Goal: Task Accomplishment & Management: Complete application form

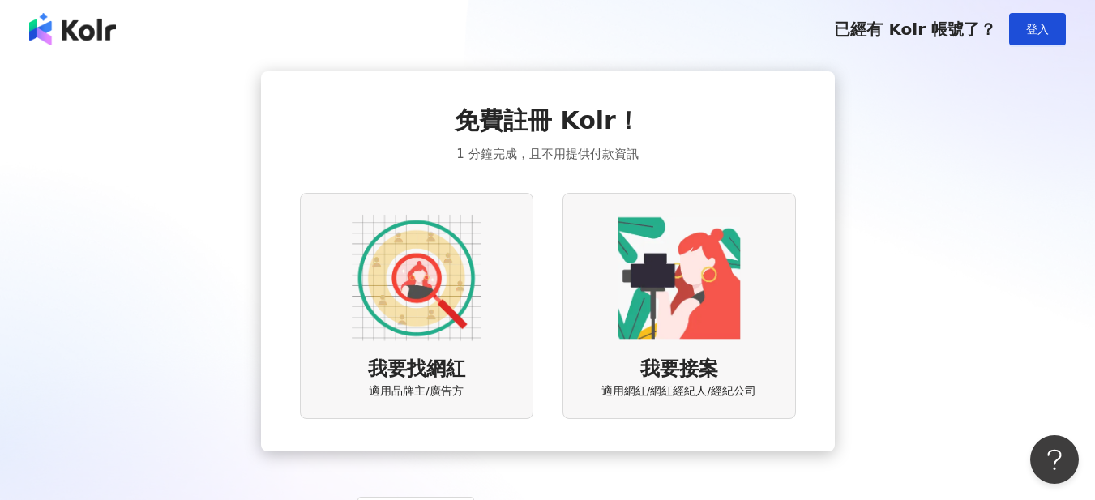
click at [432, 283] on img at bounding box center [417, 278] width 130 height 130
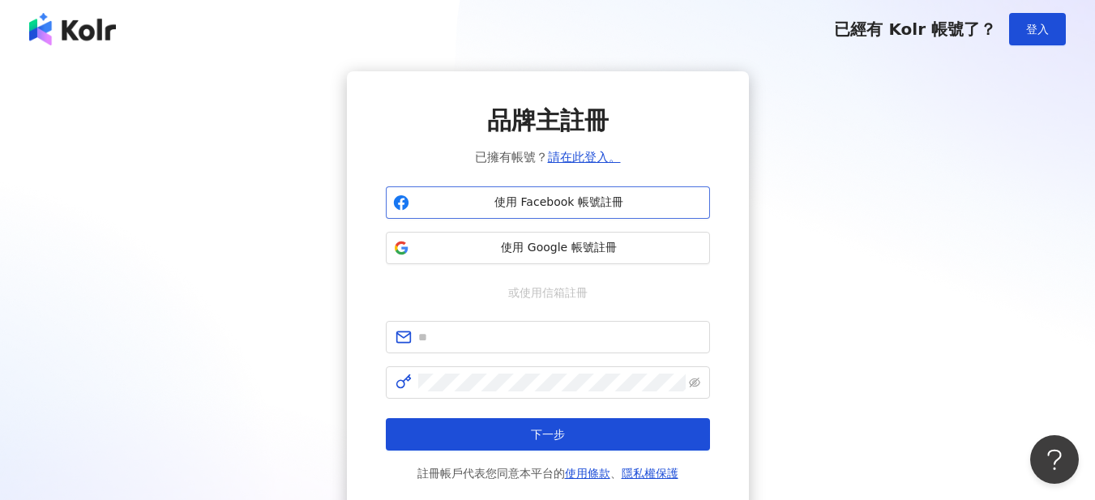
click at [531, 207] on span "使用 Facebook 帳號註冊" at bounding box center [559, 203] width 287 height 16
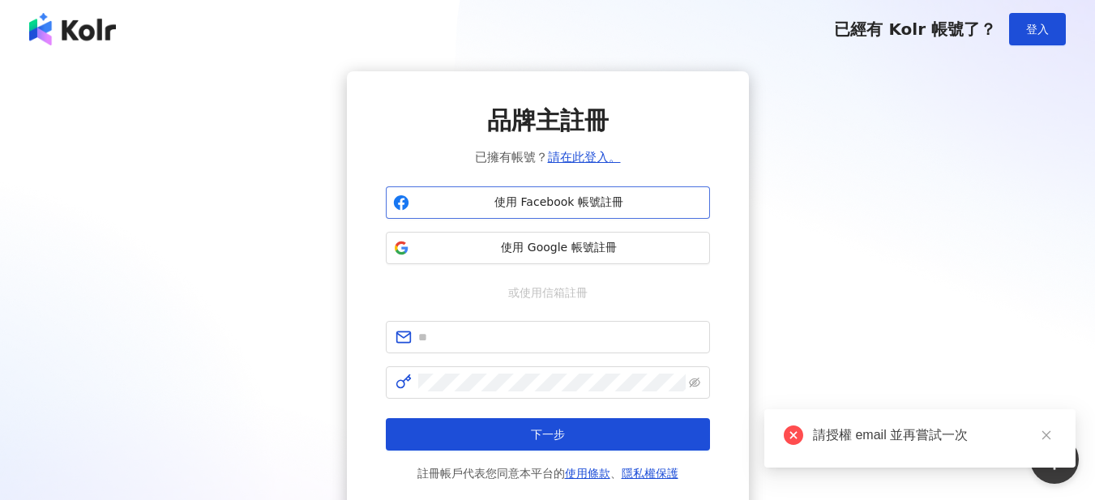
click at [603, 204] on span "使用 Facebook 帳號註冊" at bounding box center [559, 203] width 287 height 16
click at [1045, 434] on icon "close" at bounding box center [1045, 435] width 9 height 9
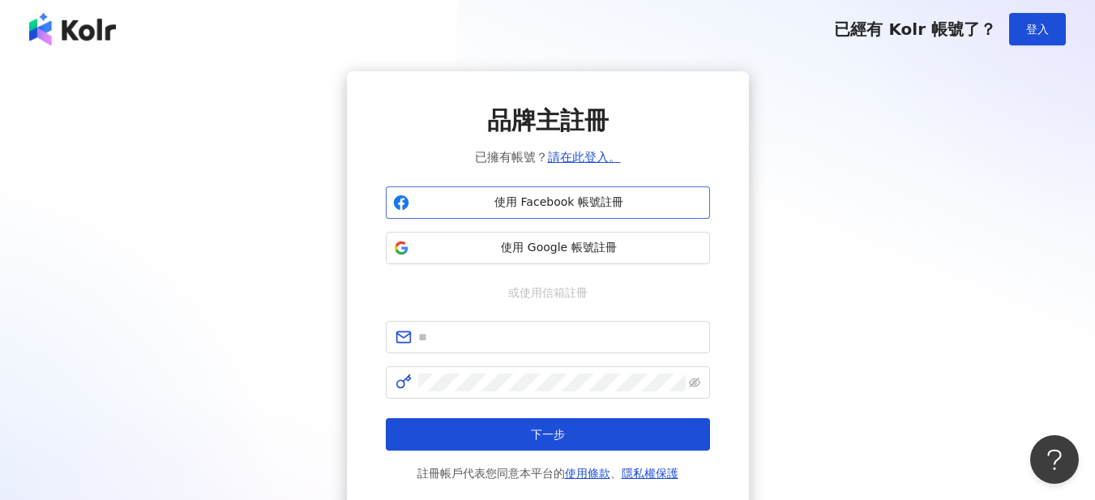
click at [533, 214] on button "使用 Facebook 帳號註冊" at bounding box center [548, 202] width 324 height 32
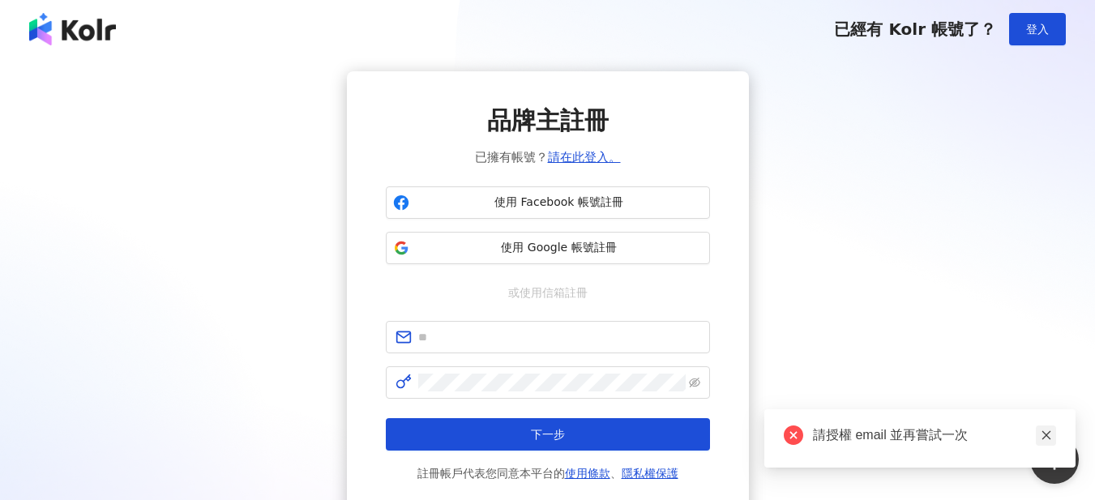
click at [1051, 431] on icon "close" at bounding box center [1046, 435] width 11 height 11
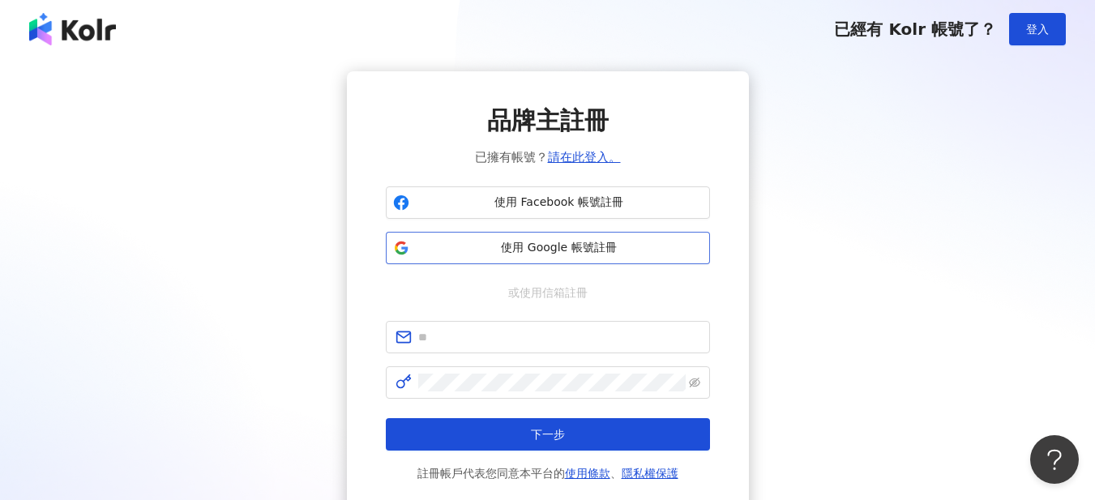
click at [502, 255] on span "使用 Google 帳號註冊" at bounding box center [559, 248] width 287 height 16
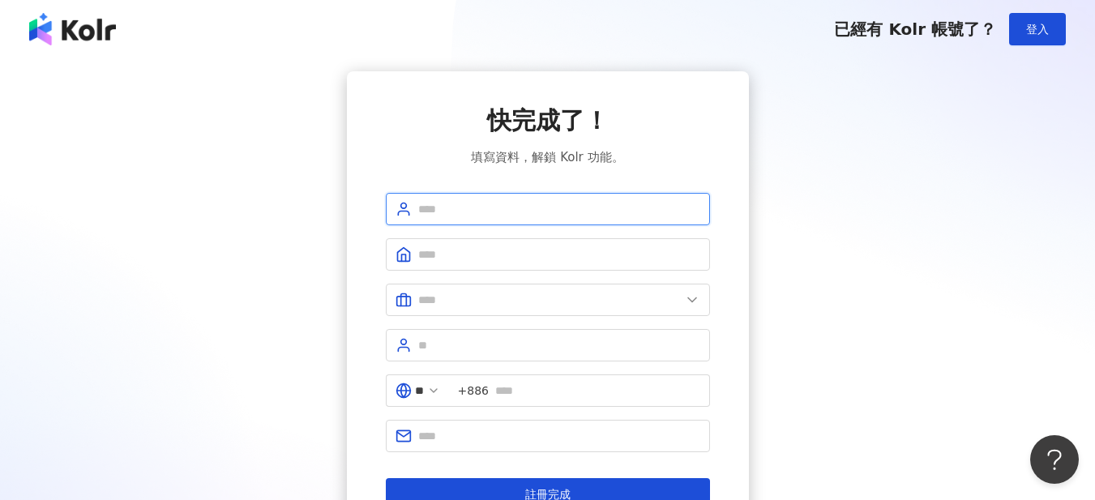
click at [573, 207] on input "text" at bounding box center [559, 209] width 282 height 18
type input "*********"
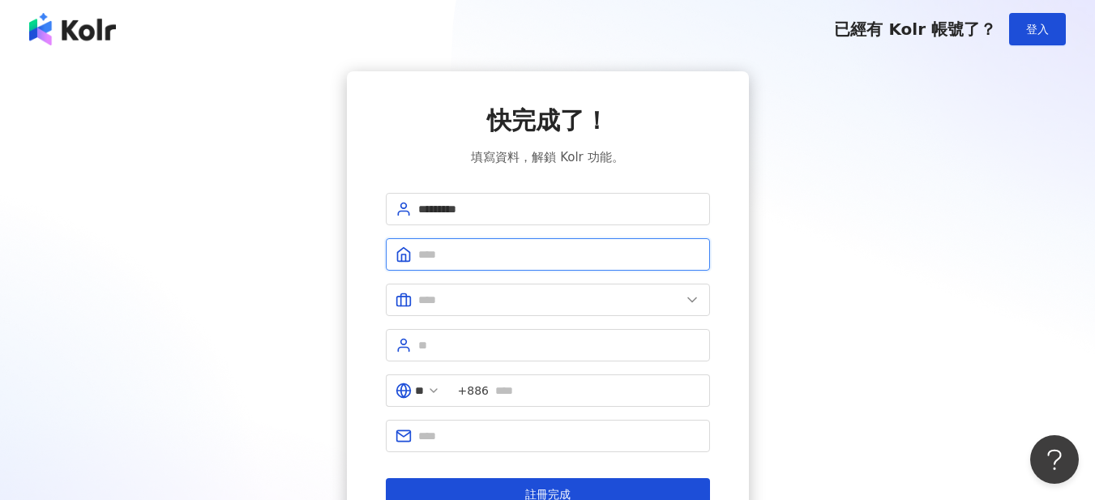
click at [534, 250] on input "text" at bounding box center [559, 255] width 282 height 18
type input "****"
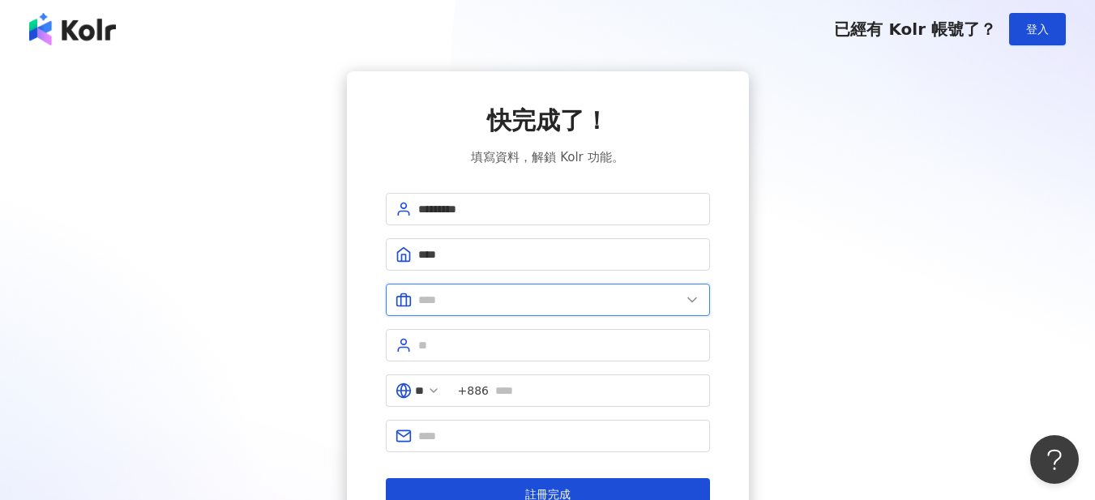
click at [528, 297] on input "text" at bounding box center [549, 300] width 263 height 18
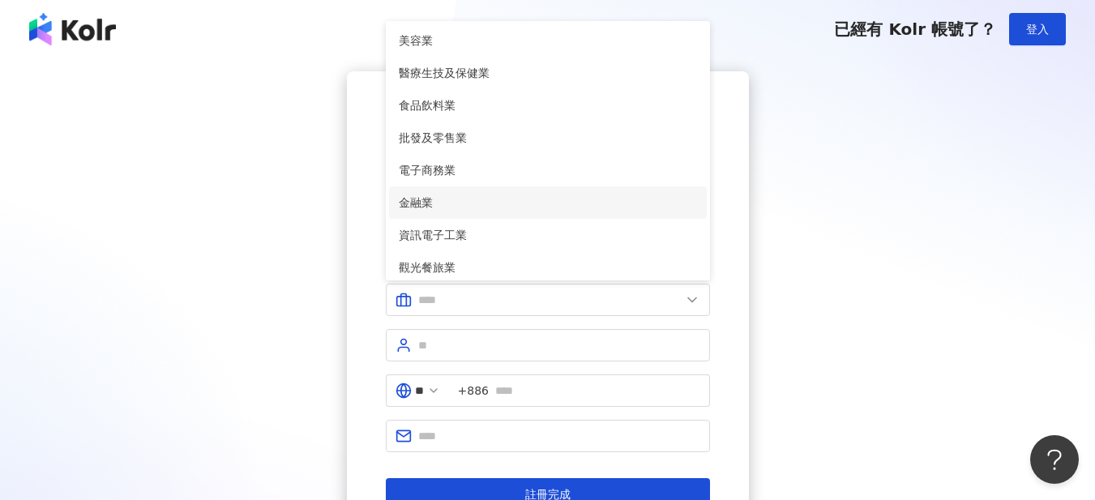
drag, startPoint x: 460, startPoint y: 208, endPoint x: 464, endPoint y: 223, distance: 14.9
click at [460, 208] on span "金融業" at bounding box center [548, 203] width 298 height 18
type input "***"
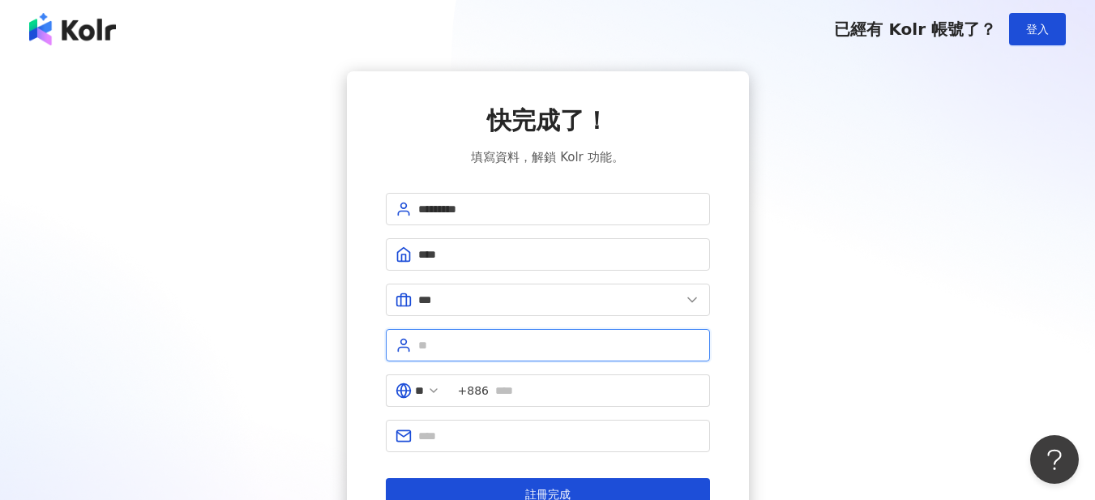
click at [500, 344] on input "text" at bounding box center [559, 345] width 282 height 18
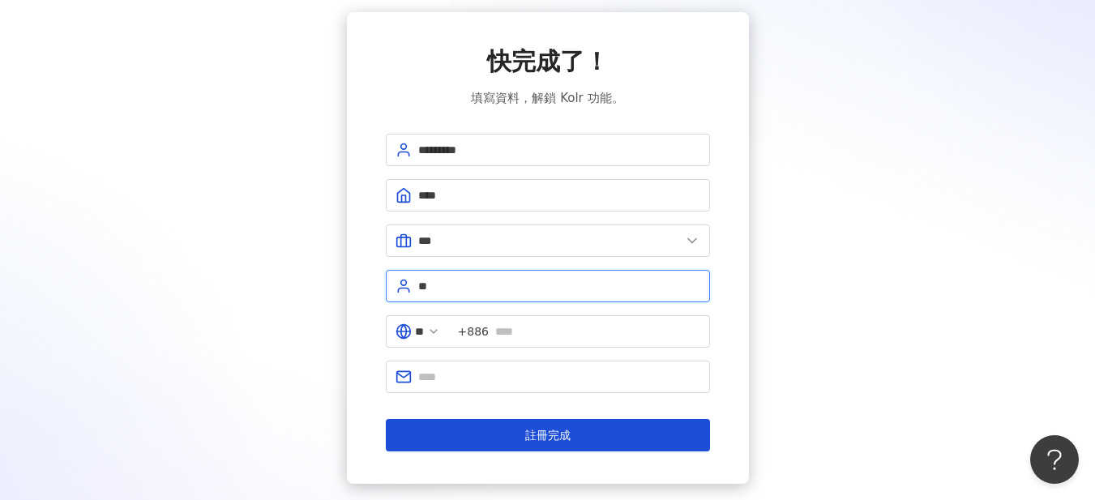
scroll to position [108, 0]
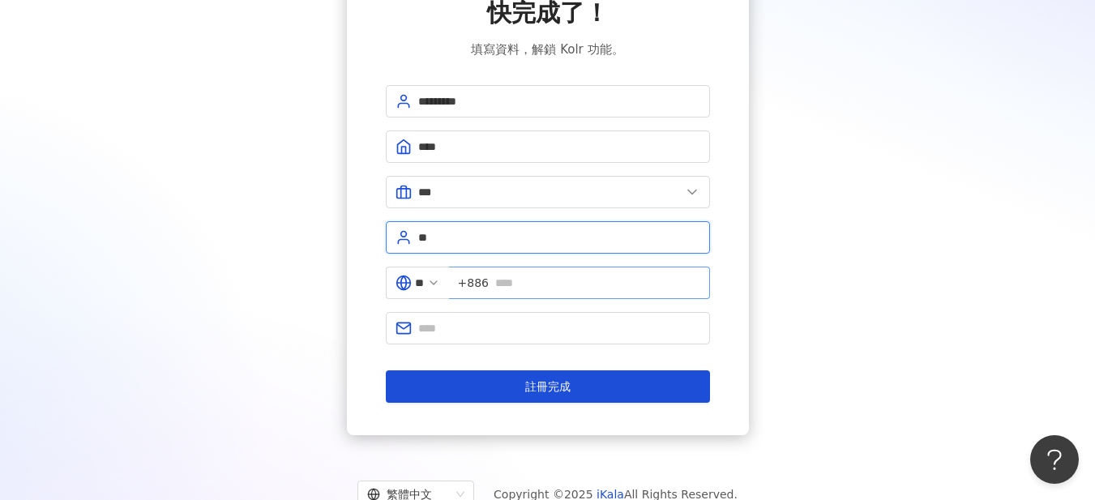
type input "**"
click at [542, 287] on input "text" at bounding box center [597, 283] width 205 height 18
click at [440, 277] on icon at bounding box center [433, 282] width 13 height 13
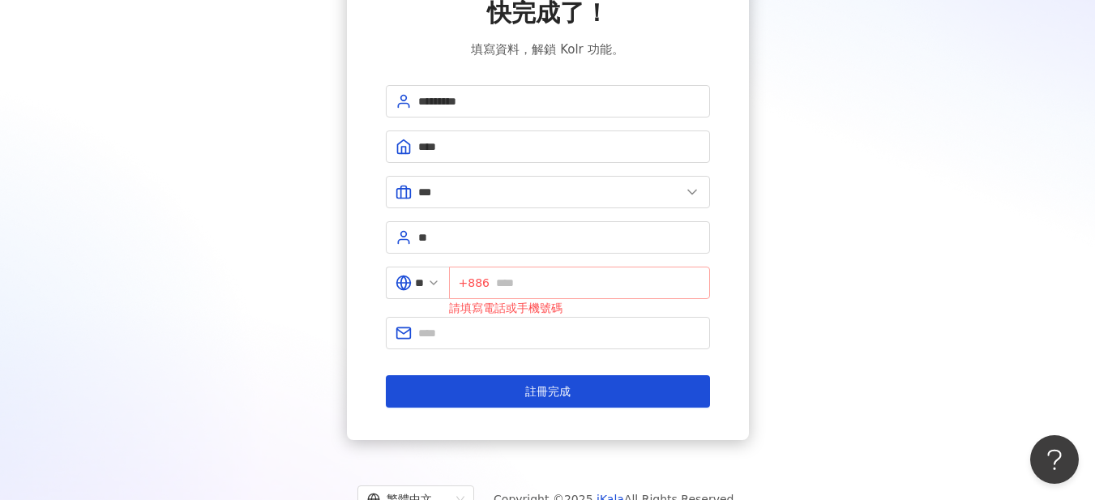
click at [502, 283] on span "+886" at bounding box center [579, 283] width 261 height 32
click at [490, 283] on span "+886" at bounding box center [474, 283] width 31 height 18
click at [424, 281] on input "**" at bounding box center [419, 283] width 9 height 18
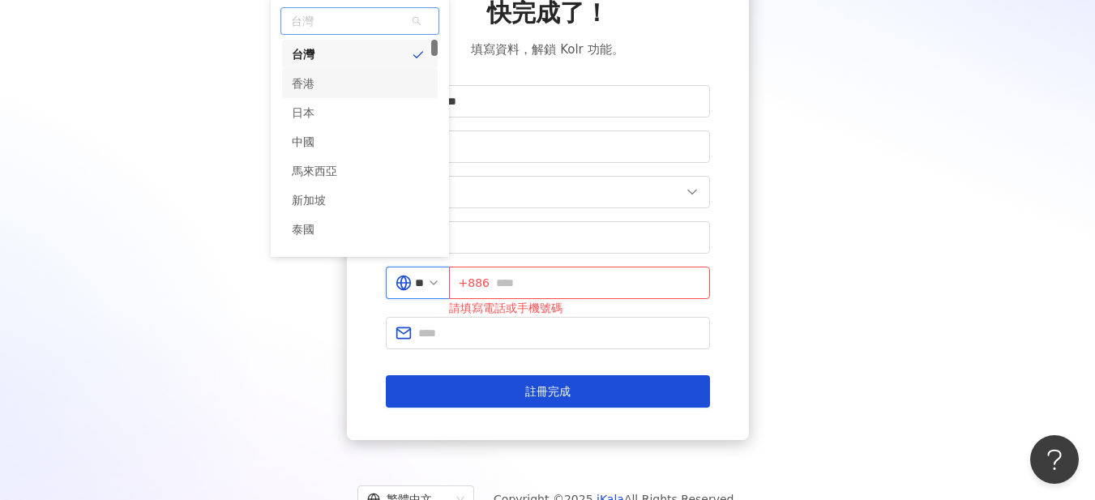
click at [353, 88] on div "香港" at bounding box center [360, 83] width 156 height 29
type input "**"
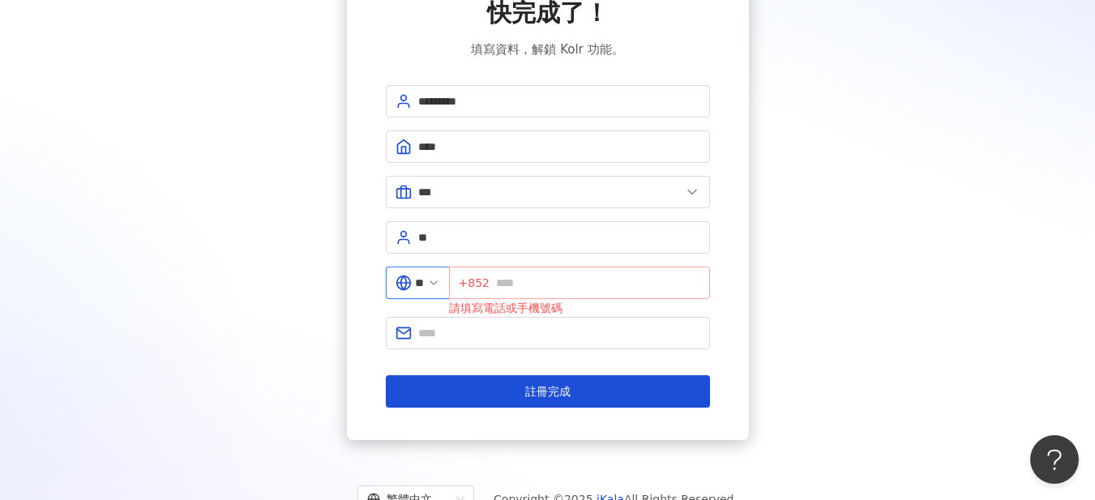
click at [537, 294] on span "+852" at bounding box center [579, 283] width 261 height 32
click at [541, 283] on input "text" at bounding box center [598, 283] width 204 height 18
click at [537, 284] on input "text" at bounding box center [598, 283] width 204 height 18
click at [537, 285] on input "text" at bounding box center [598, 283] width 204 height 18
type input "********"
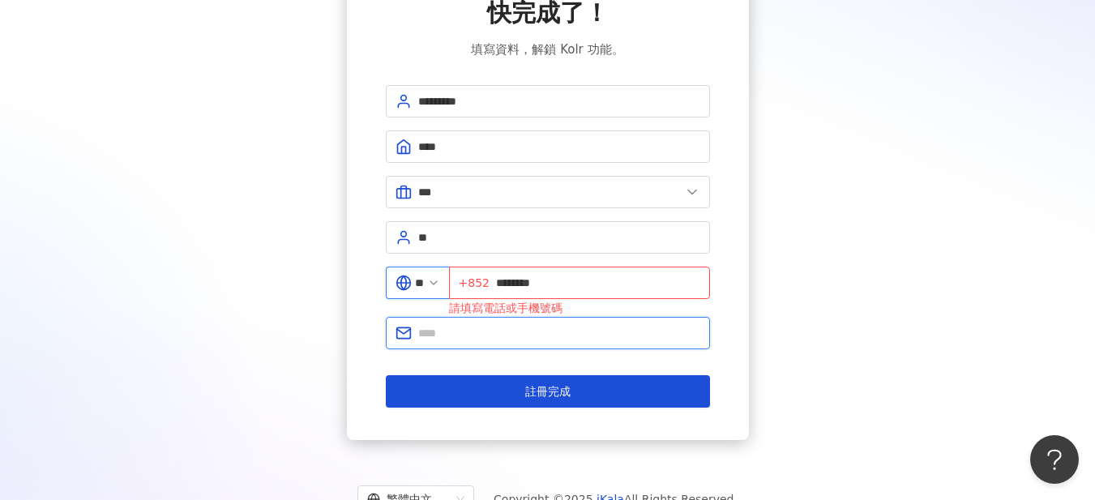
click at [528, 331] on input "text" at bounding box center [559, 333] width 282 height 18
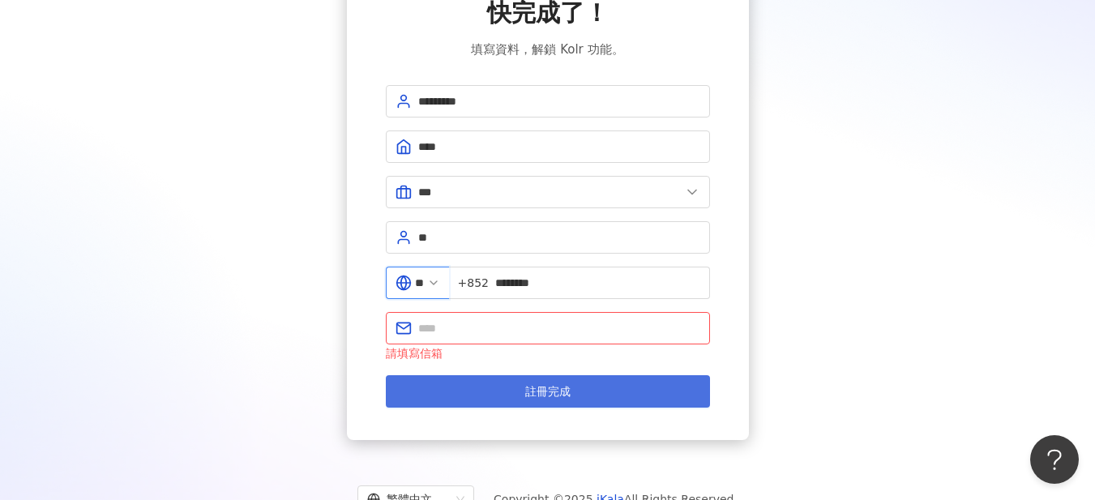
click at [543, 391] on span "註冊完成" at bounding box center [547, 391] width 45 height 13
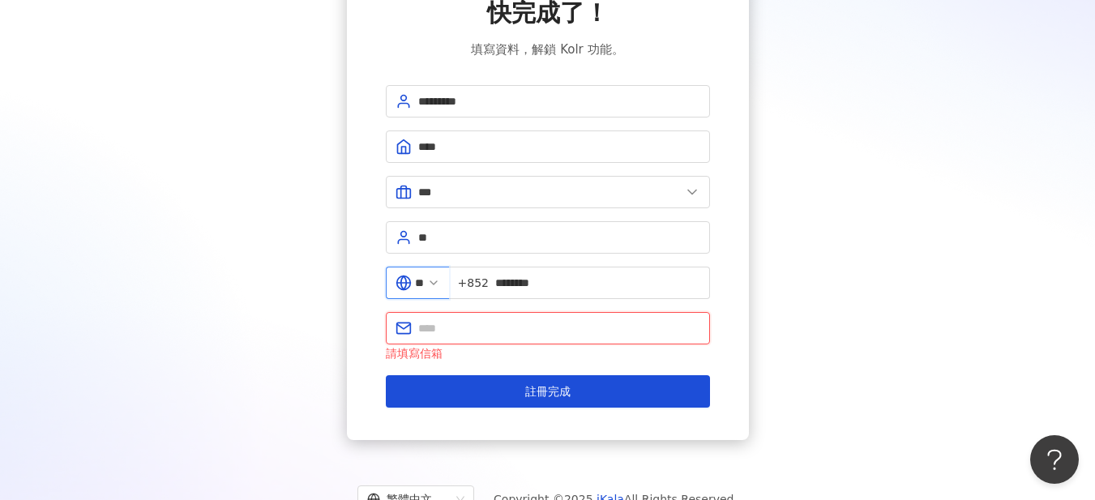
click at [476, 327] on input "text" at bounding box center [559, 328] width 282 height 18
click at [521, 324] on input "**********" at bounding box center [559, 328] width 282 height 18
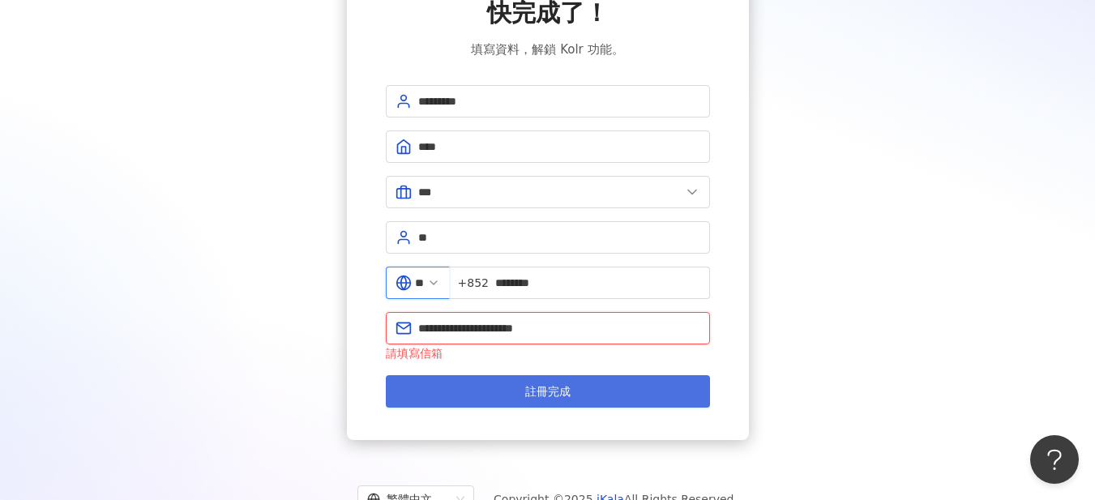
type input "**********"
click at [530, 378] on button "註冊完成" at bounding box center [548, 391] width 324 height 32
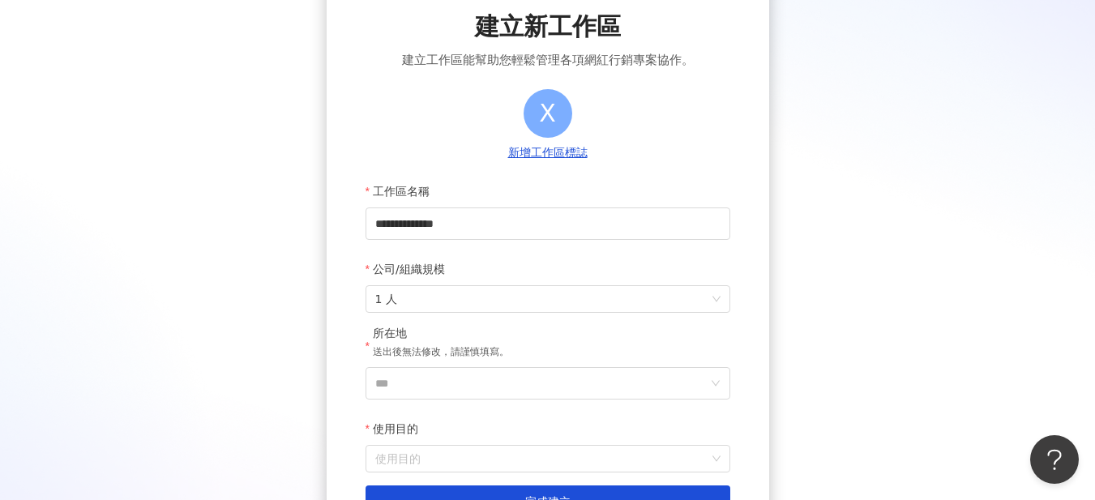
scroll to position [216, 0]
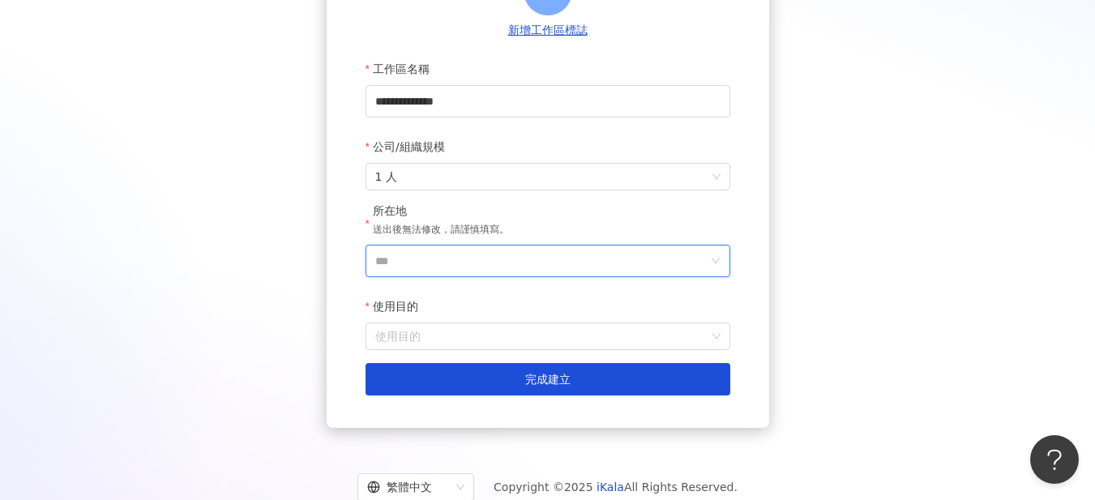
click at [560, 259] on input "***" at bounding box center [541, 261] width 332 height 31
click at [612, 64] on div "香港" at bounding box center [641, 61] width 156 height 29
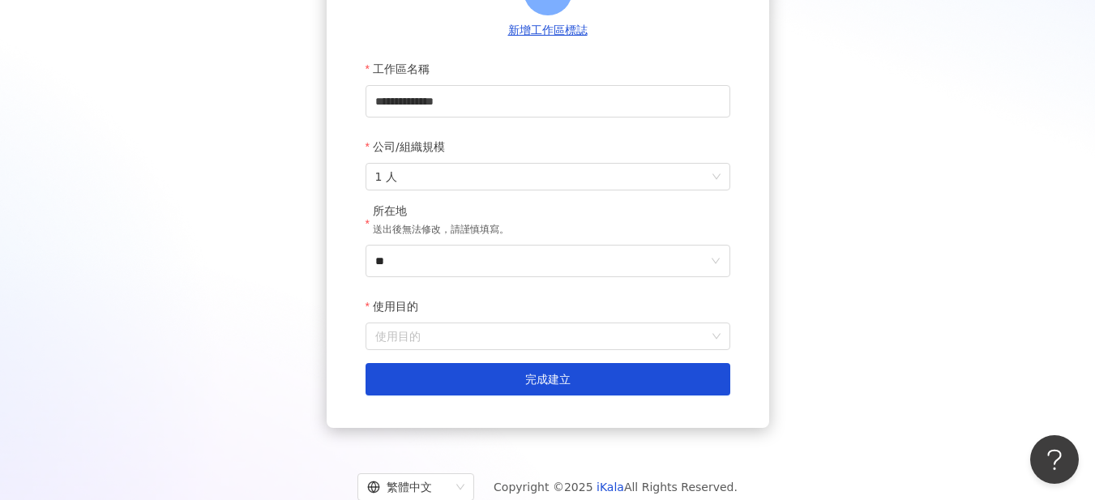
scroll to position [203, 0]
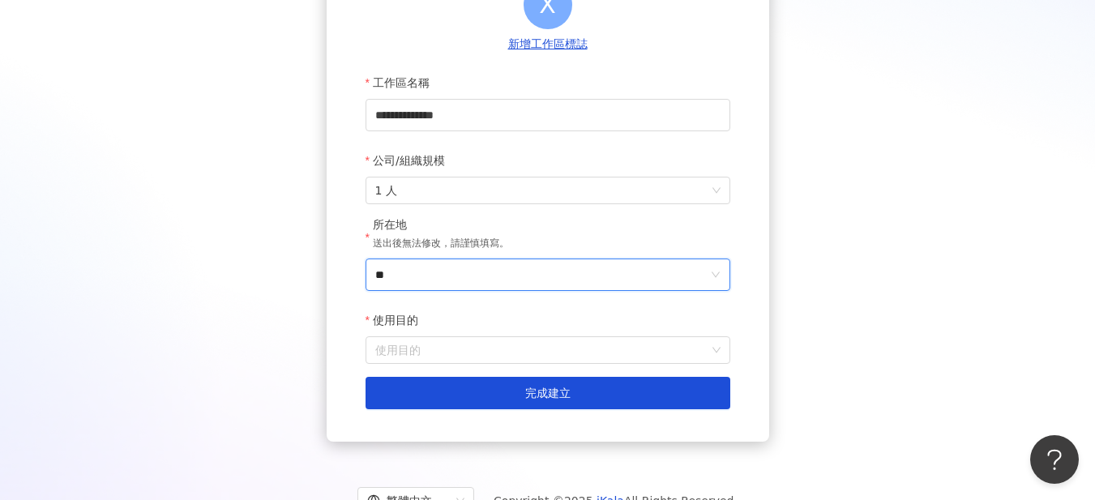
click at [656, 268] on input "**" at bounding box center [541, 274] width 332 height 31
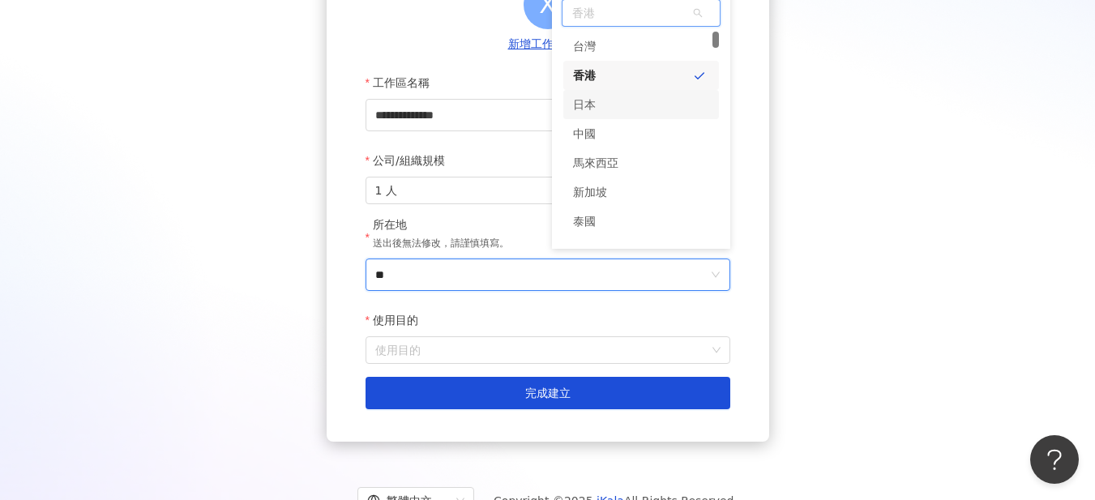
click at [647, 108] on div "日本" at bounding box center [641, 104] width 156 height 29
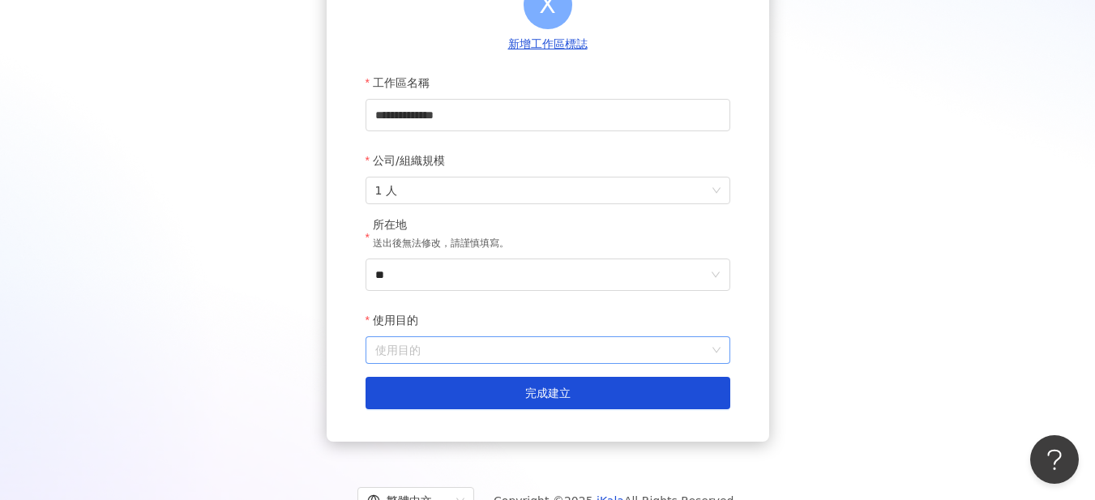
click at [505, 341] on input "使用目的" at bounding box center [547, 350] width 345 height 26
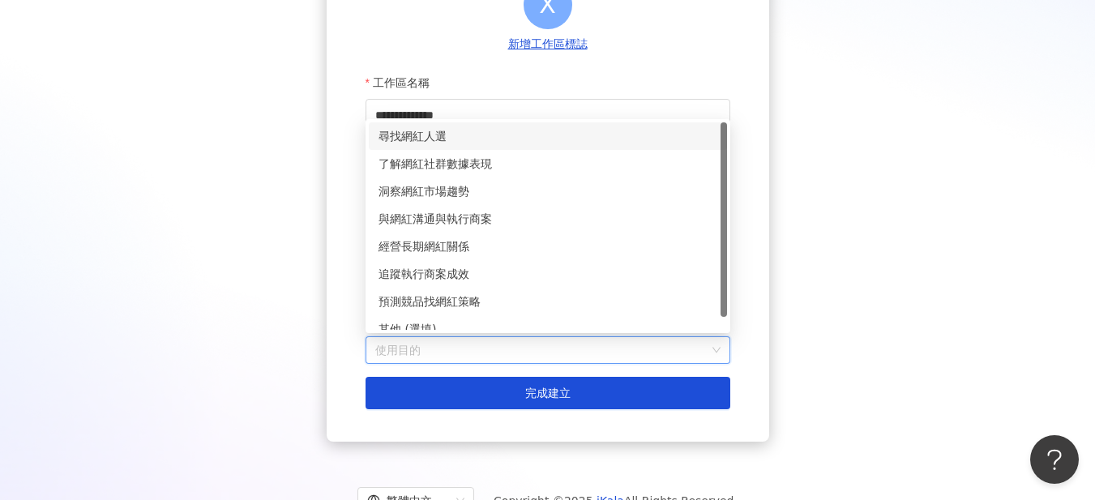
click at [481, 140] on div "尋找網紅人選" at bounding box center [547, 136] width 339 height 18
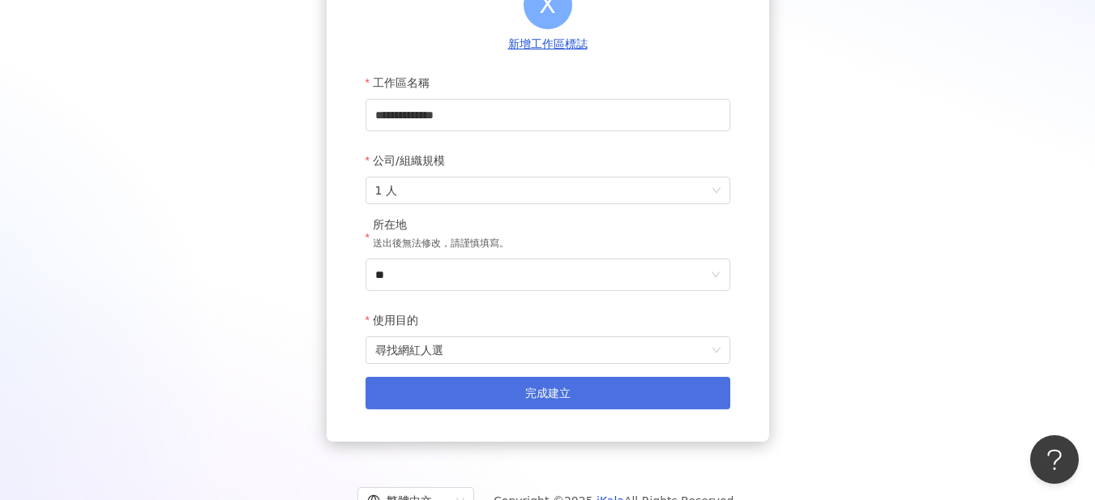
click at [472, 386] on button "完成建立" at bounding box center [548, 393] width 365 height 32
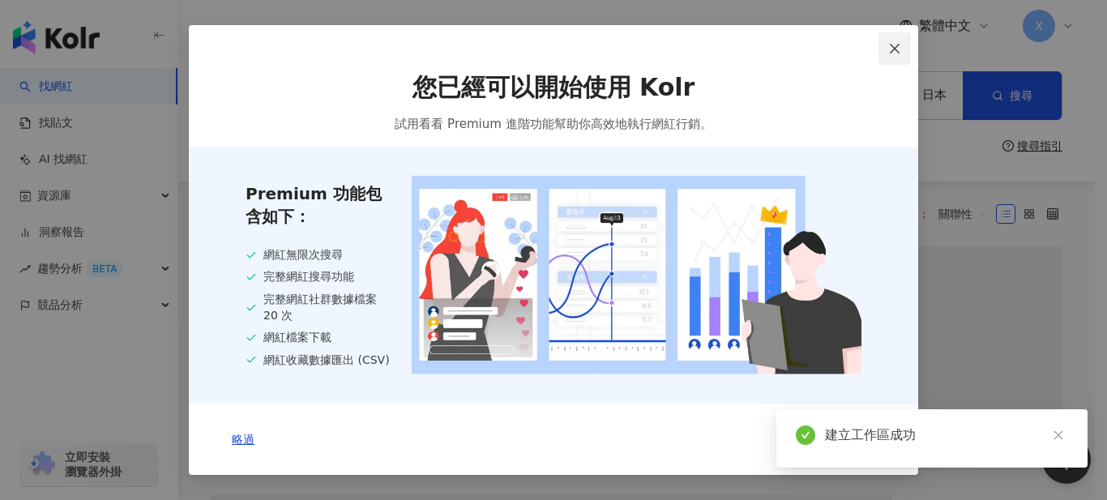
click at [897, 42] on icon "close" at bounding box center [894, 48] width 13 height 13
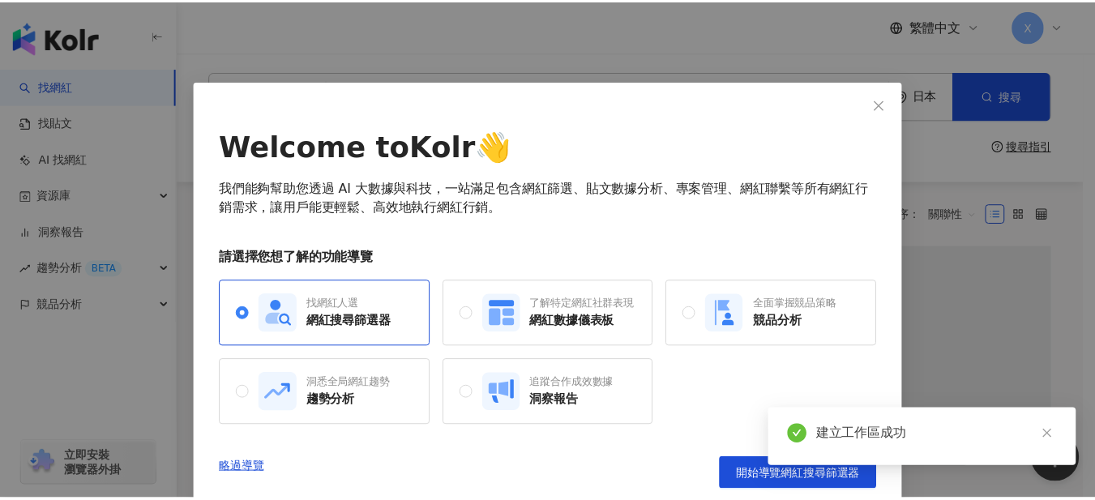
scroll to position [11, 0]
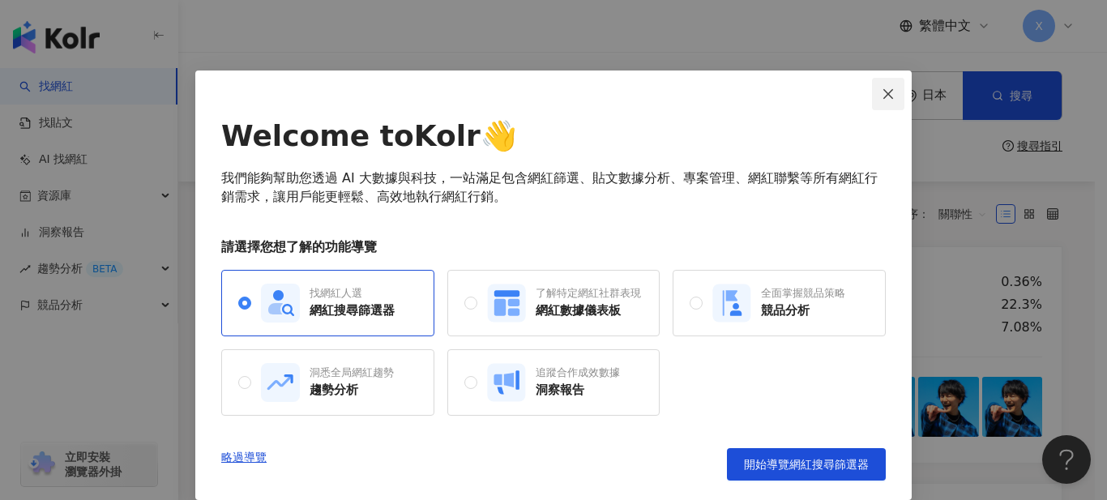
click at [883, 89] on icon "close" at bounding box center [888, 94] width 13 height 13
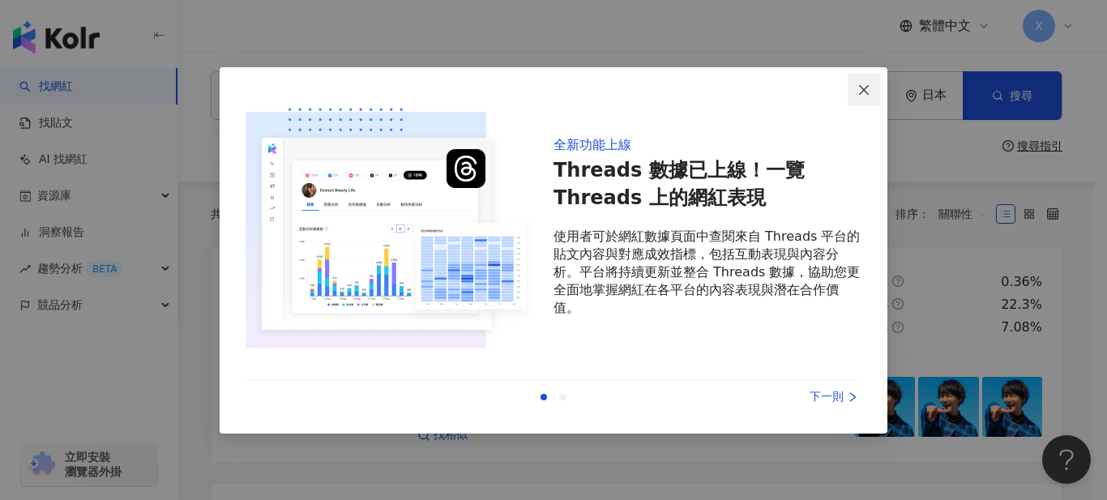
click at [872, 92] on span "Close" at bounding box center [864, 89] width 32 height 13
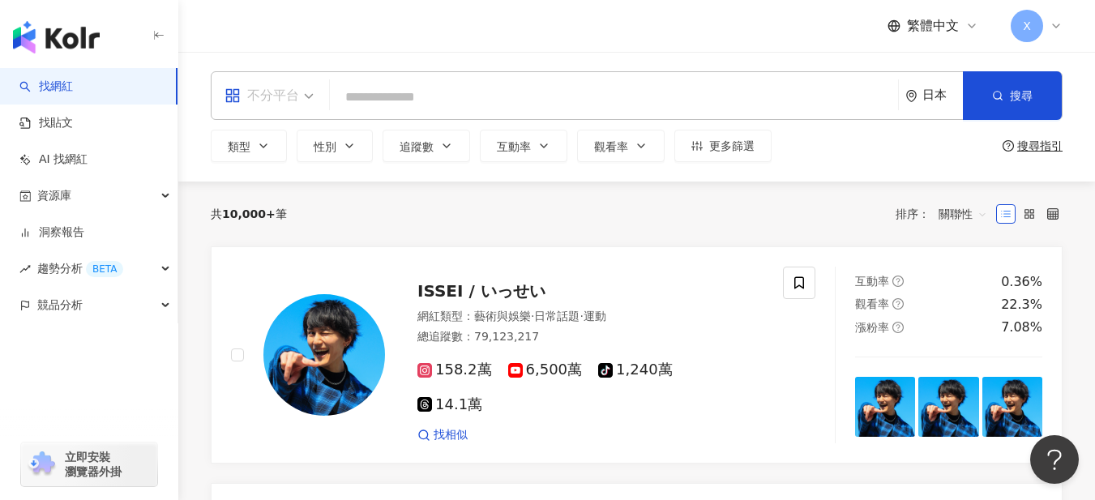
click at [289, 101] on div "不分平台" at bounding box center [261, 96] width 75 height 26
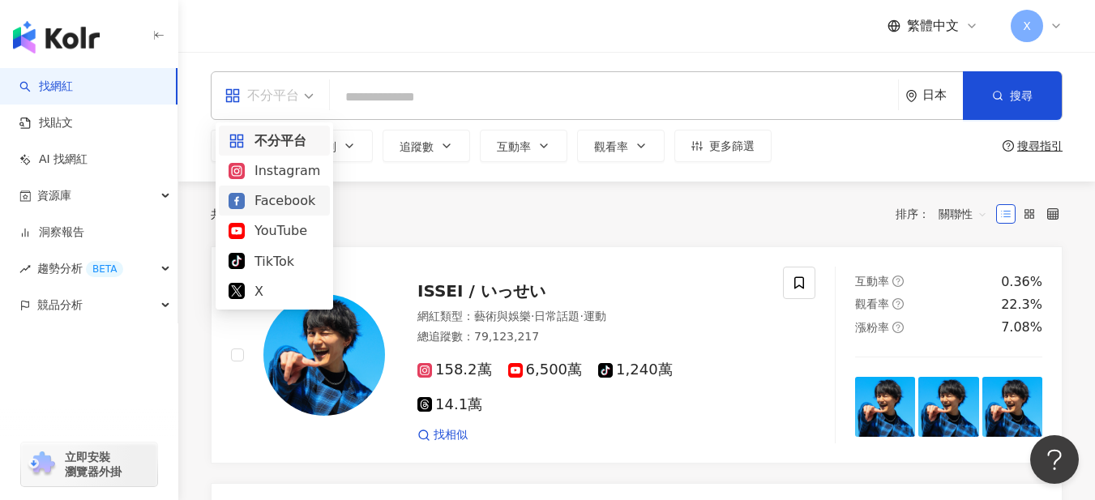
click at [280, 204] on div "Facebook" at bounding box center [275, 200] width 92 height 20
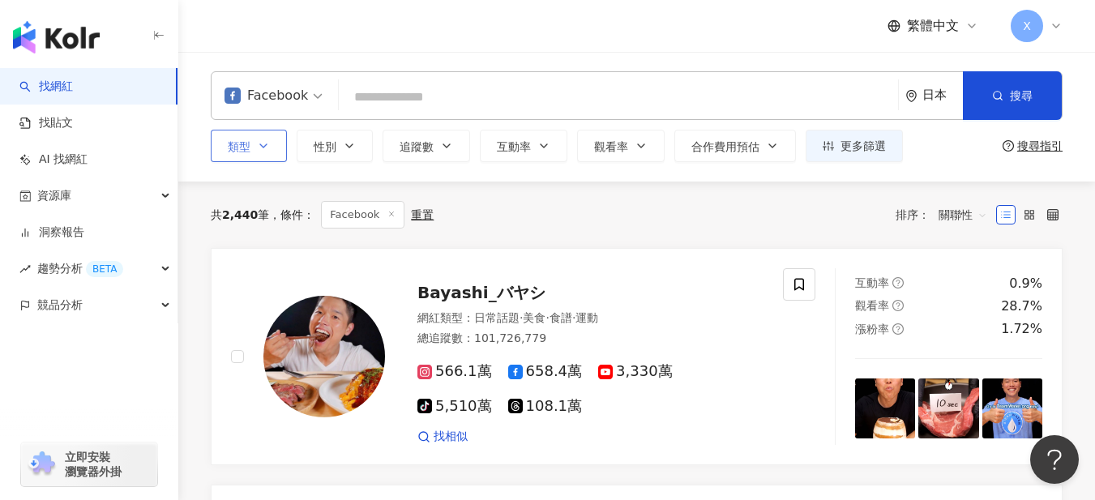
click at [263, 148] on icon "button" at bounding box center [263, 145] width 6 height 3
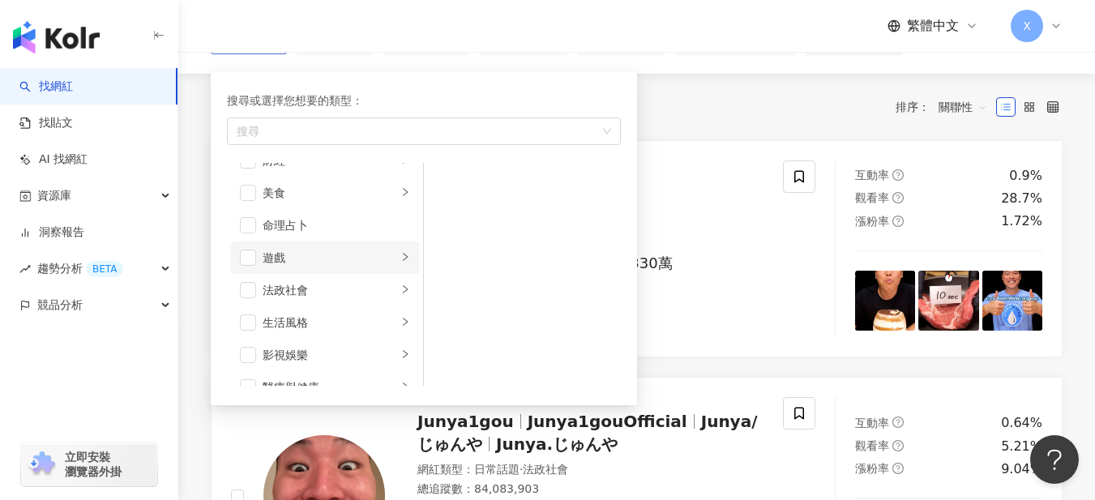
scroll to position [108, 0]
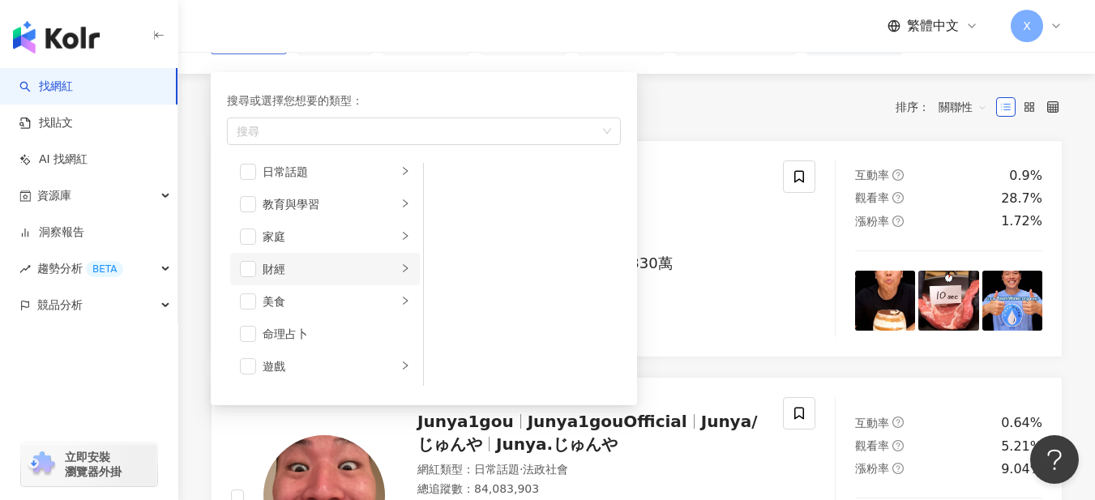
click at [321, 273] on div "財經" at bounding box center [330, 269] width 135 height 18
click at [471, 182] on div "投資" at bounding box center [534, 182] width 148 height 18
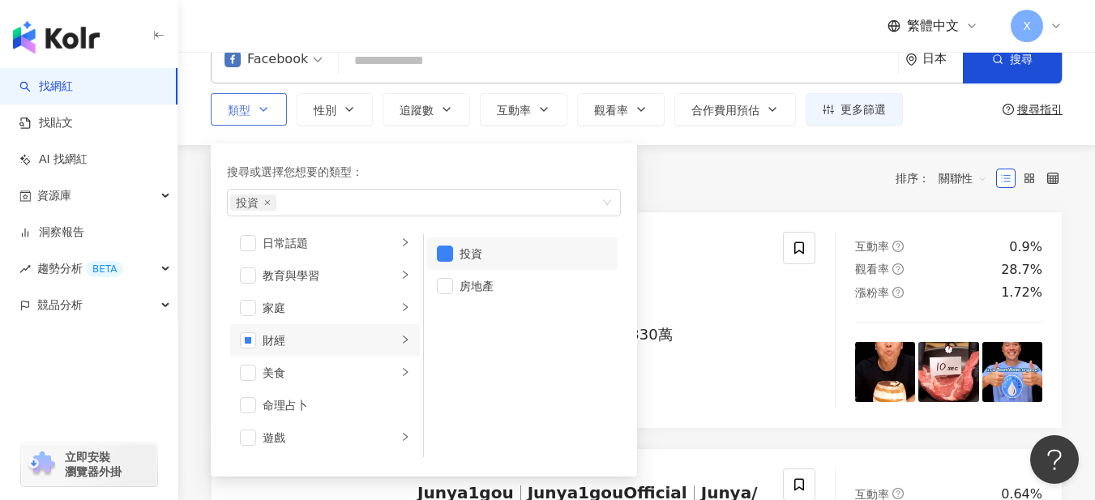
scroll to position [0, 0]
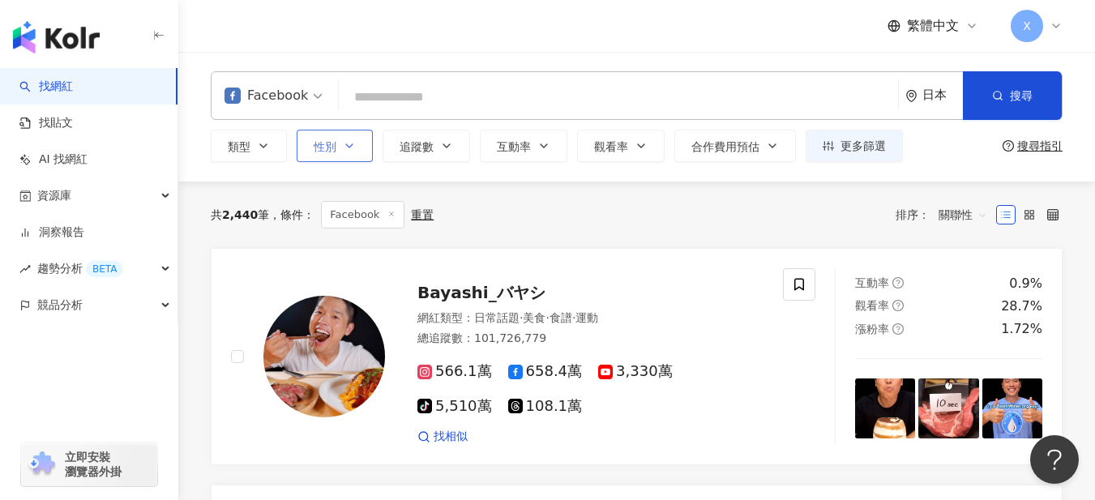
click at [349, 148] on icon "button" at bounding box center [349, 145] width 6 height 3
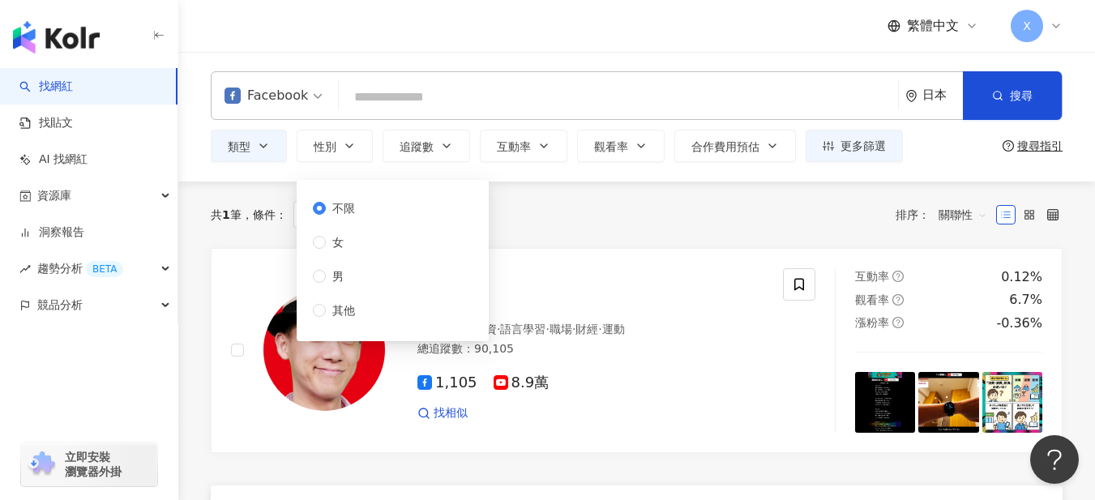
click at [569, 208] on div "共 1 筆 條件 ： Facebook 投資 重置 排序： 關聯性" at bounding box center [637, 215] width 852 height 28
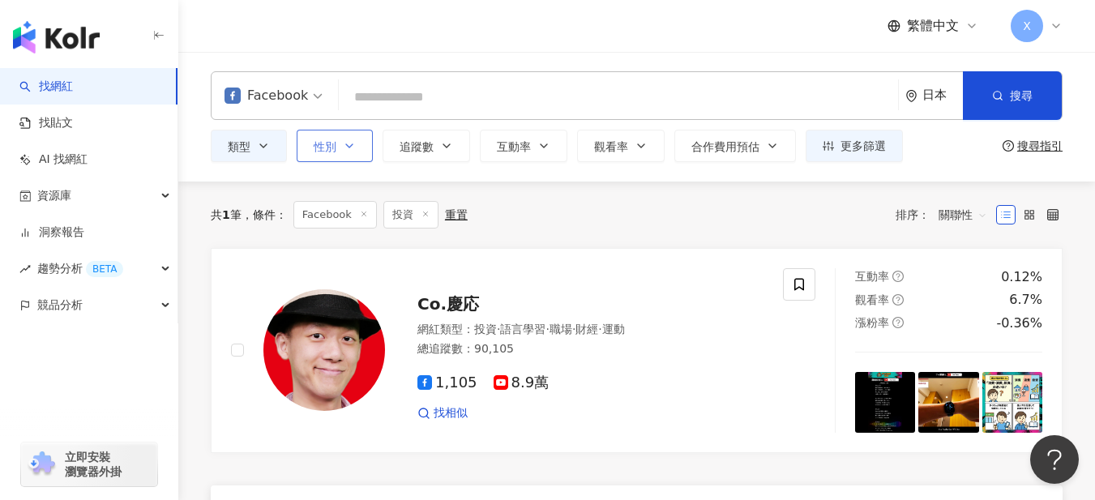
click at [323, 143] on span "性別" at bounding box center [325, 146] width 23 height 13
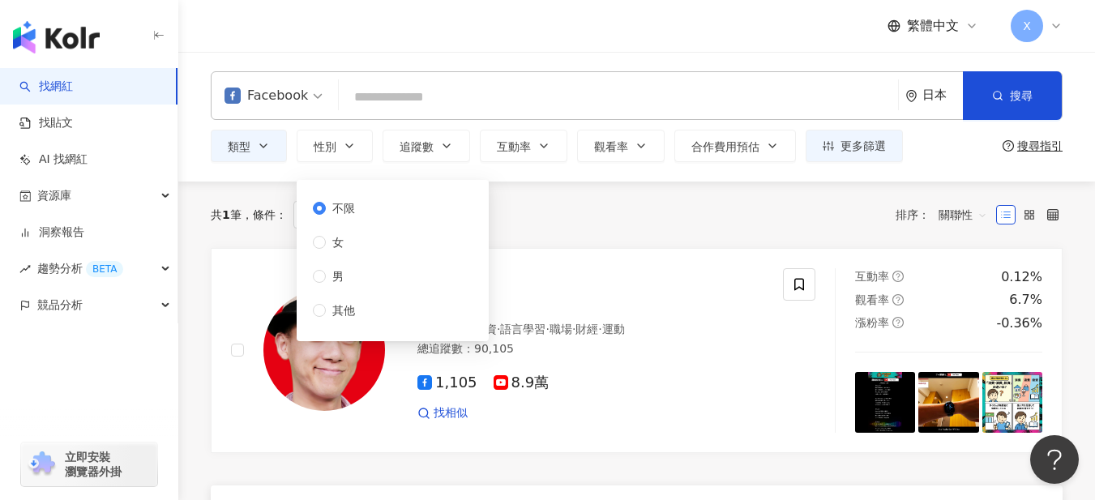
click at [635, 206] on div "共 1 筆 條件 ： Facebook 投資 重置 排序： 關聯性" at bounding box center [637, 215] width 852 height 28
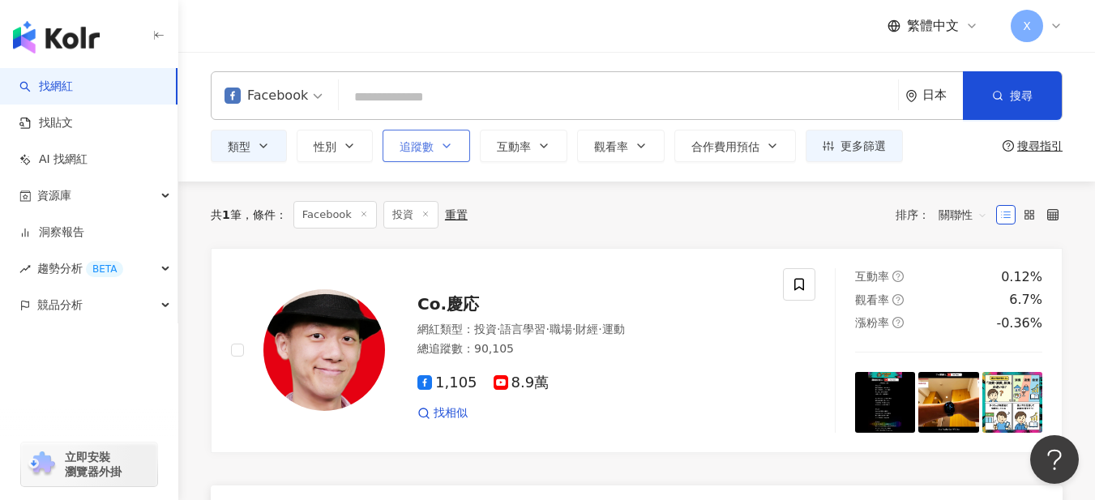
click at [448, 148] on icon "button" at bounding box center [446, 145] width 13 height 13
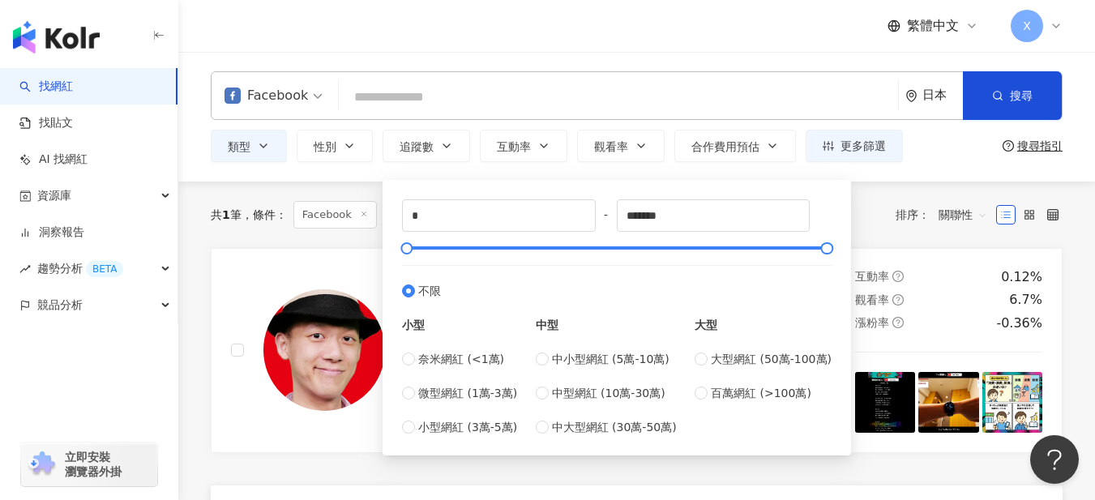
click at [230, 199] on div "共 1 筆 條件 ： Facebook 投資 重置 排序： 關聯性" at bounding box center [637, 215] width 852 height 66
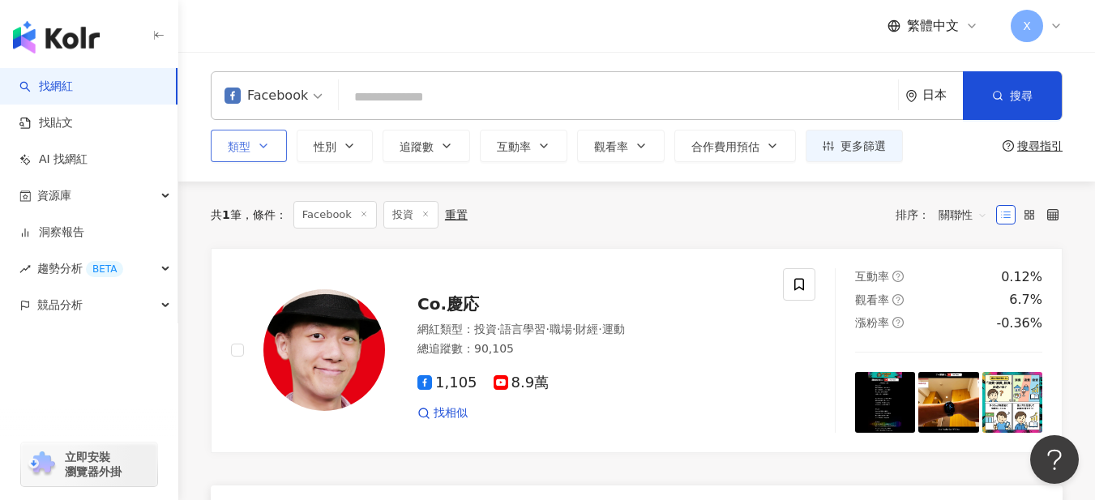
click at [256, 139] on button "類型" at bounding box center [249, 146] width 76 height 32
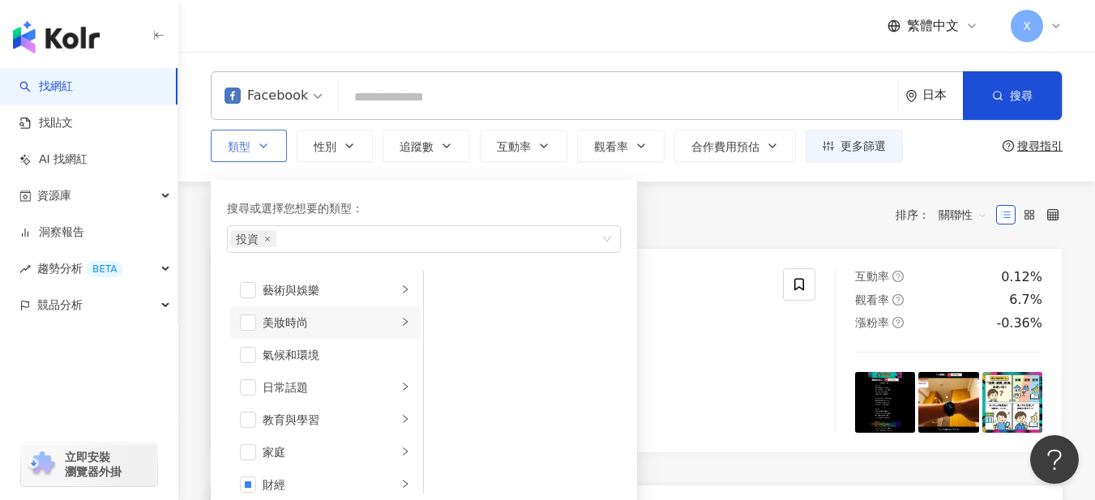
scroll to position [108, 0]
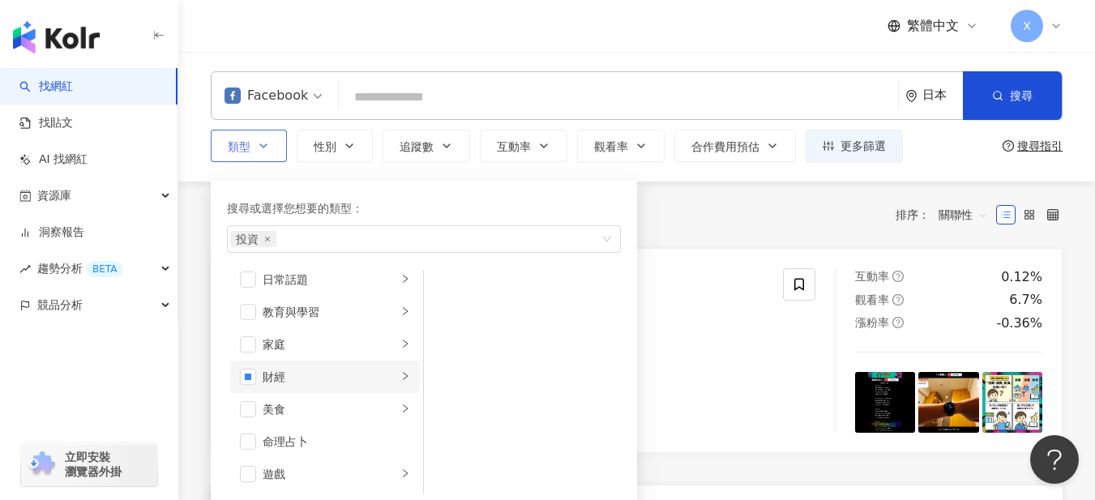
click at [313, 370] on div "財經" at bounding box center [330, 377] width 135 height 18
click at [481, 293] on div "投資" at bounding box center [534, 290] width 148 height 18
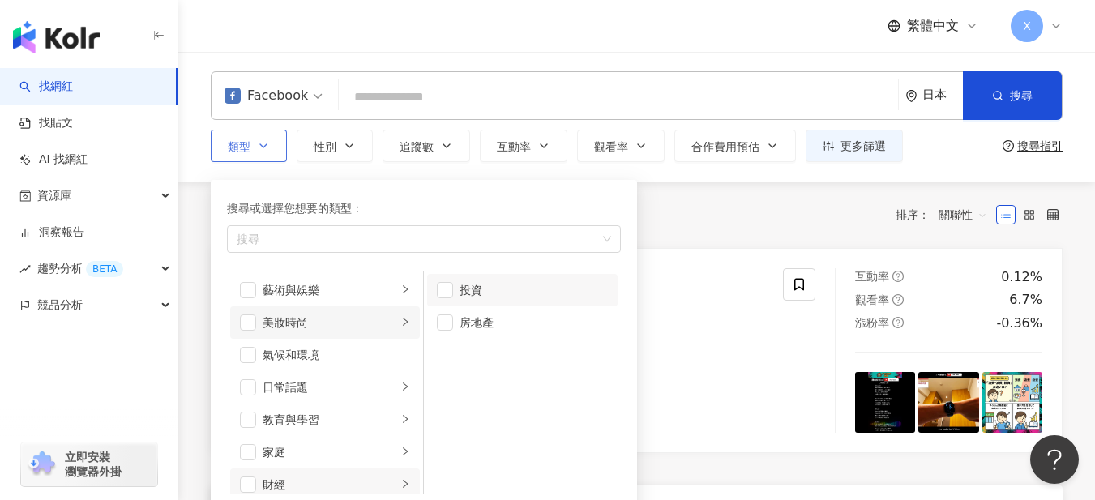
click at [363, 318] on div "美妝時尚" at bounding box center [330, 323] width 135 height 18
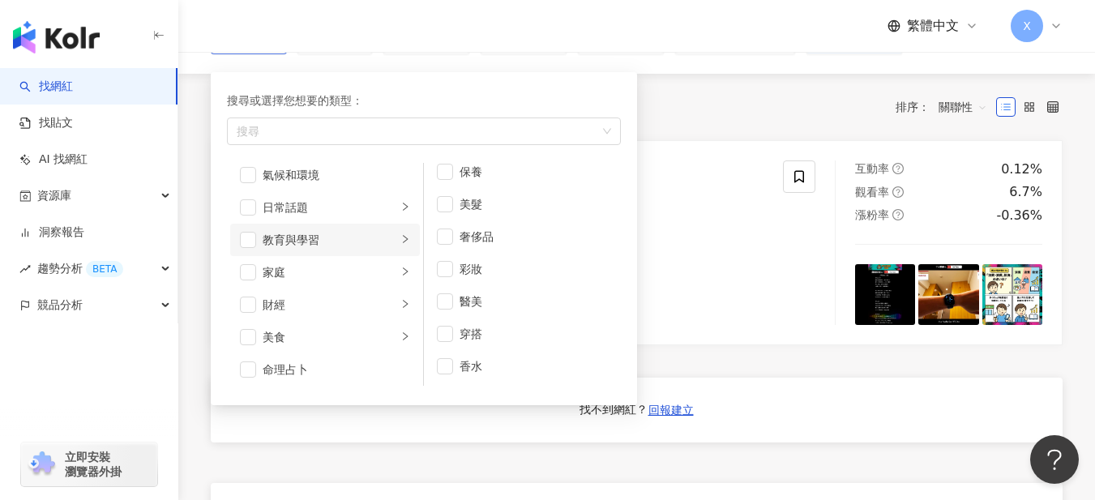
scroll to position [108, 0]
click at [312, 271] on div "財經" at bounding box center [330, 269] width 135 height 18
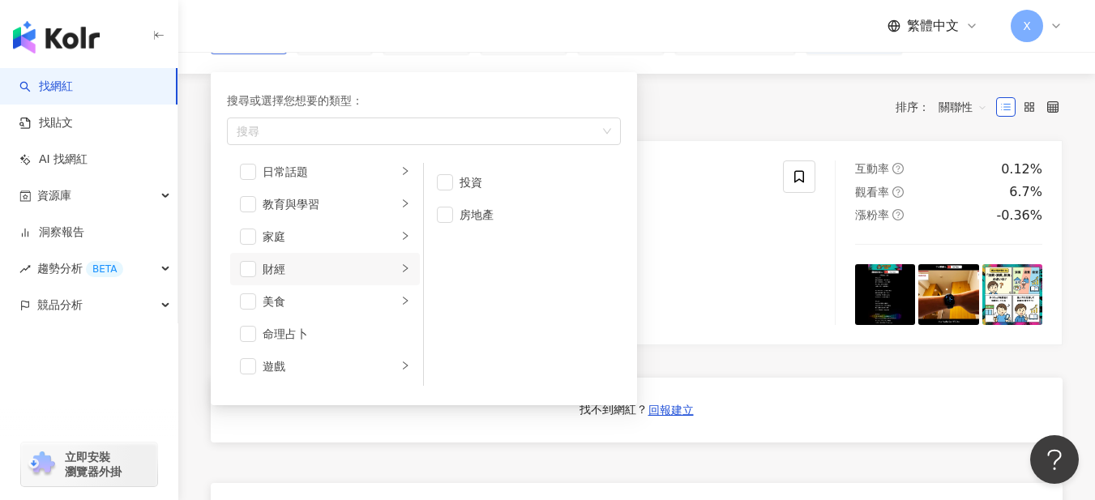
scroll to position [0, 0]
click at [312, 301] on div "美食" at bounding box center [330, 302] width 135 height 18
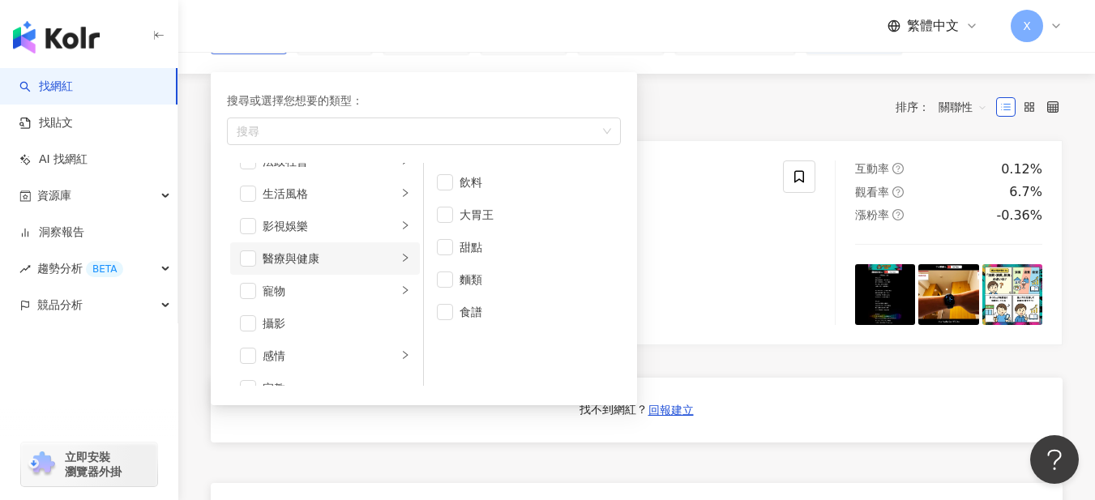
click at [331, 259] on div "醫療與健康" at bounding box center [330, 259] width 135 height 18
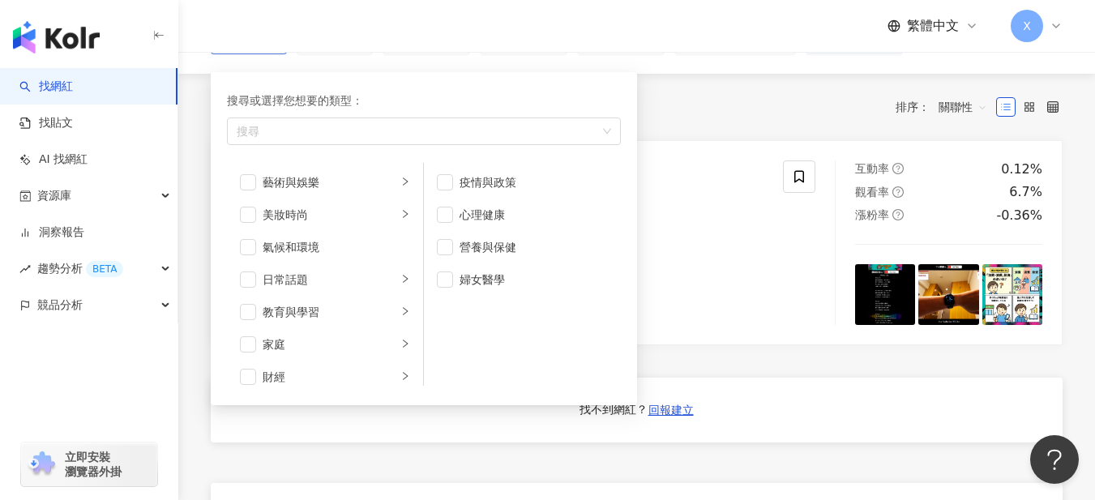
scroll to position [0, 0]
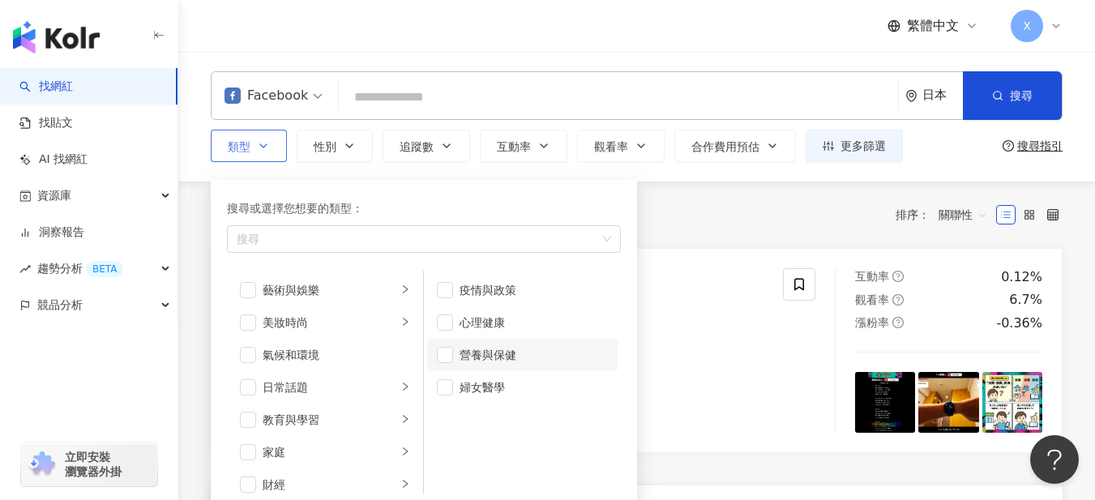
click at [532, 358] on div "營養與保健" at bounding box center [534, 355] width 148 height 18
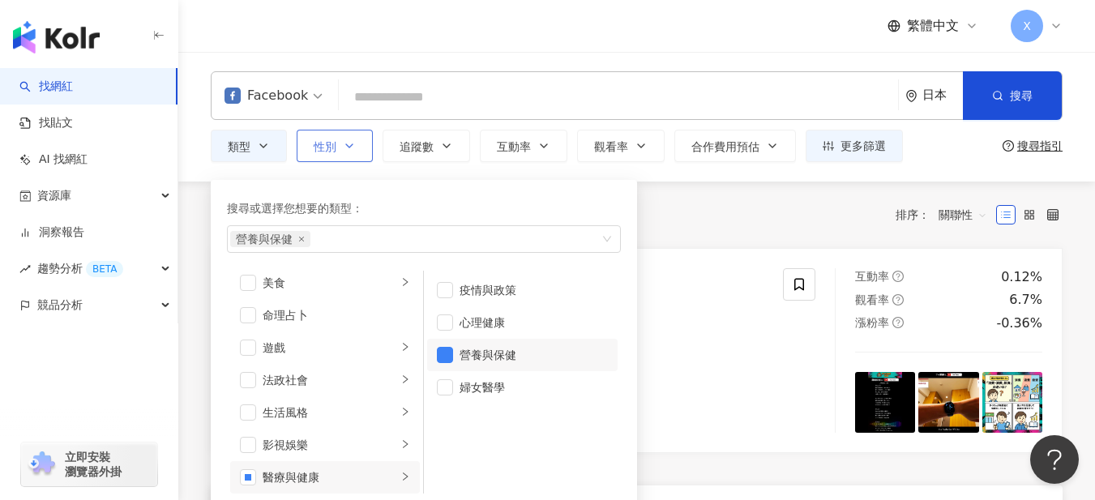
click at [335, 153] on span "性別" at bounding box center [325, 146] width 23 height 13
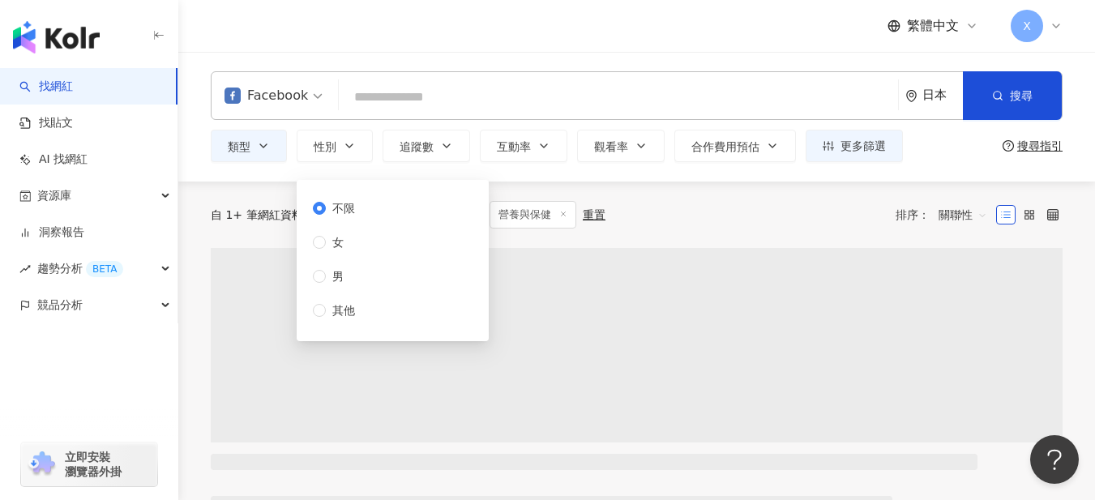
click at [348, 207] on span "不限" at bounding box center [344, 208] width 36 height 18
click at [708, 207] on div "自 1+ 筆網紅資料中搜尋... 條件 ： Facebook 營養與保健 重置 排序： 關聯性" at bounding box center [637, 215] width 852 height 28
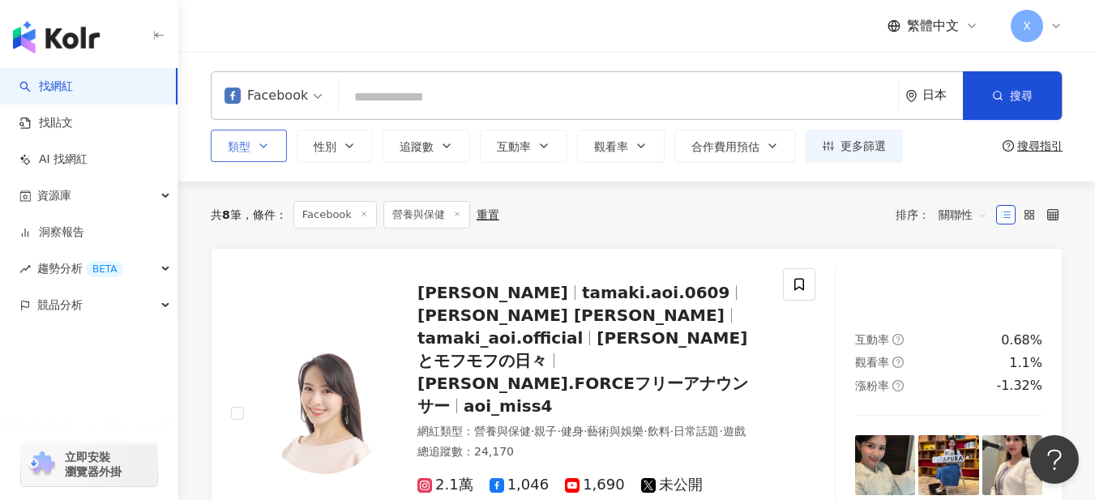
click at [257, 152] on button "類型" at bounding box center [249, 146] width 76 height 32
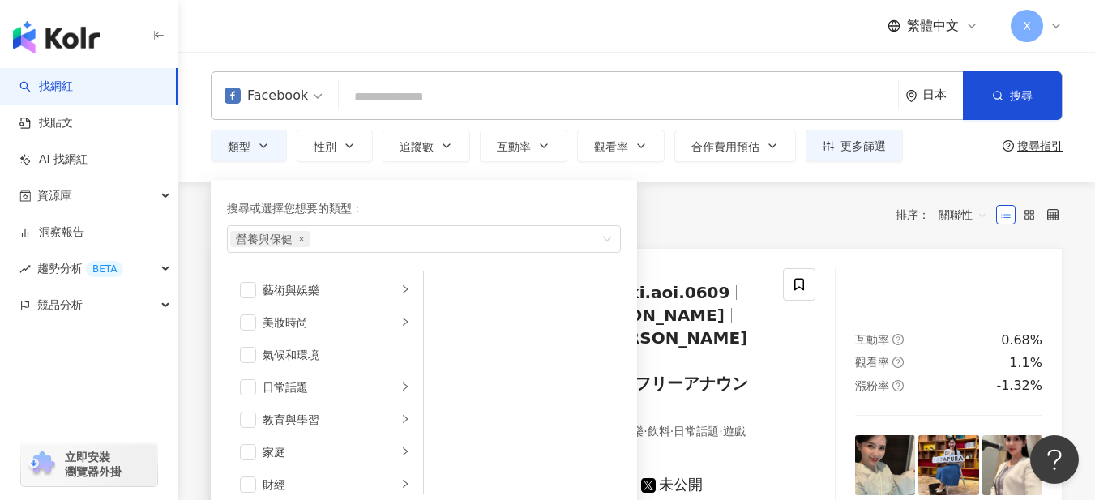
click at [768, 222] on div "共 8 筆 條件 ： Facebook 營養與保健 重置 排序： 關聯性" at bounding box center [637, 215] width 852 height 28
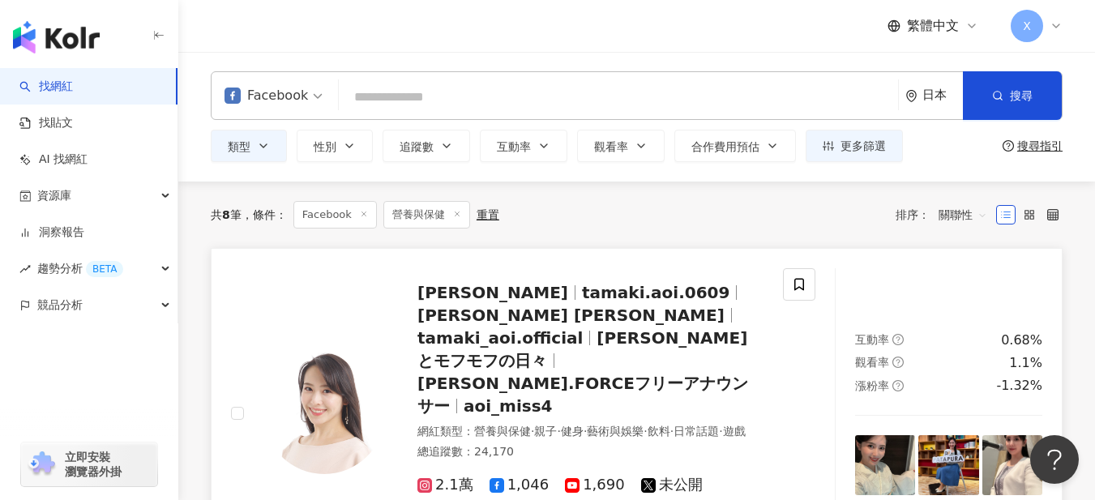
click at [346, 353] on img at bounding box center [324, 414] width 122 height 122
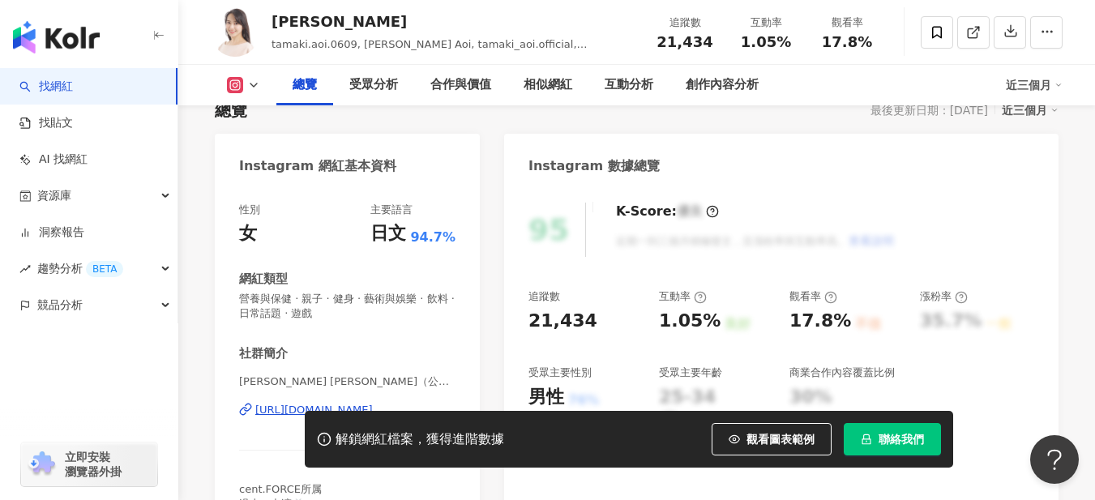
scroll to position [216, 0]
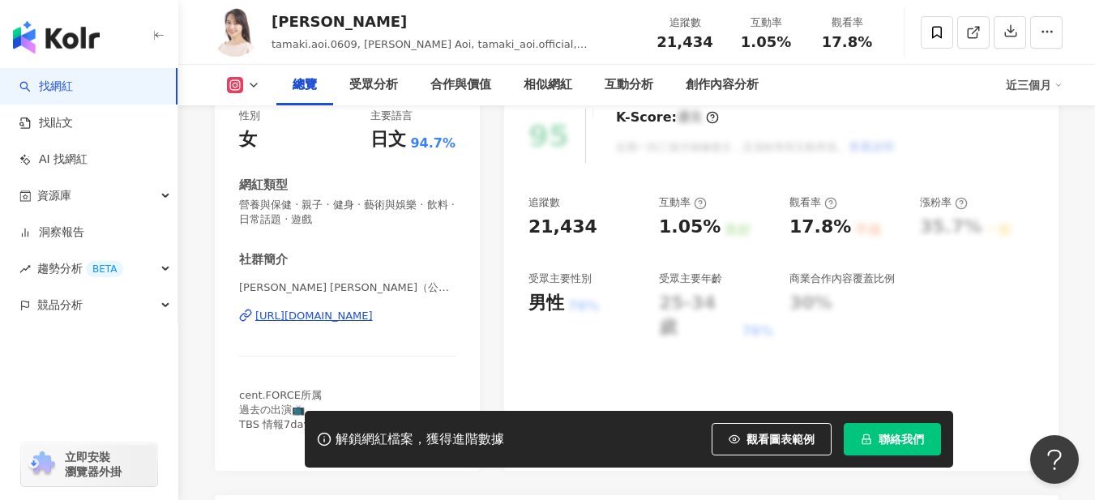
click at [246, 315] on icon at bounding box center [243, 317] width 6 height 7
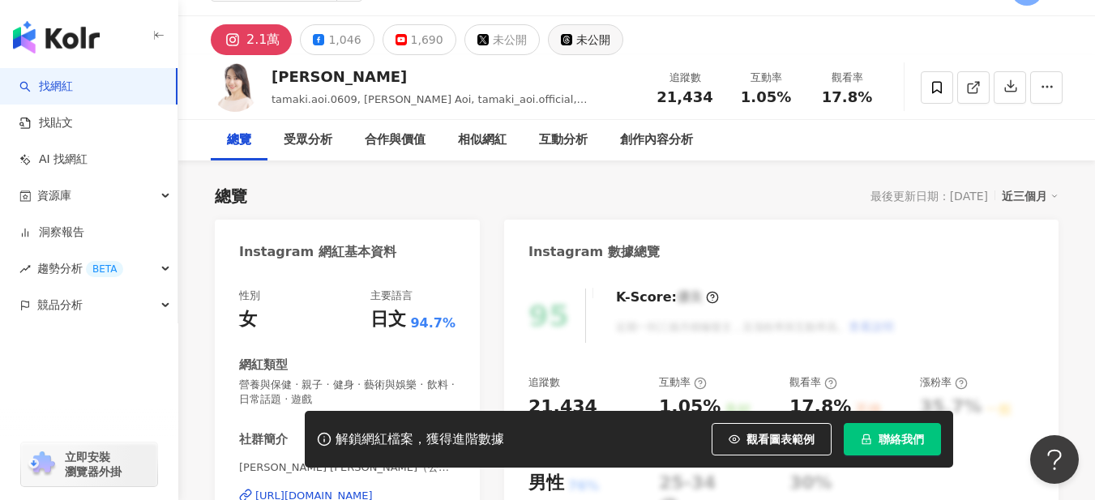
scroll to position [0, 0]
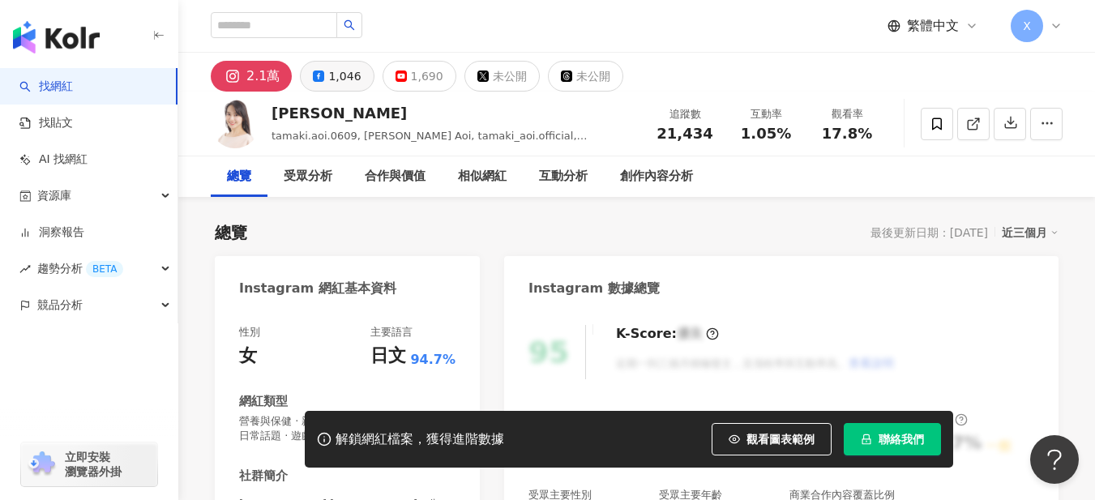
click at [332, 83] on div "1,046" at bounding box center [344, 76] width 32 height 23
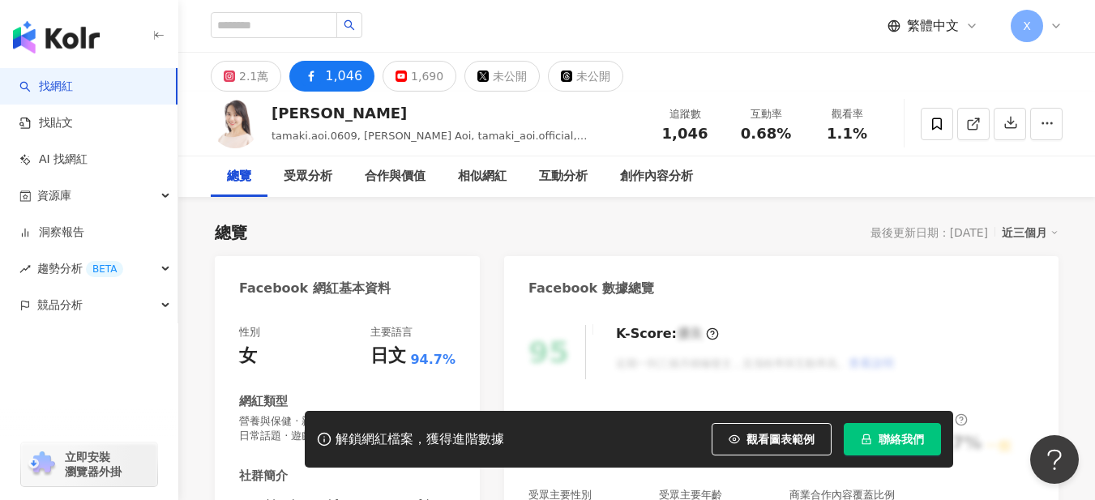
drag, startPoint x: 362, startPoint y: 315, endPoint x: 329, endPoint y: 327, distance: 35.1
click at [362, 315] on div "性別 女 主要語言 日文 94.7% 網紅類型 營養與保健 · 親子 · 健身 · 藝術與娛樂 · 飲料 · 日常話題 · 遊戲 社群簡介 tamaki.ao…" at bounding box center [347, 489] width 265 height 360
click at [73, 118] on link "找貼文" at bounding box center [45, 123] width 53 height 16
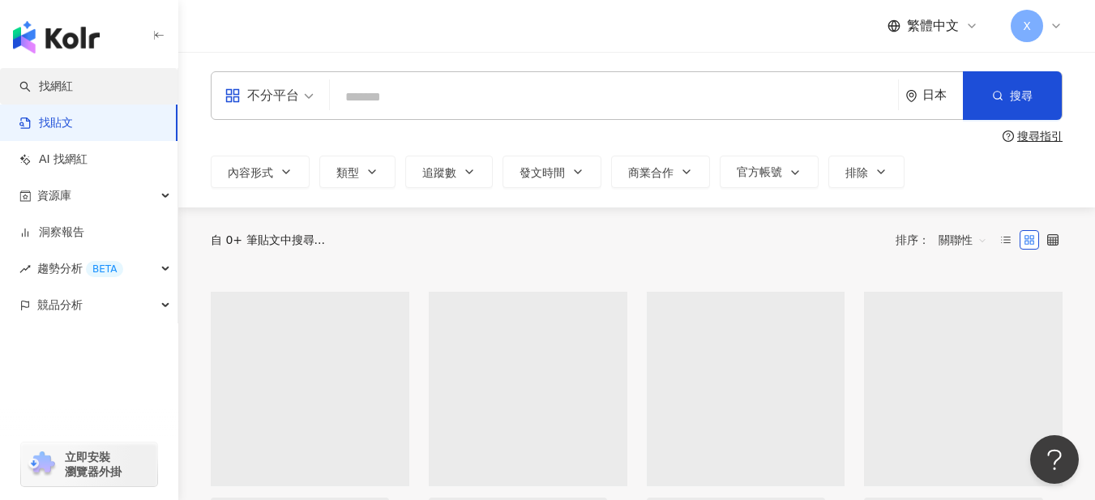
click at [73, 92] on link "找網紅" at bounding box center [45, 87] width 53 height 16
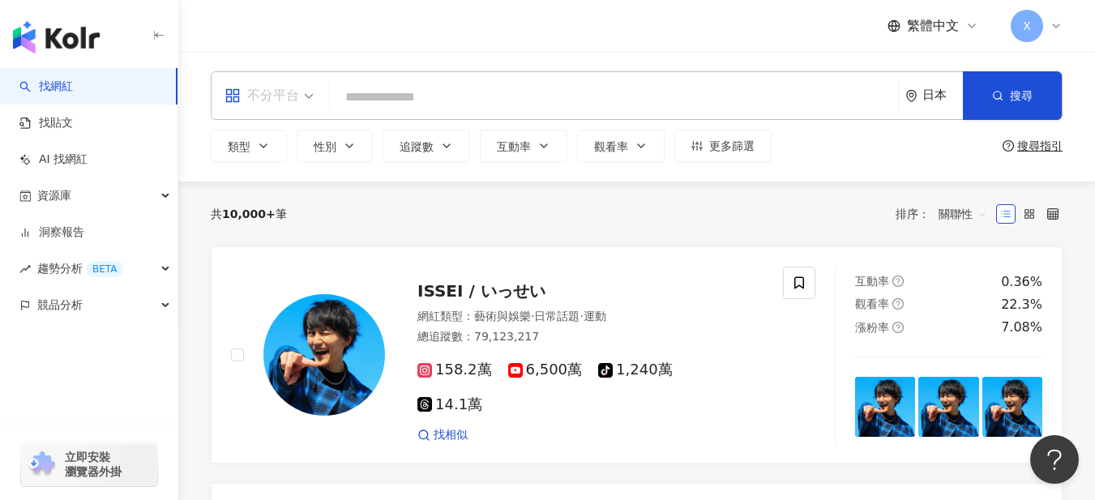
click at [288, 96] on div "不分平台" at bounding box center [261, 96] width 75 height 26
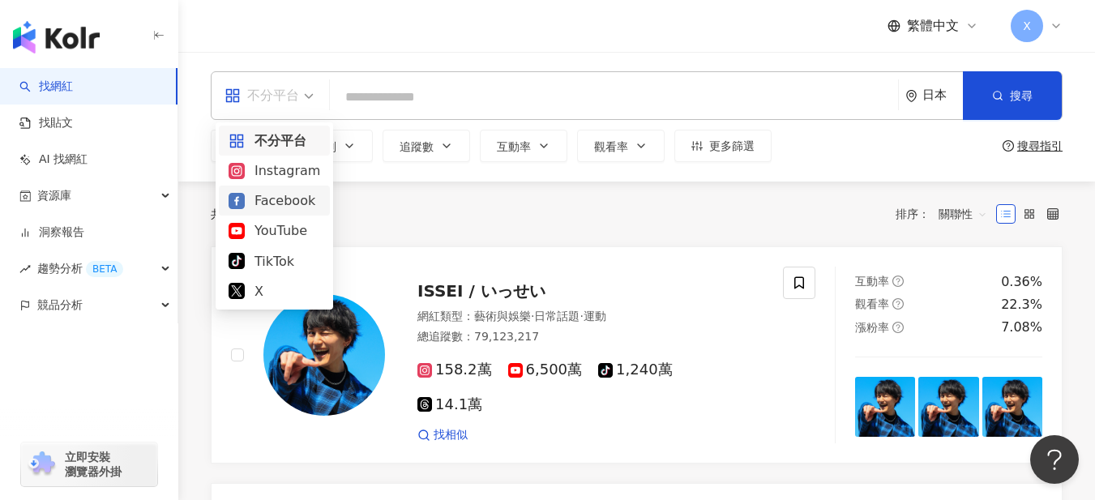
click at [283, 201] on div "Facebook" at bounding box center [275, 200] width 92 height 20
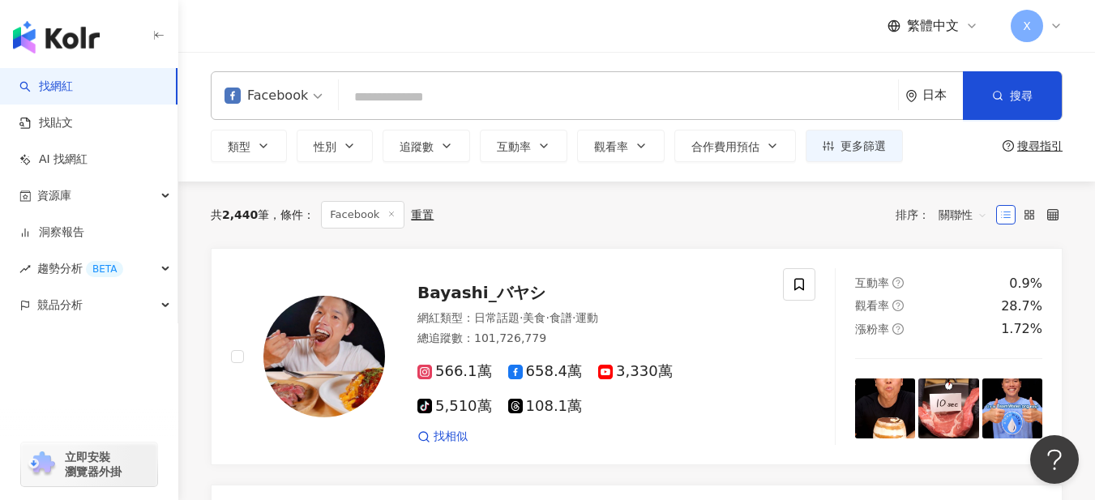
click at [457, 96] on input "search" at bounding box center [618, 97] width 546 height 31
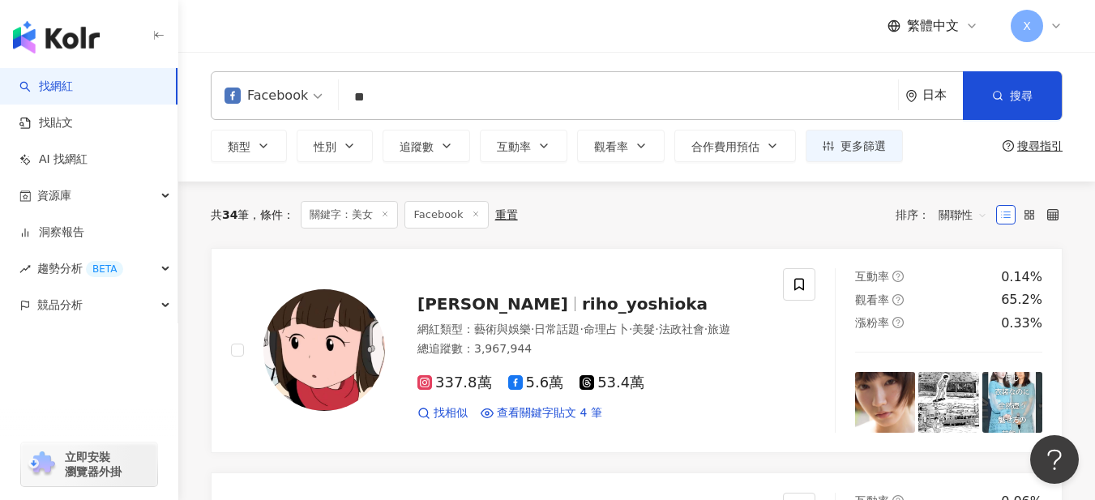
click at [407, 96] on input "**" at bounding box center [618, 97] width 546 height 31
type input "*"
click at [416, 97] on input "search" at bounding box center [618, 97] width 546 height 31
click at [337, 157] on button "性別" at bounding box center [335, 146] width 76 height 32
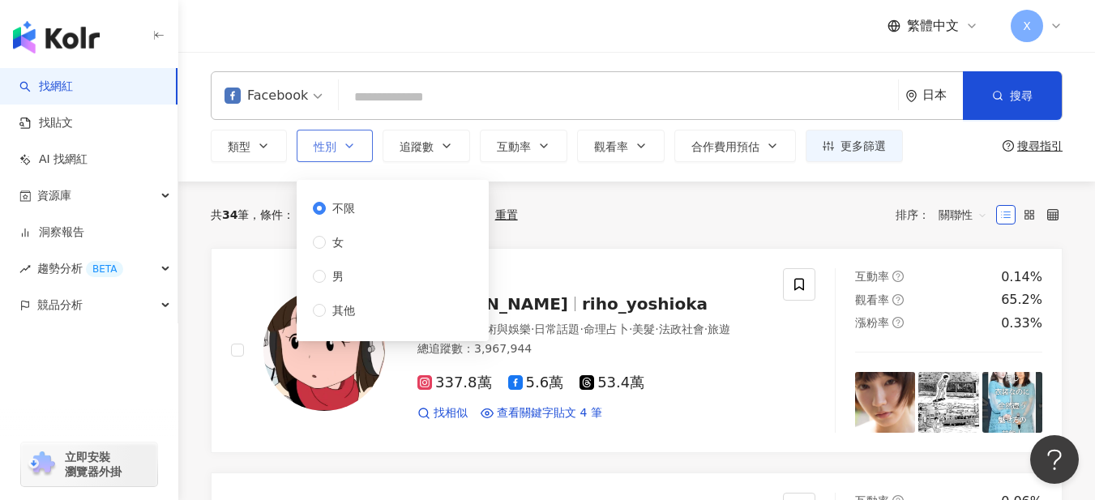
click at [337, 157] on button "性別" at bounding box center [335, 146] width 76 height 32
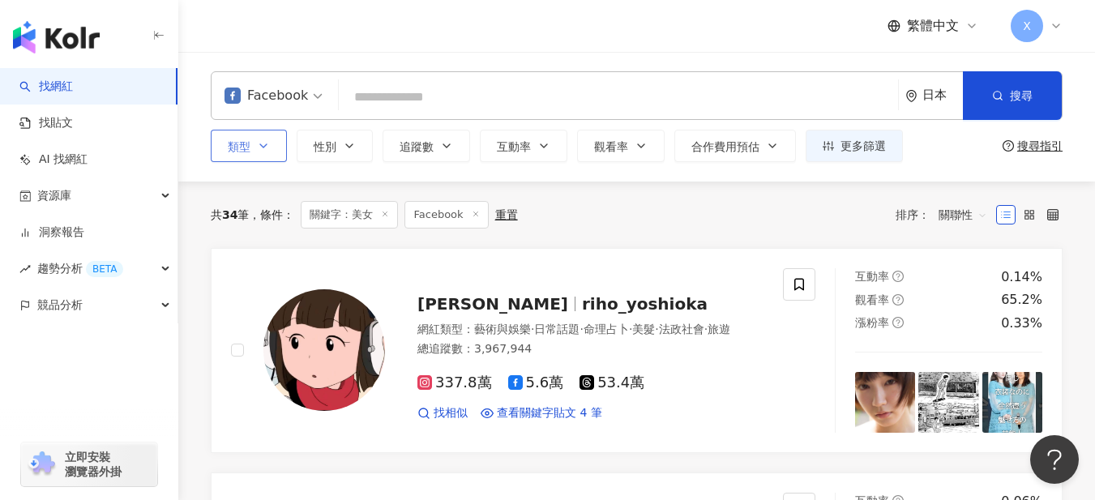
click at [234, 149] on span "類型" at bounding box center [239, 146] width 23 height 13
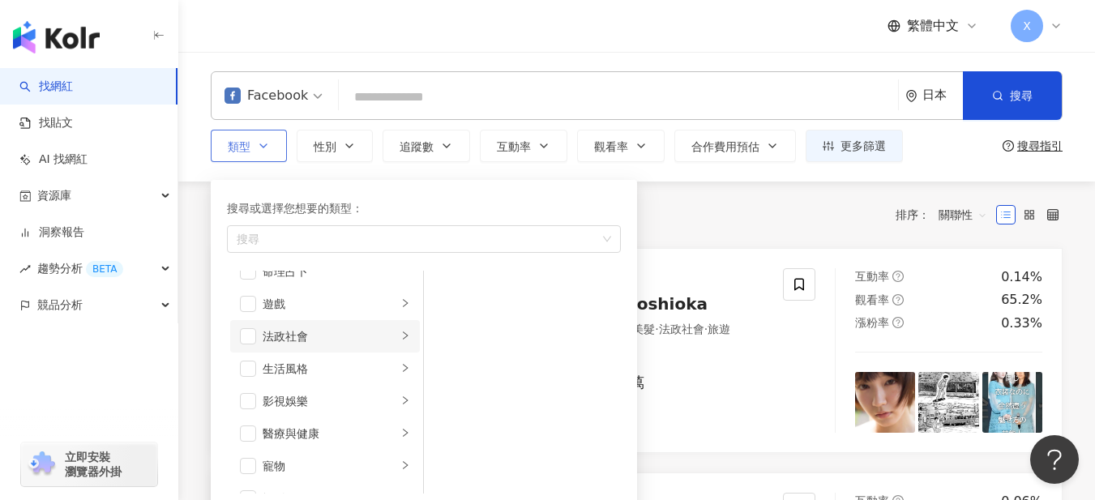
scroll to position [324, 0]
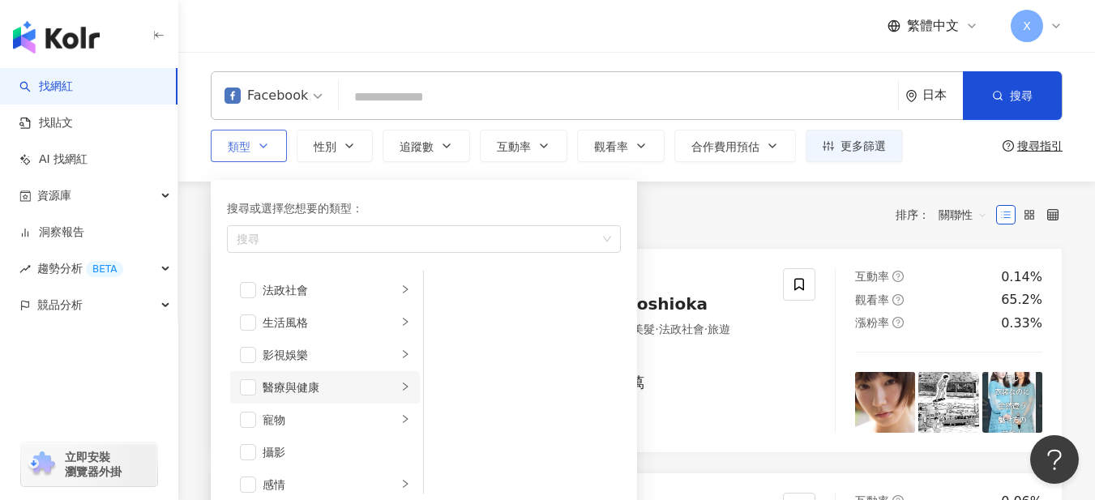
click at [331, 395] on div "醫療與健康" at bounding box center [330, 387] width 135 height 18
click at [495, 327] on div "心理健康" at bounding box center [534, 323] width 148 height 18
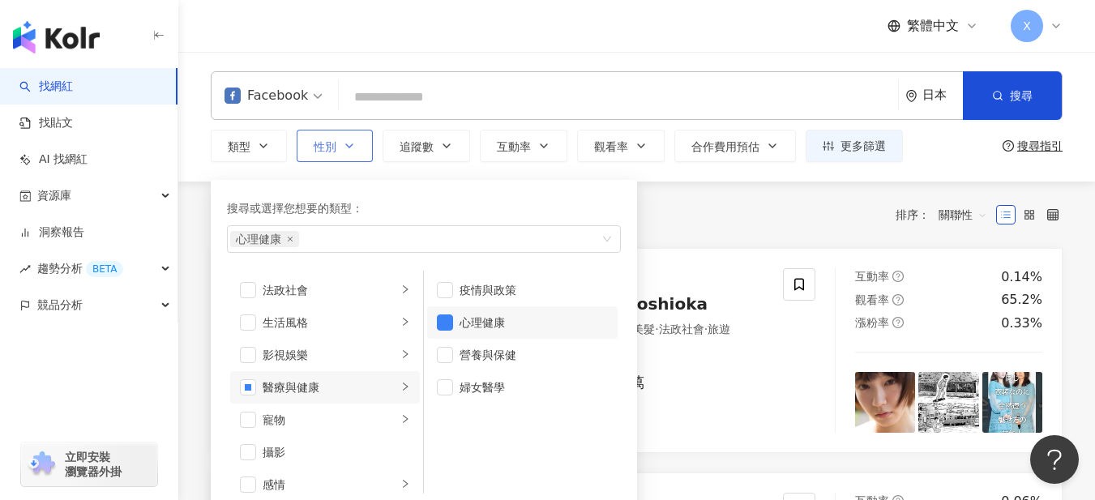
click at [364, 146] on button "性別" at bounding box center [335, 146] width 76 height 32
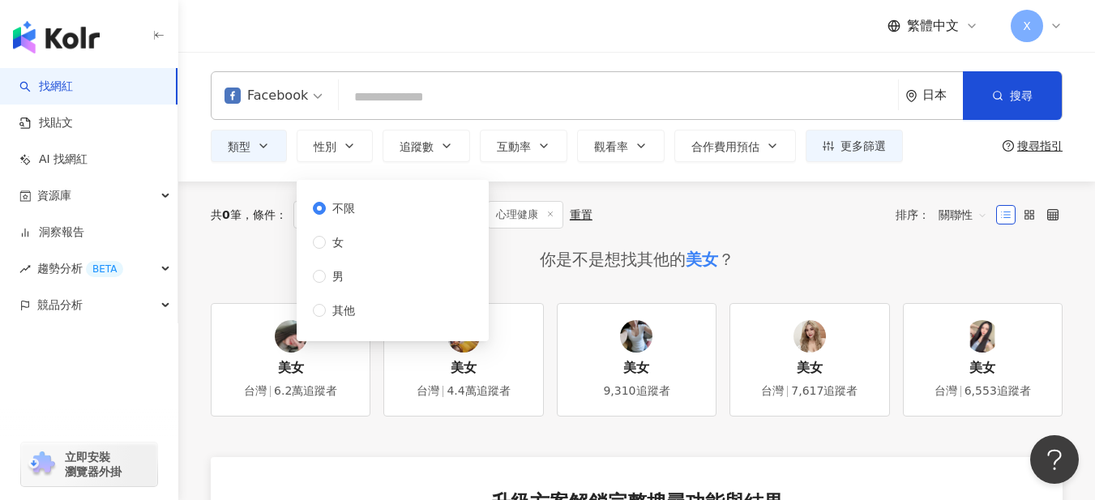
click at [797, 206] on div "共 0 筆 條件 ： 關鍵字：美女 Facebook 心理健康 重置 排序： 關聯性" at bounding box center [637, 215] width 852 height 28
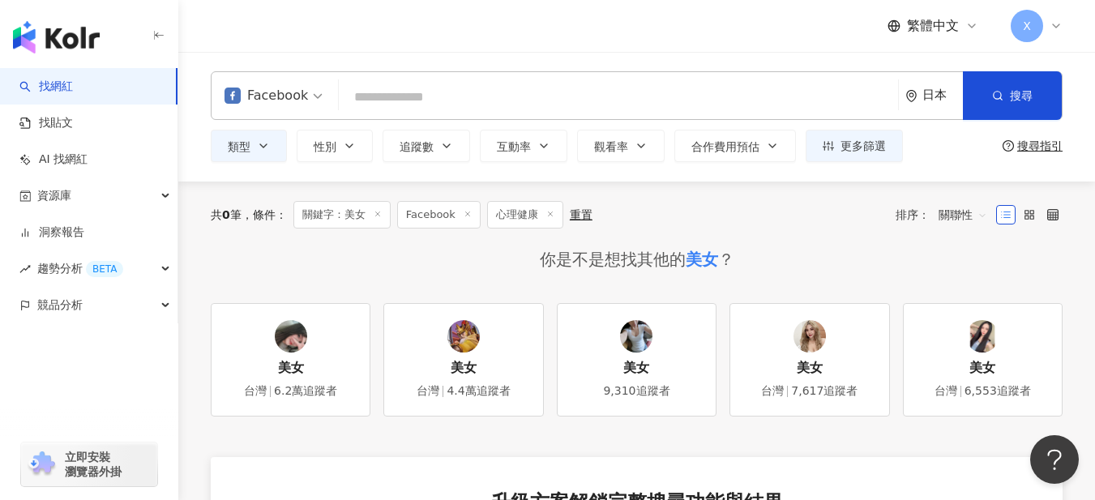
click at [607, 100] on input "search" at bounding box center [618, 97] width 546 height 31
click at [382, 213] on icon at bounding box center [378, 214] width 8 height 8
click at [366, 212] on line at bounding box center [363, 214] width 4 height 4
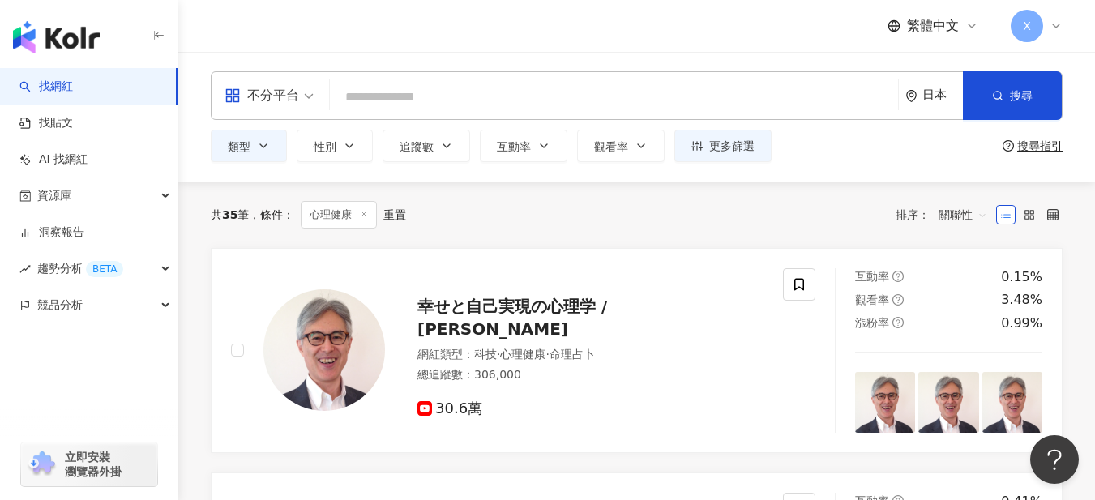
click at [406, 214] on div "重置" at bounding box center [394, 214] width 23 height 13
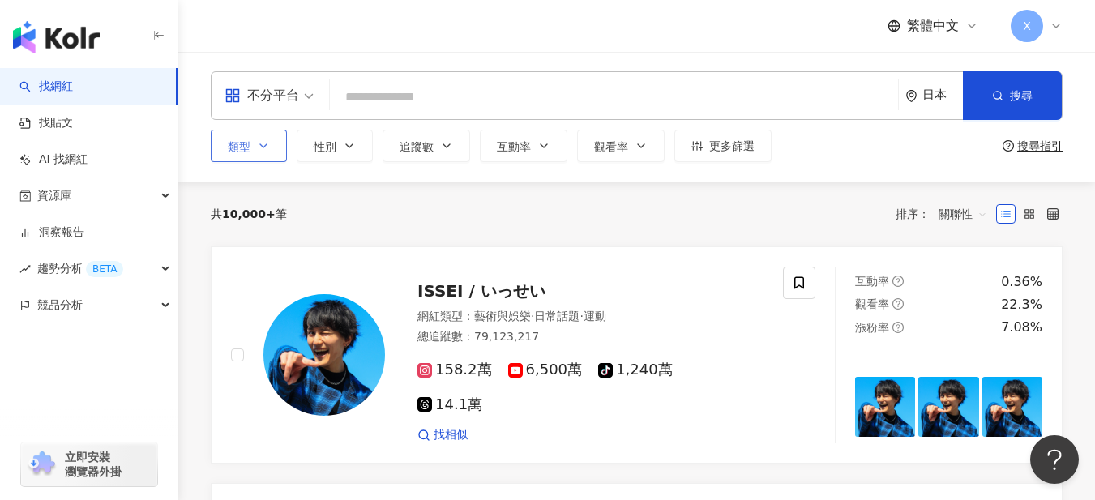
click at [250, 139] on button "類型" at bounding box center [249, 146] width 76 height 32
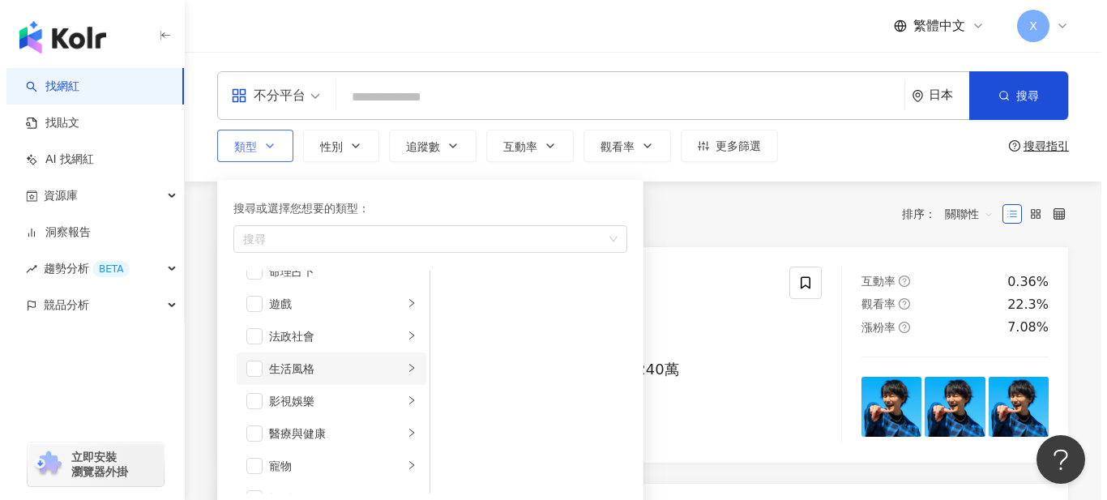
scroll to position [324, 0]
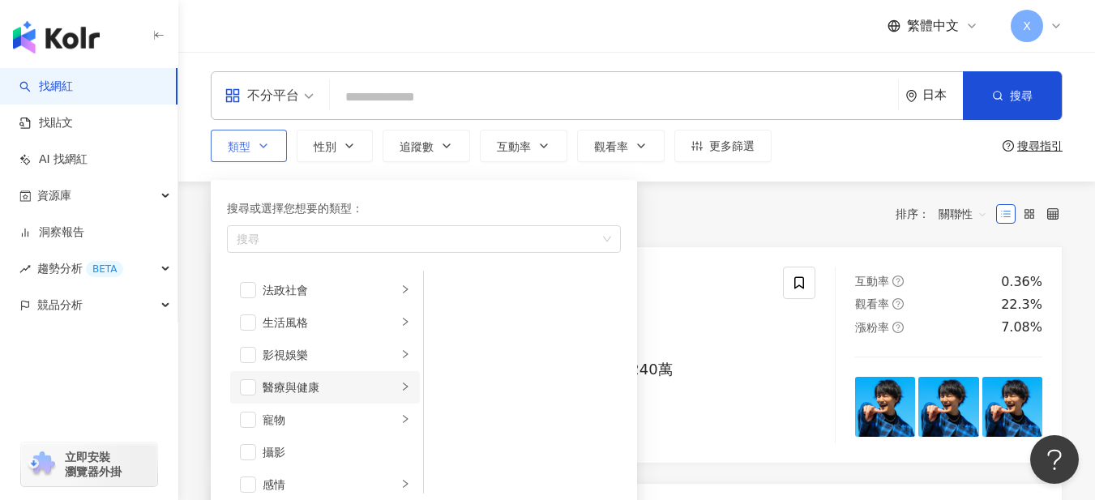
click at [331, 391] on div "醫療與健康" at bounding box center [330, 387] width 135 height 18
click at [506, 319] on div "心理健康" at bounding box center [534, 323] width 148 height 18
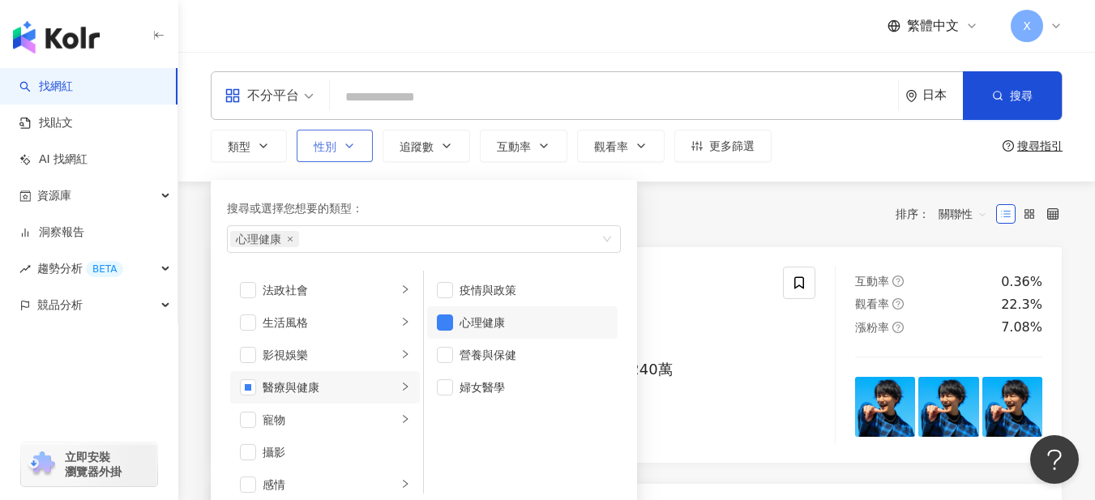
click at [351, 143] on icon "button" at bounding box center [349, 145] width 13 height 13
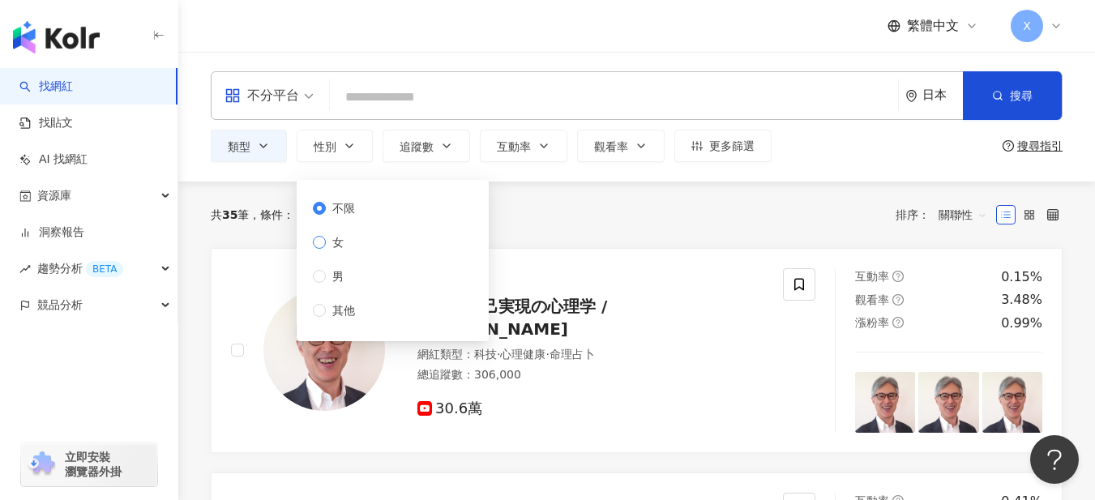
click at [342, 236] on span "女" at bounding box center [338, 242] width 24 height 18
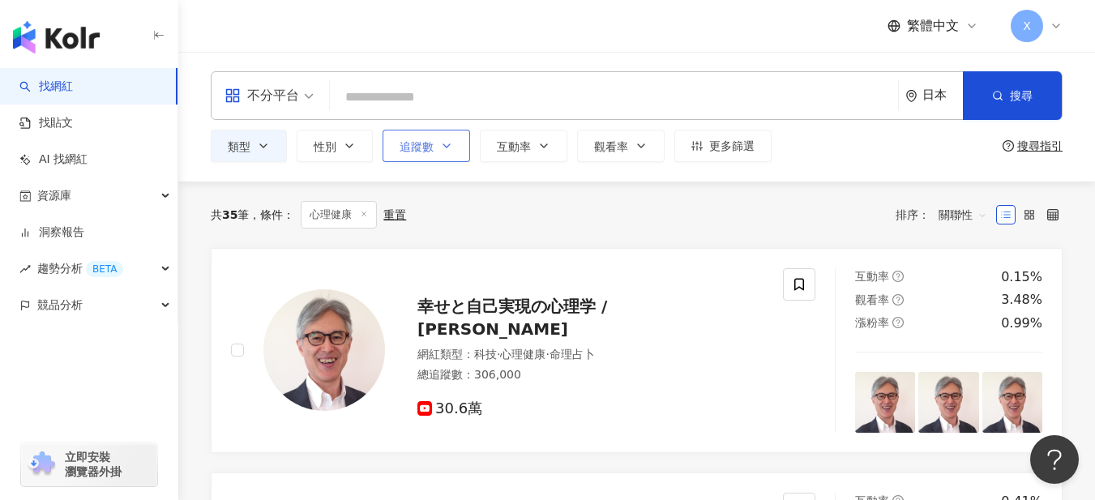
click at [434, 145] on button "追蹤數" at bounding box center [427, 146] width 88 height 32
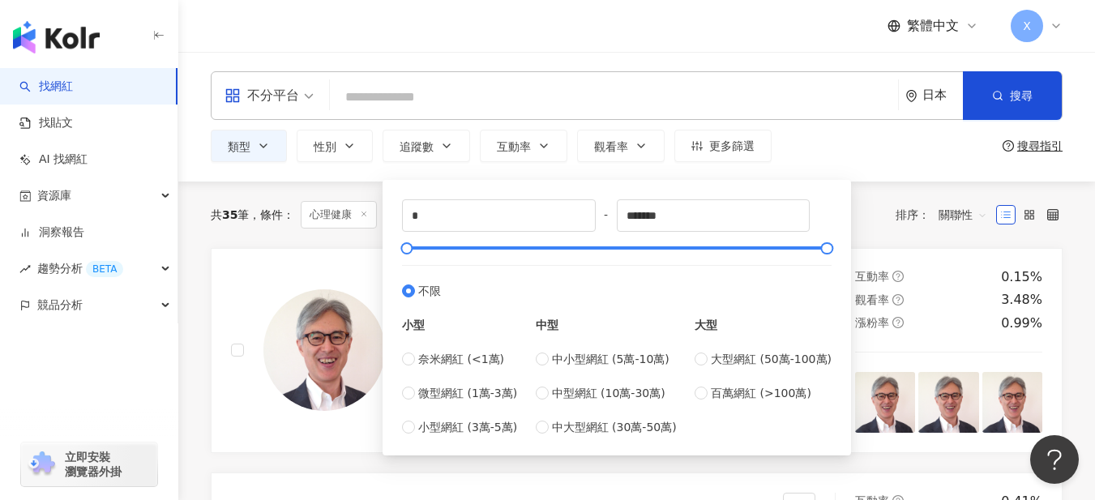
click at [883, 204] on div "共 35 筆 條件 ： 心理健康 重置 排序： 關聯性" at bounding box center [637, 215] width 852 height 28
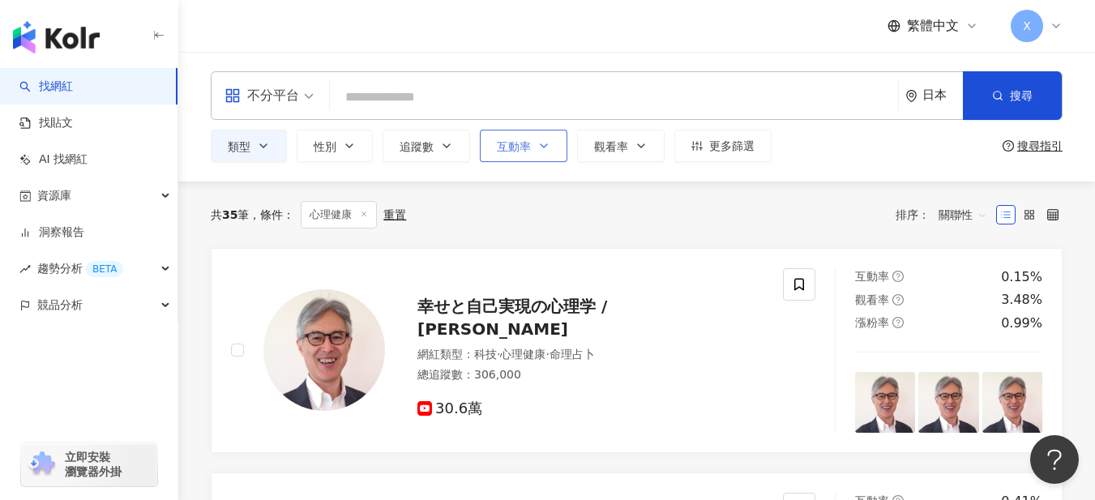
click at [533, 153] on button "互動率" at bounding box center [524, 146] width 88 height 32
click at [448, 207] on div "共 35 筆 條件 ： 心理健康 重置 排序： 關聯性" at bounding box center [637, 215] width 852 height 28
click at [590, 138] on button "觀看率" at bounding box center [621, 146] width 88 height 32
click at [478, 238] on div "共 35 筆 條件 ： 心理健康 重置 排序： 關聯性" at bounding box center [637, 215] width 852 height 66
click at [702, 148] on icon "button" at bounding box center [696, 146] width 11 height 10
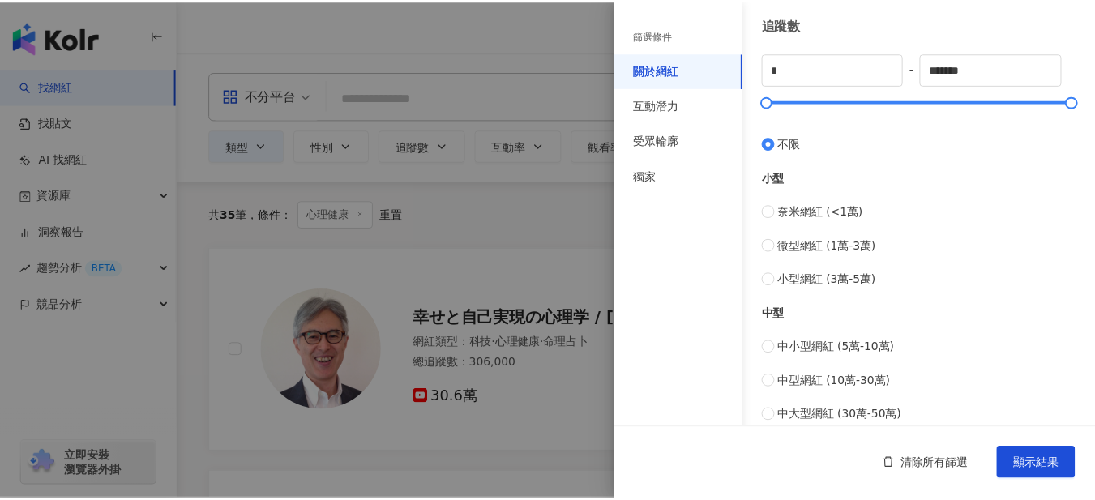
scroll to position [549, 0]
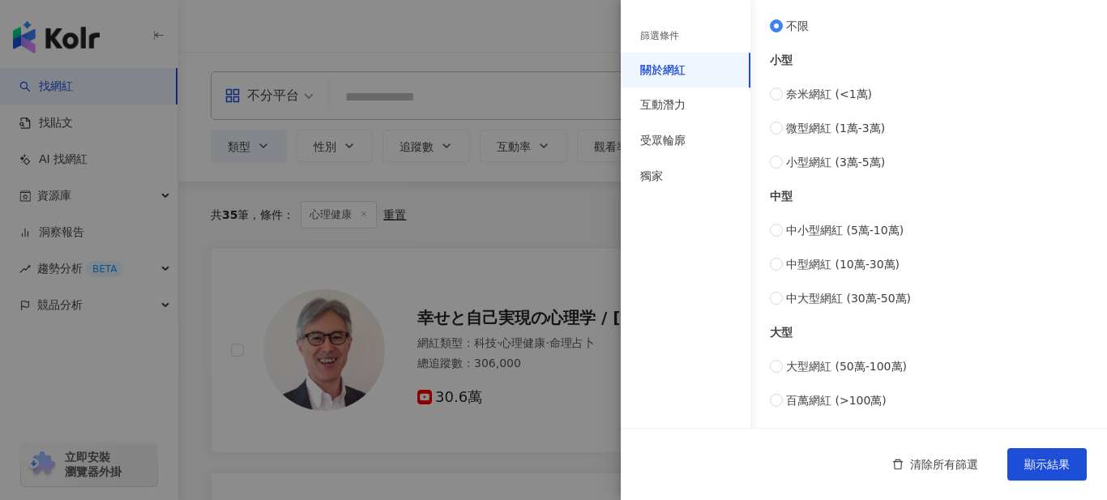
click at [529, 201] on div at bounding box center [553, 250] width 1107 height 500
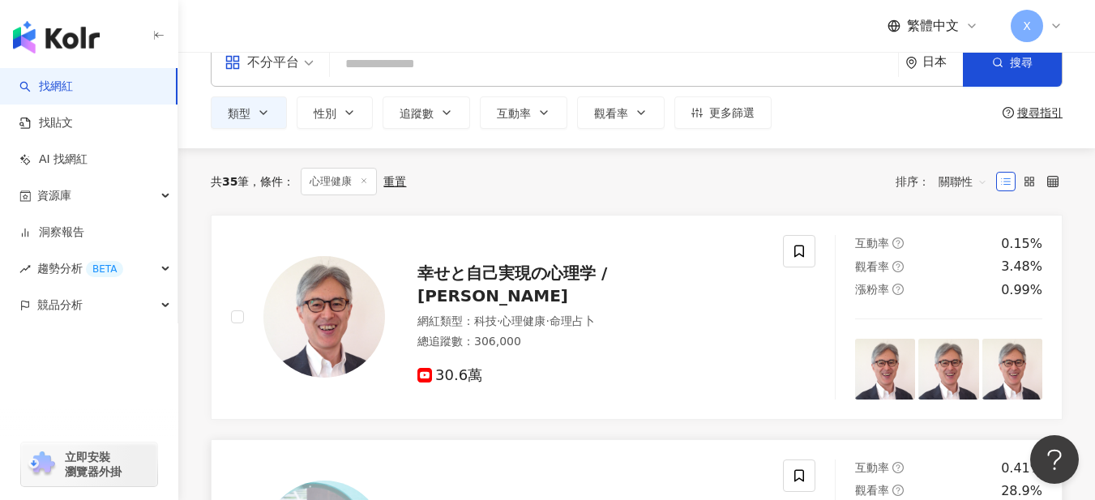
scroll to position [0, 0]
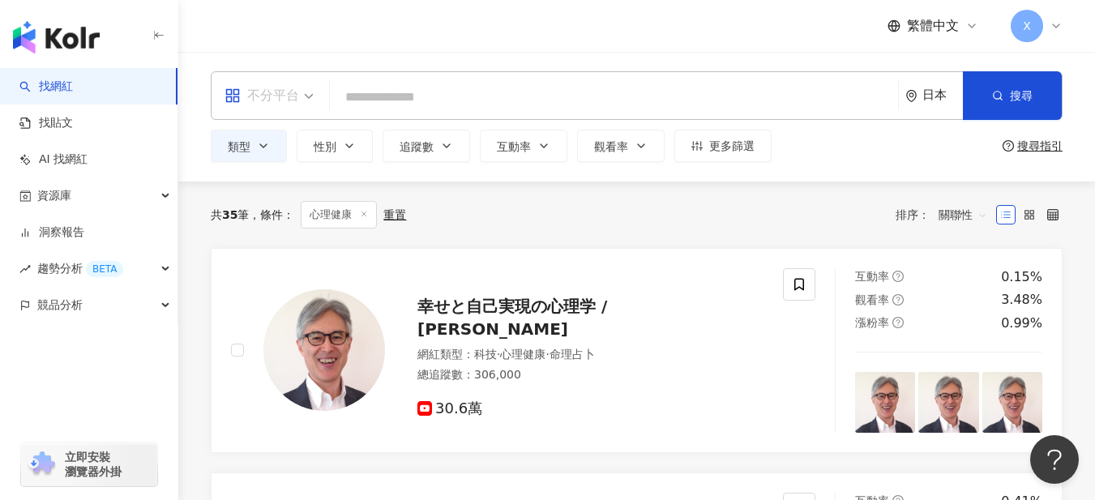
click at [268, 78] on input "search" at bounding box center [268, 85] width 89 height 26
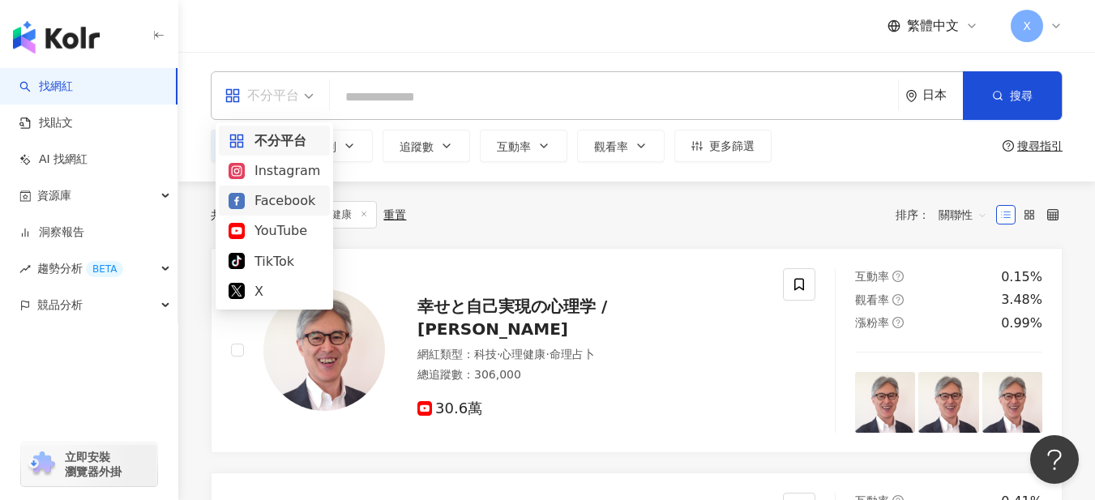
click at [250, 195] on div "Facebook" at bounding box center [275, 200] width 92 height 20
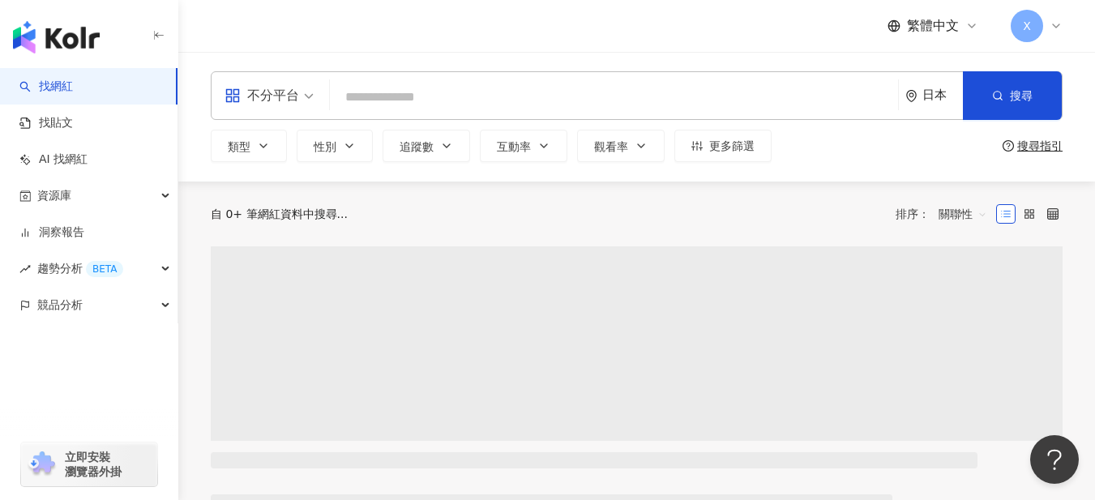
click at [465, 96] on input "search" at bounding box center [613, 97] width 555 height 31
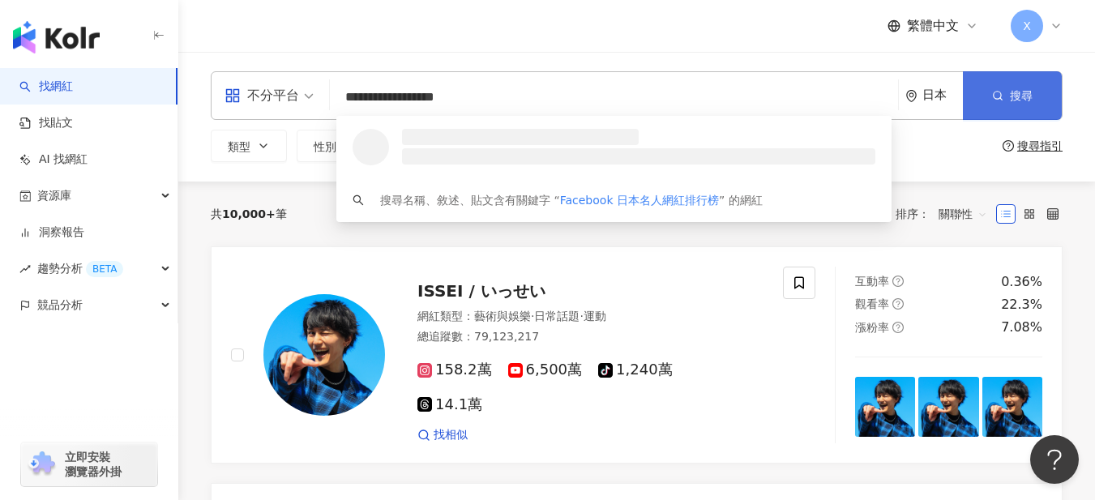
type input "**********"
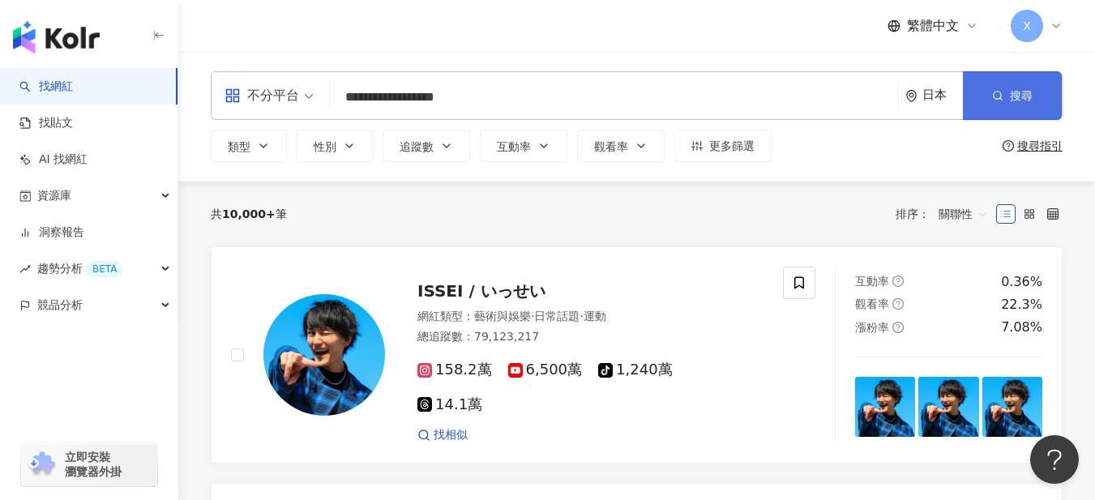
click at [1002, 95] on icon "button" at bounding box center [997, 95] width 11 height 11
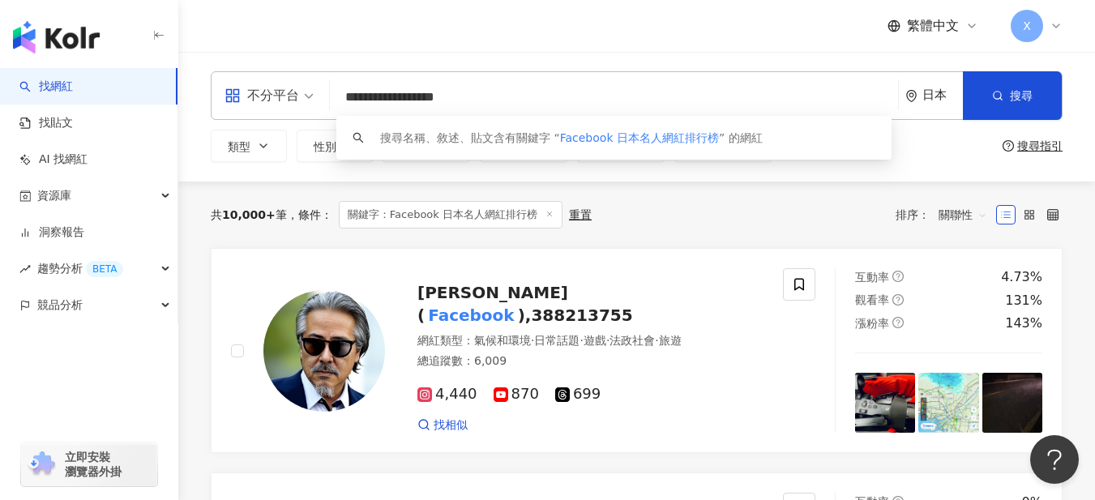
drag, startPoint x: 574, startPoint y: 94, endPoint x: 282, endPoint y: 103, distance: 291.9
click at [282, 103] on div "**********" at bounding box center [637, 95] width 852 height 49
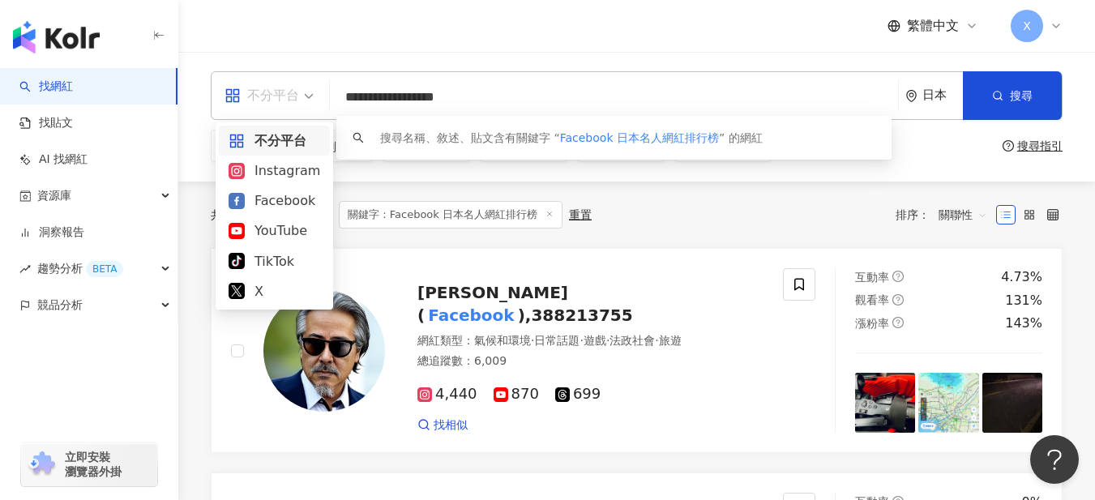
click at [282, 103] on div "不分平台" at bounding box center [261, 96] width 75 height 26
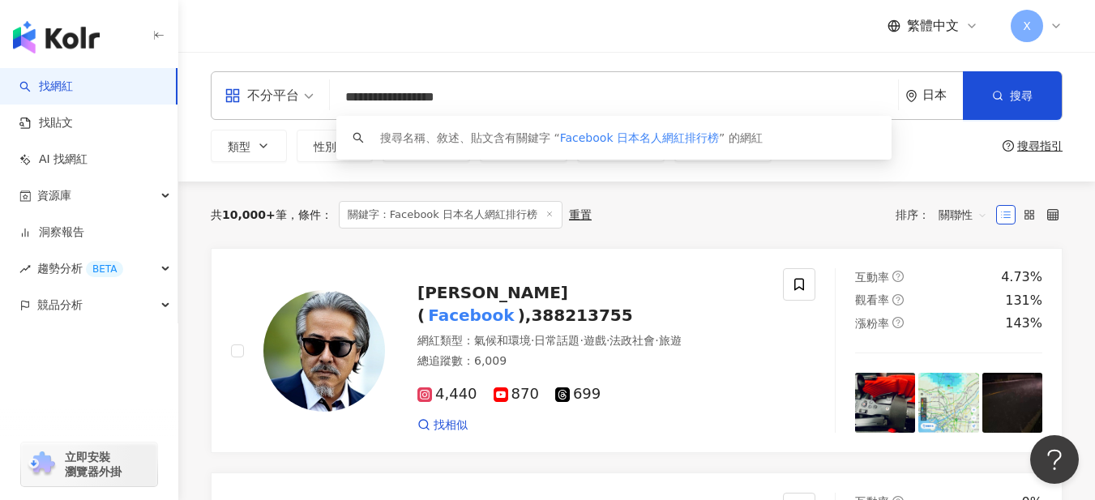
drag, startPoint x: 578, startPoint y: 94, endPoint x: 118, endPoint y: 96, distance: 460.3
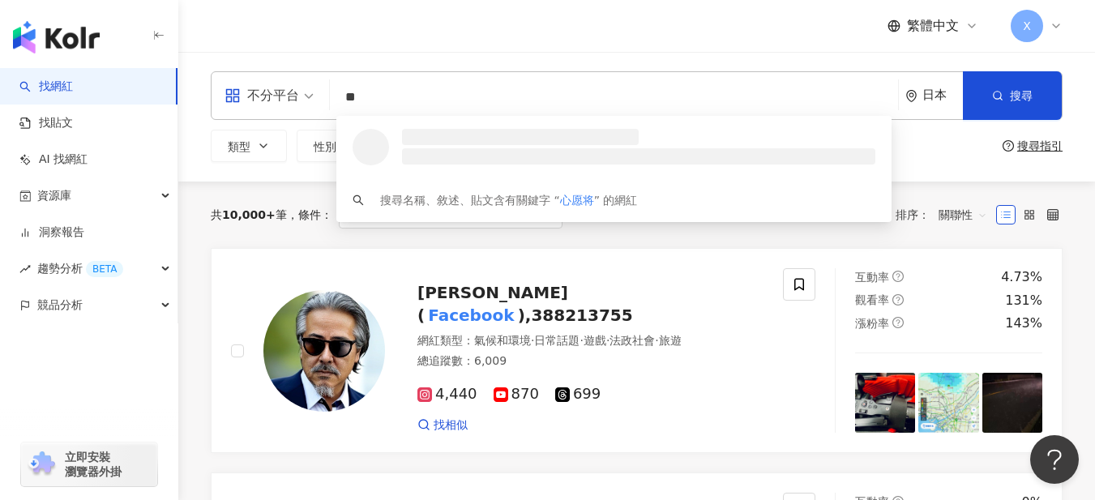
type input "*"
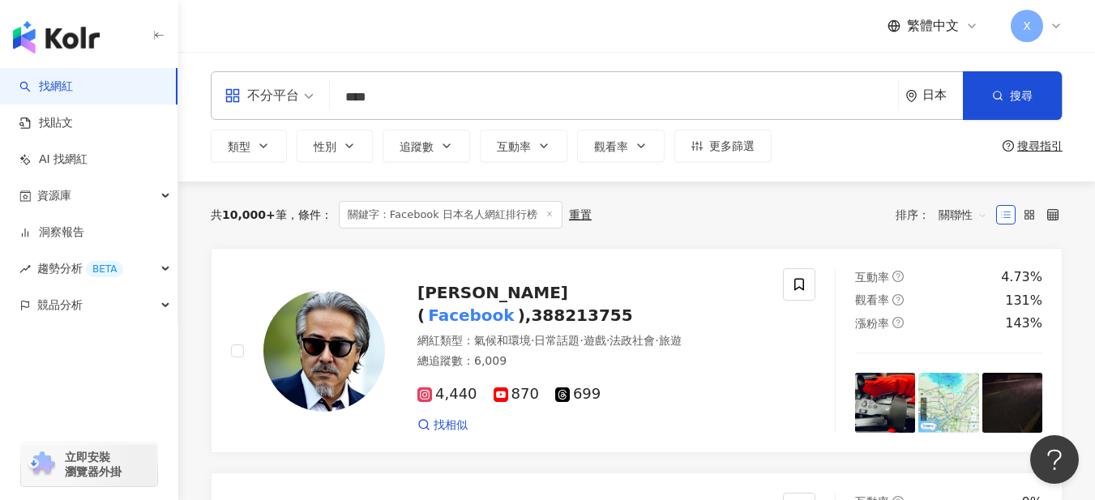
type input "****"
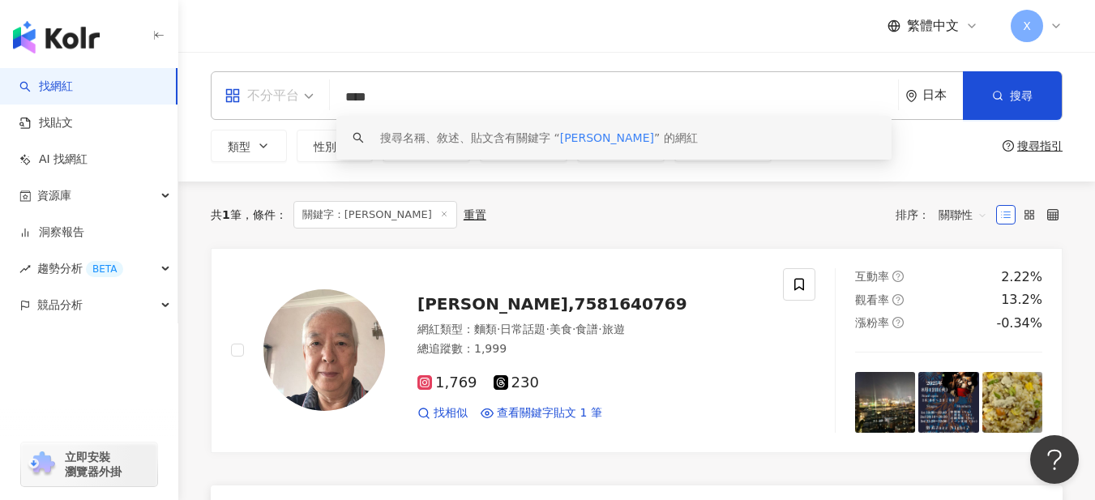
click at [254, 102] on div "不分平台" at bounding box center [261, 96] width 75 height 26
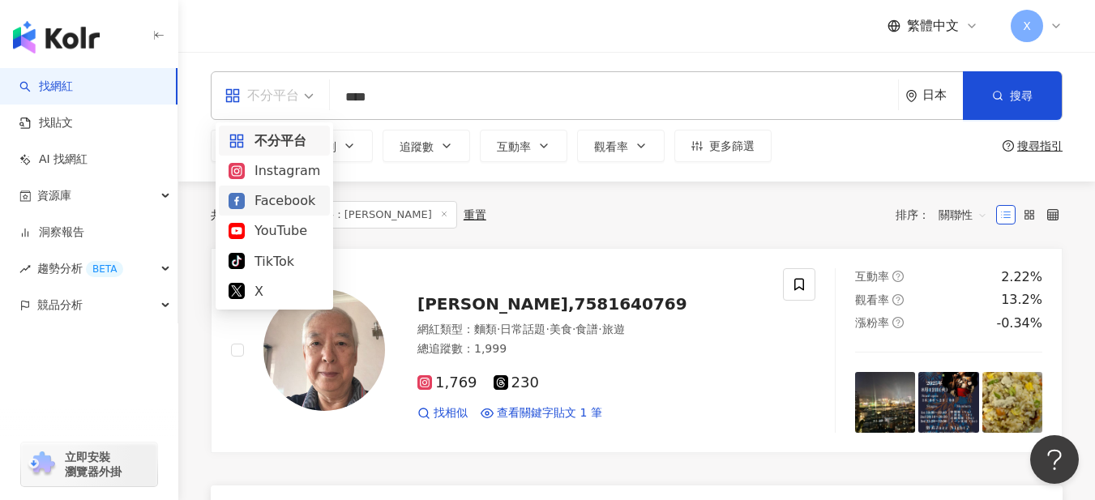
click at [274, 199] on div "Facebook" at bounding box center [275, 200] width 92 height 20
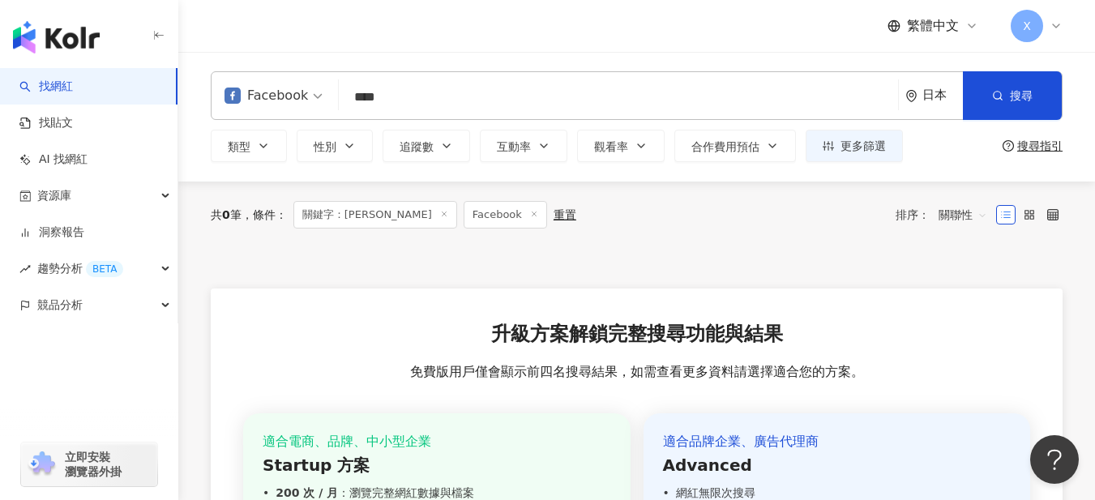
click at [530, 213] on icon at bounding box center [534, 214] width 8 height 8
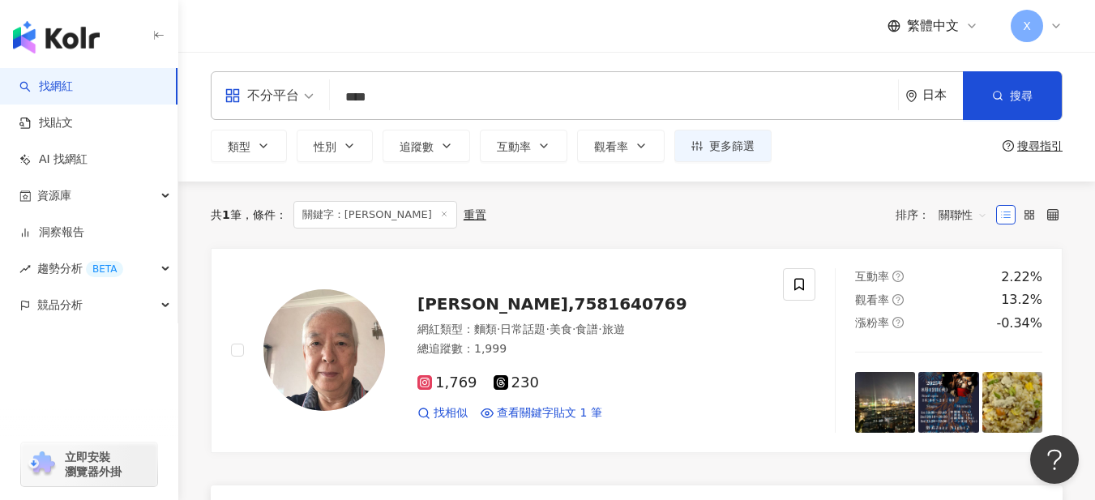
click at [66, 41] on img "button" at bounding box center [56, 37] width 87 height 32
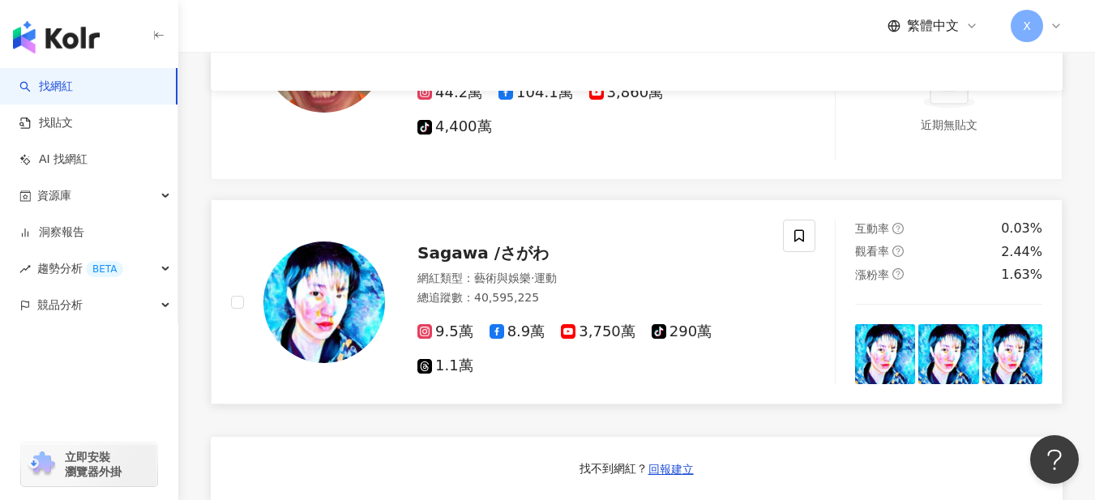
scroll to position [865, 0]
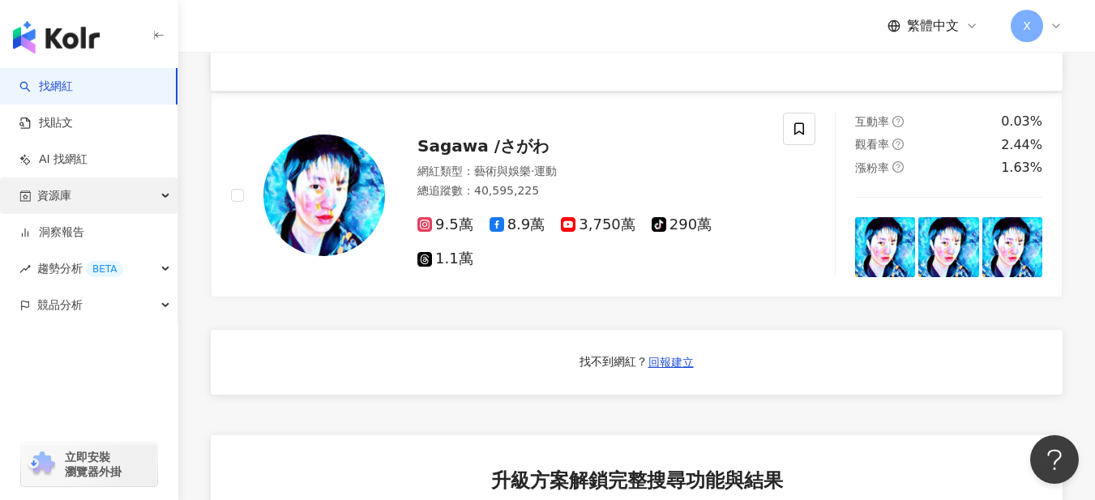
click at [148, 188] on div "資源庫" at bounding box center [88, 195] width 177 height 36
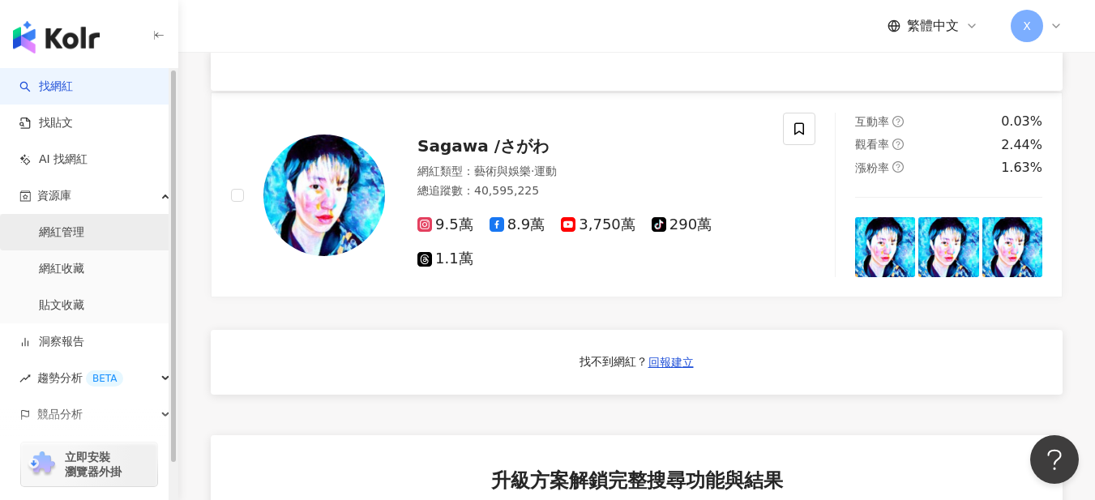
click at [84, 233] on link "網紅管理" at bounding box center [61, 232] width 45 height 16
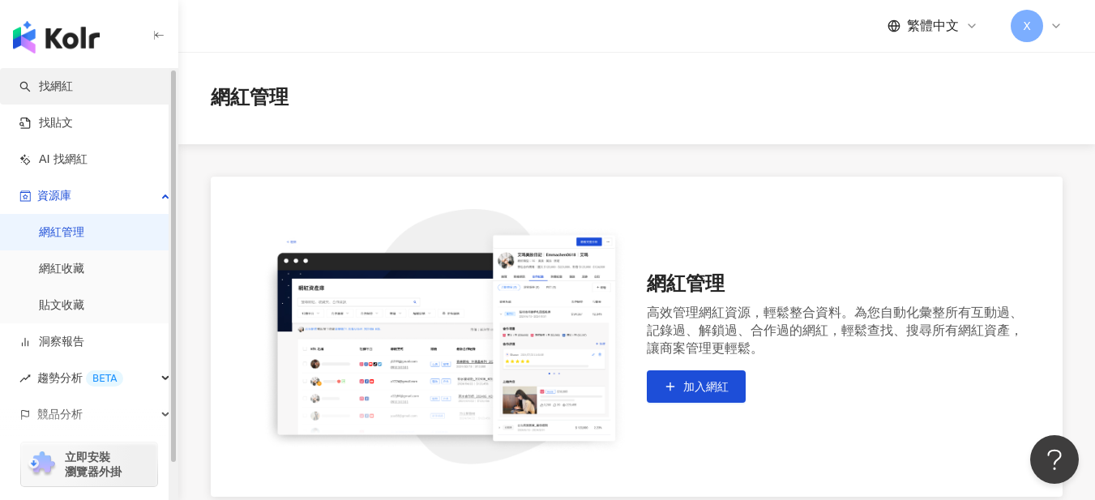
click at [73, 95] on link "找網紅" at bounding box center [45, 87] width 53 height 16
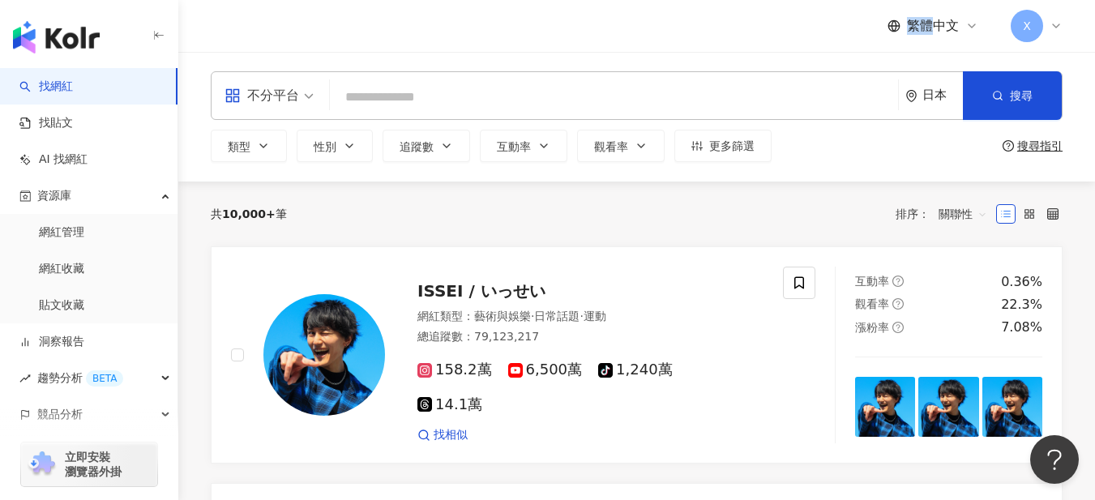
drag, startPoint x: 936, startPoint y: 23, endPoint x: 772, endPoint y: 45, distance: 165.2
click at [772, 45] on div "繁體中文 X" at bounding box center [637, 26] width 852 height 52
click at [721, 28] on div "繁體中文 X" at bounding box center [637, 26] width 852 height 52
click at [435, 96] on input "search" at bounding box center [613, 97] width 555 height 31
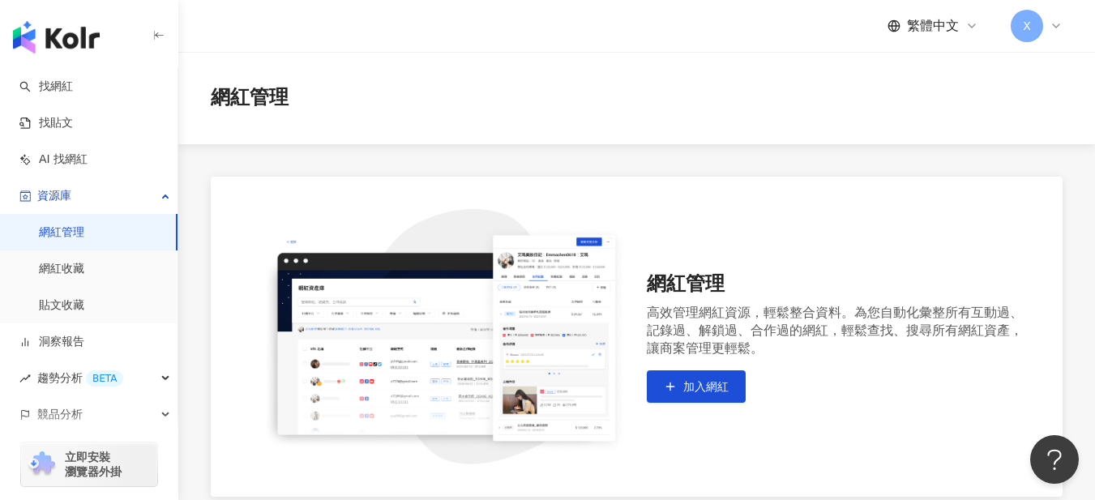
scroll to position [177, 0]
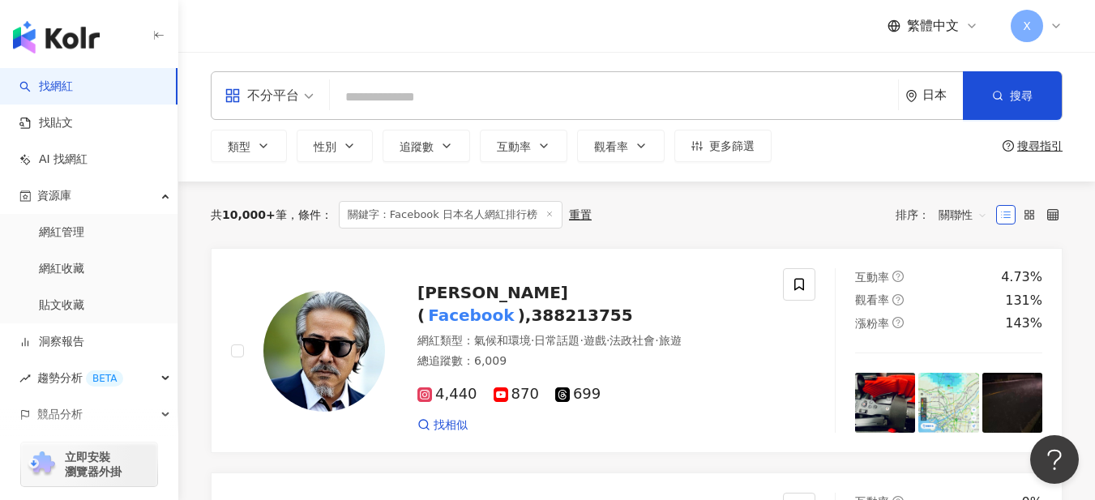
click at [309, 100] on span "不分平台" at bounding box center [268, 96] width 89 height 26
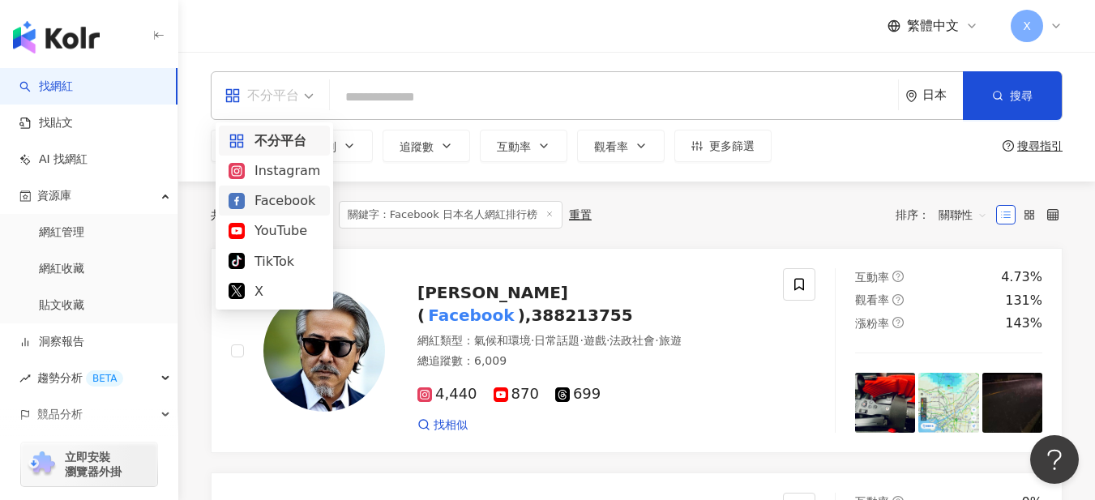
click at [285, 192] on div "Facebook" at bounding box center [275, 200] width 92 height 20
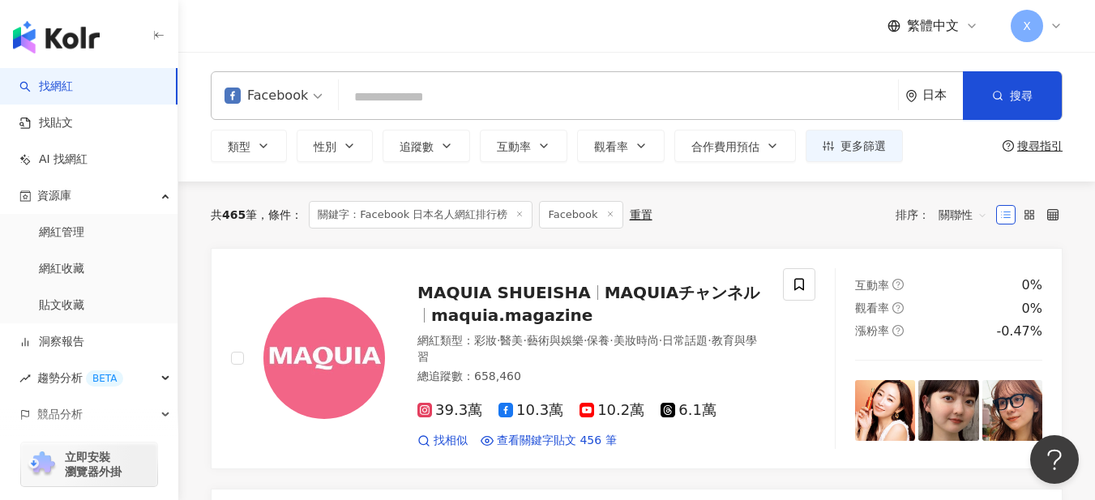
click at [520, 214] on icon at bounding box center [519, 214] width 8 height 8
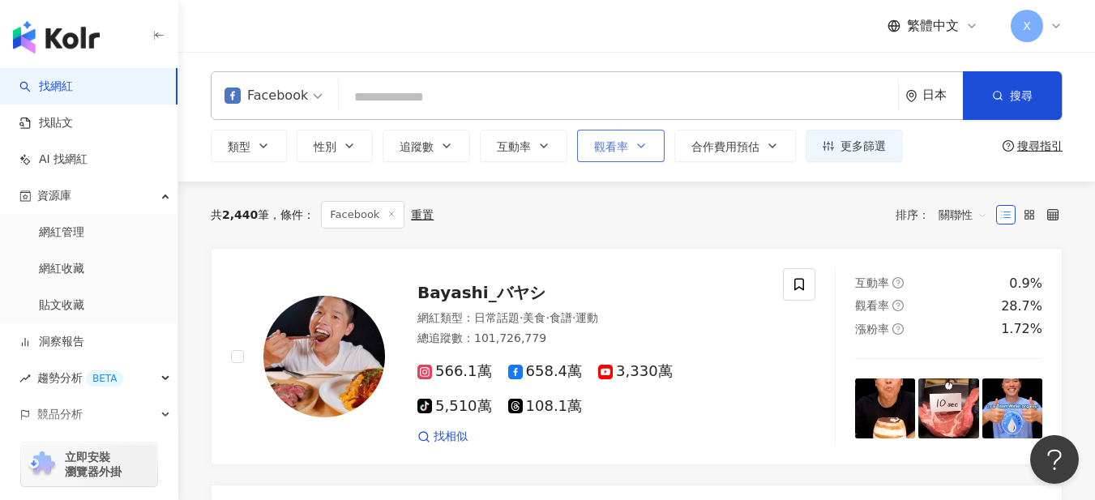
click at [587, 151] on button "觀看率" at bounding box center [621, 146] width 88 height 32
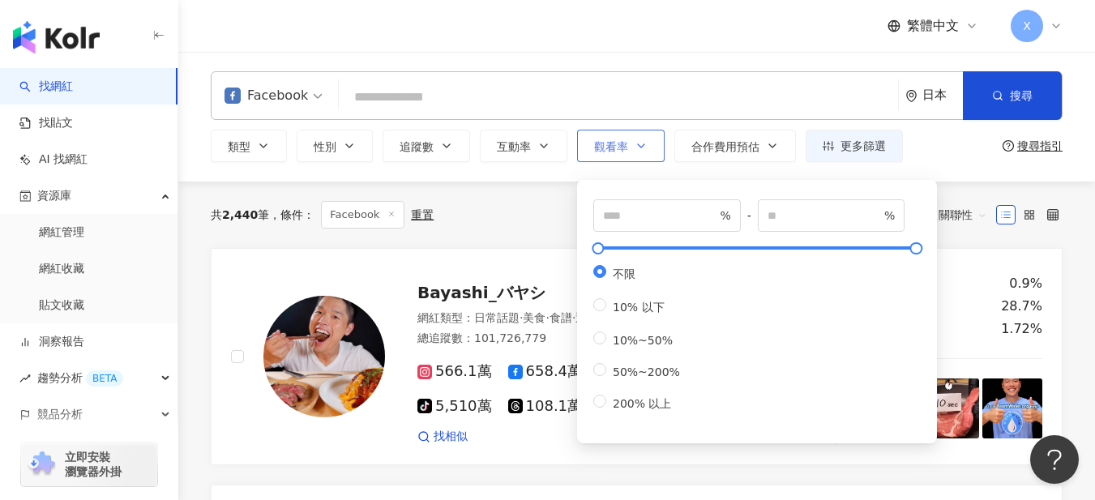
click at [587, 151] on button "觀看率" at bounding box center [621, 146] width 88 height 32
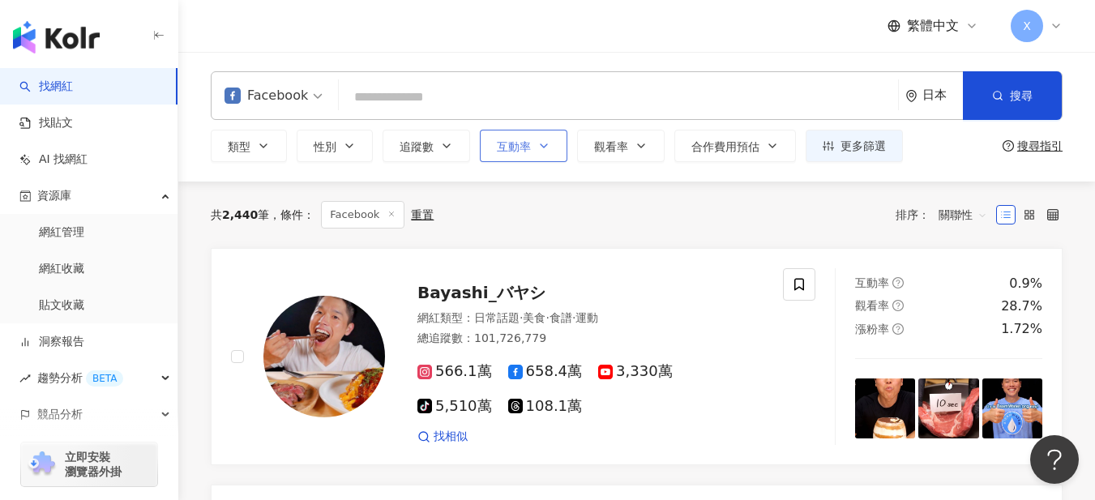
click at [529, 147] on span "互動率" at bounding box center [514, 146] width 34 height 13
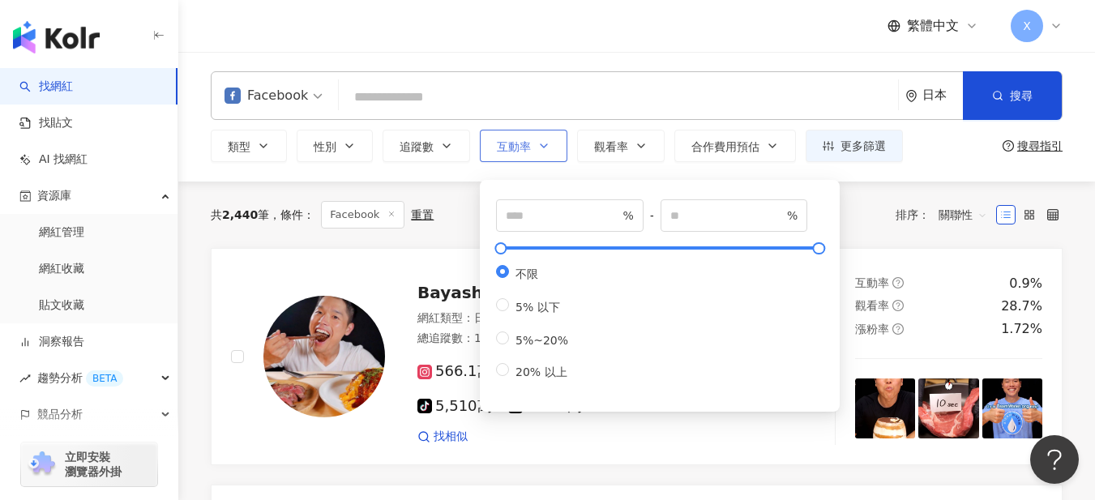
click at [529, 147] on span "互動率" at bounding box center [514, 146] width 34 height 13
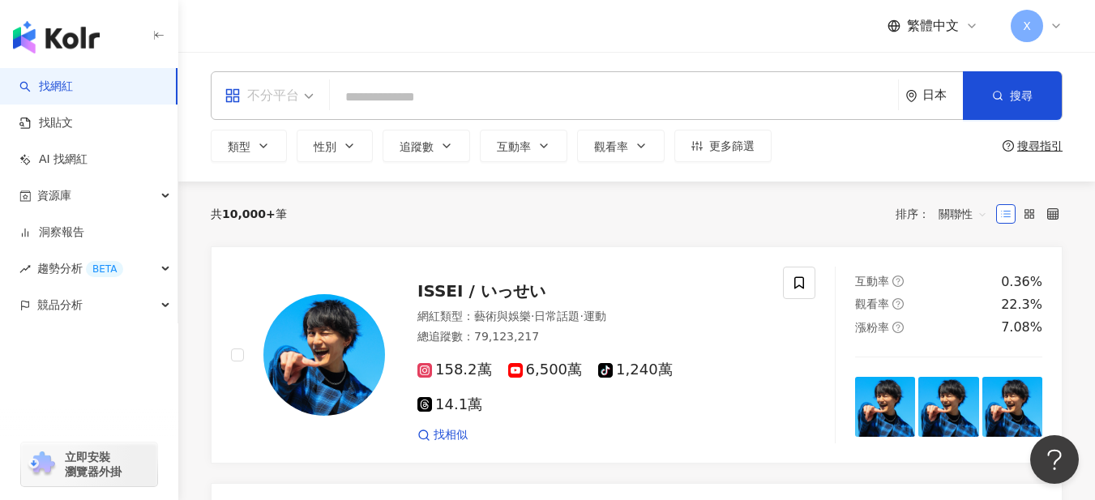
click at [298, 109] on span at bounding box center [268, 95] width 89 height 47
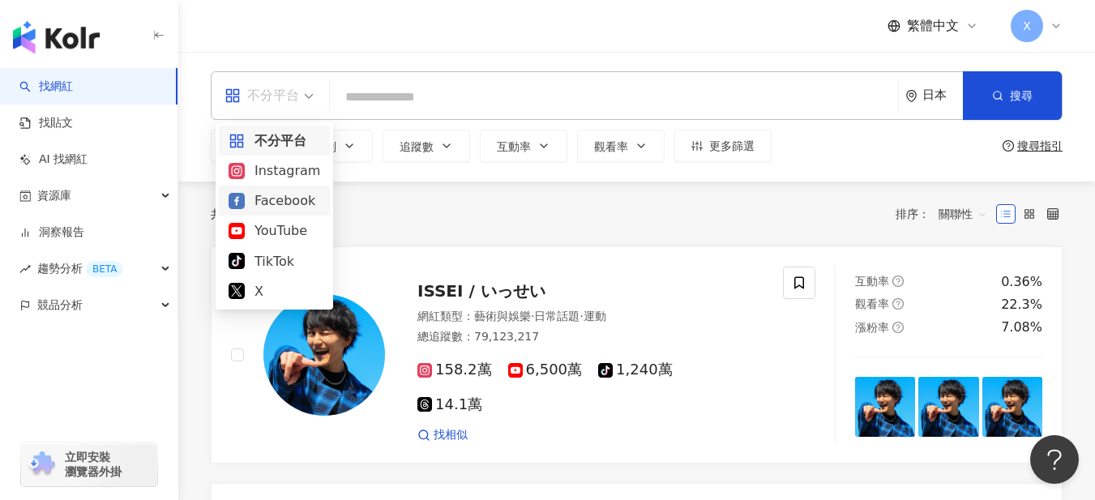
click at [276, 199] on div "Facebook" at bounding box center [275, 200] width 92 height 20
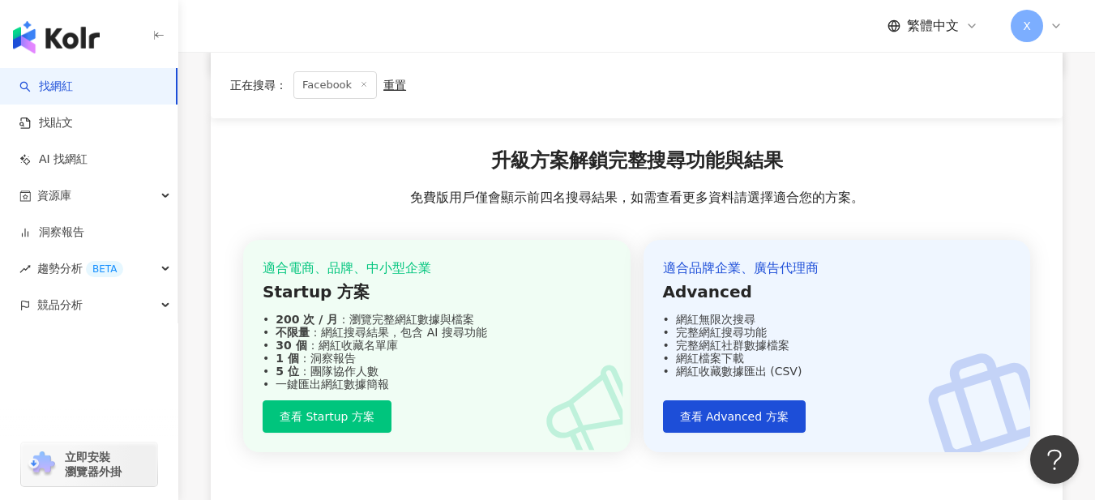
scroll to position [1399, 0]
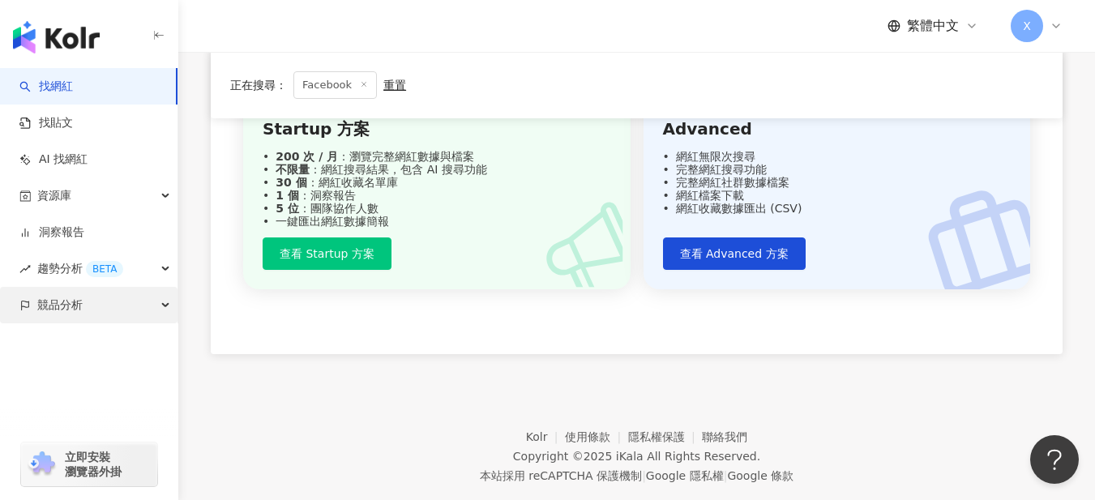
click at [175, 301] on div "競品分析" at bounding box center [88, 305] width 177 height 36
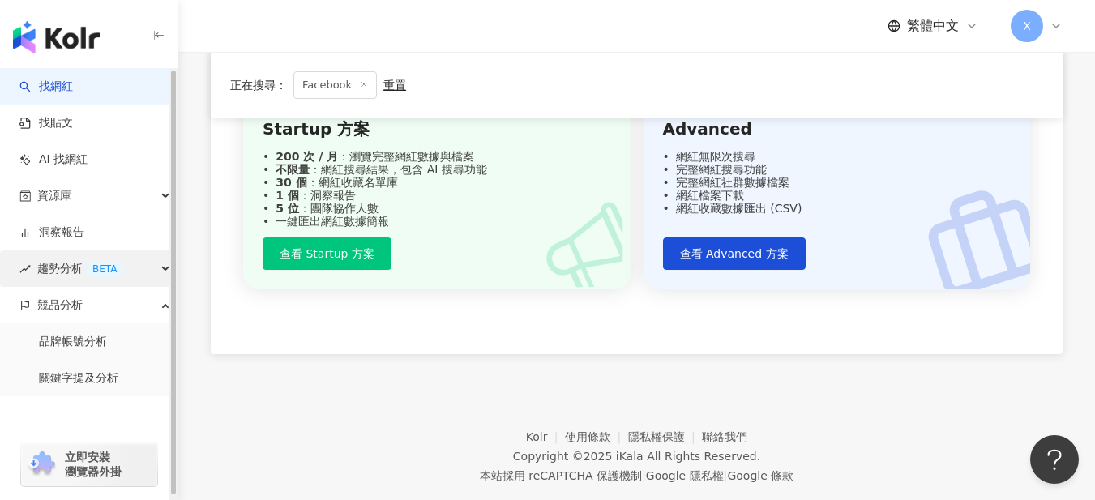
click at [152, 271] on div "趨勢分析 BETA" at bounding box center [88, 268] width 177 height 36
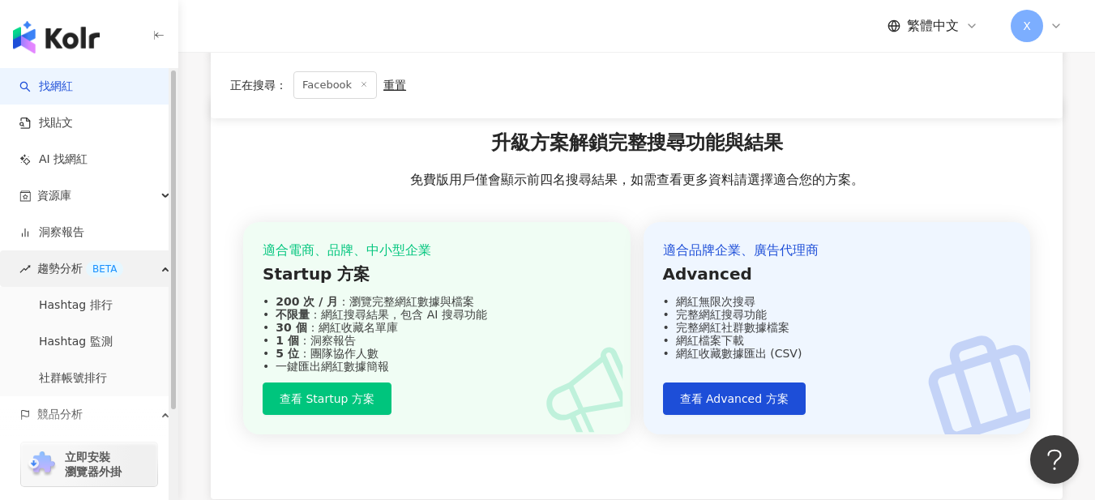
scroll to position [1075, 0]
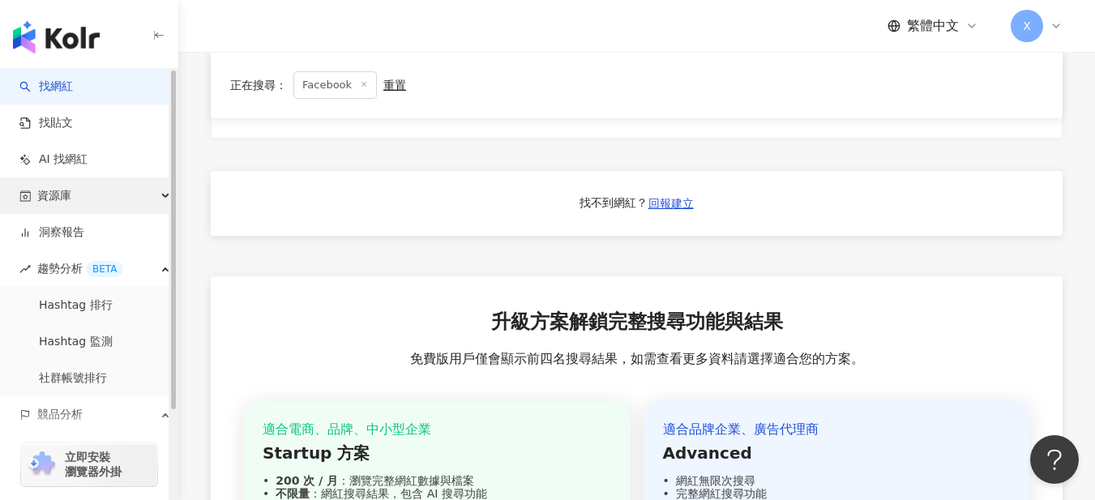
click at [89, 203] on div "資源庫" at bounding box center [88, 195] width 177 height 36
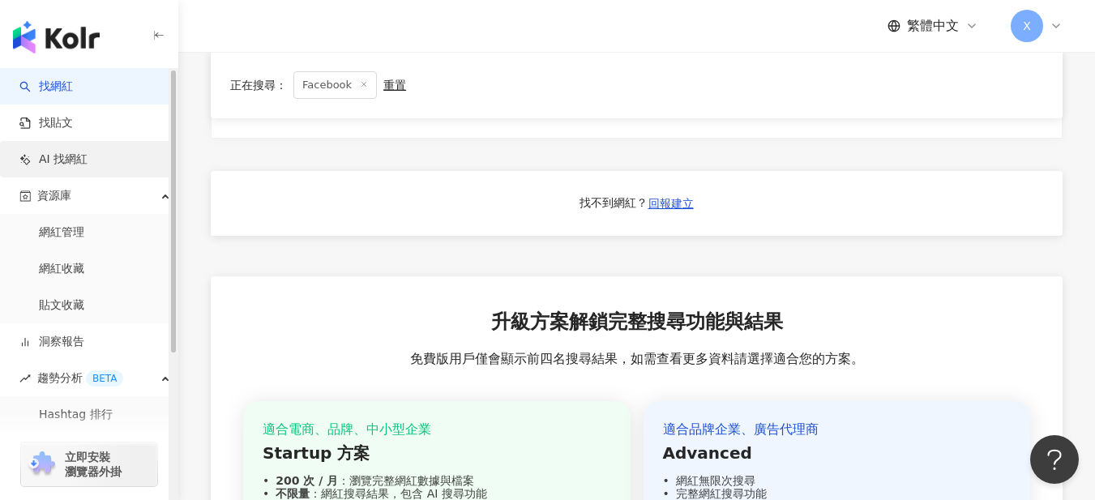
click at [88, 152] on link "AI 找網紅" at bounding box center [53, 160] width 68 height 16
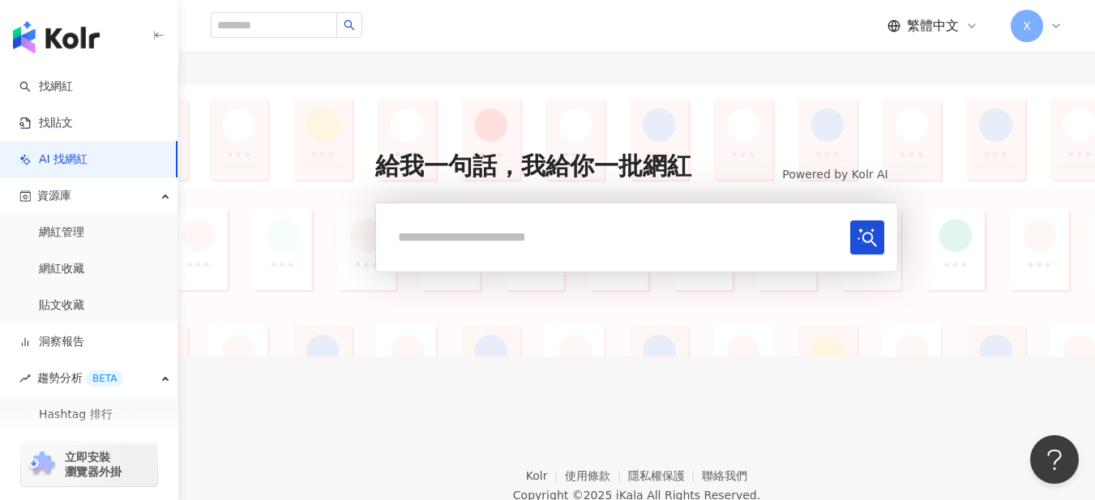
click at [478, 240] on input "text" at bounding box center [616, 236] width 454 height 33
click at [493, 233] on input "text" at bounding box center [616, 236] width 454 height 33
click at [850, 220] on button "submit" at bounding box center [867, 237] width 34 height 34
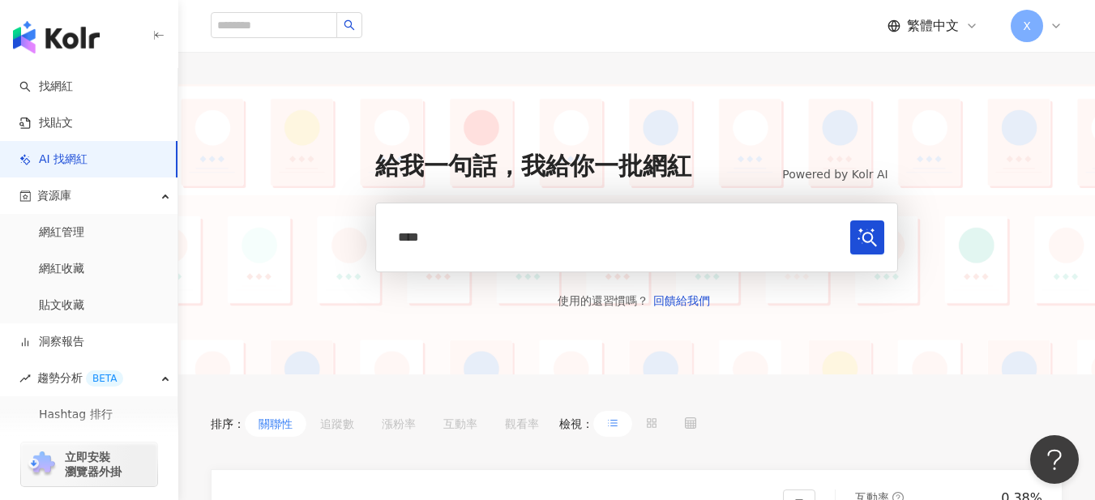
click at [483, 228] on input "****" at bounding box center [616, 236] width 454 height 33
click at [327, 33] on input "search" at bounding box center [274, 25] width 126 height 26
click at [509, 237] on input "****" at bounding box center [616, 236] width 454 height 33
type input "*"
click at [477, 243] on input "text" at bounding box center [616, 236] width 454 height 33
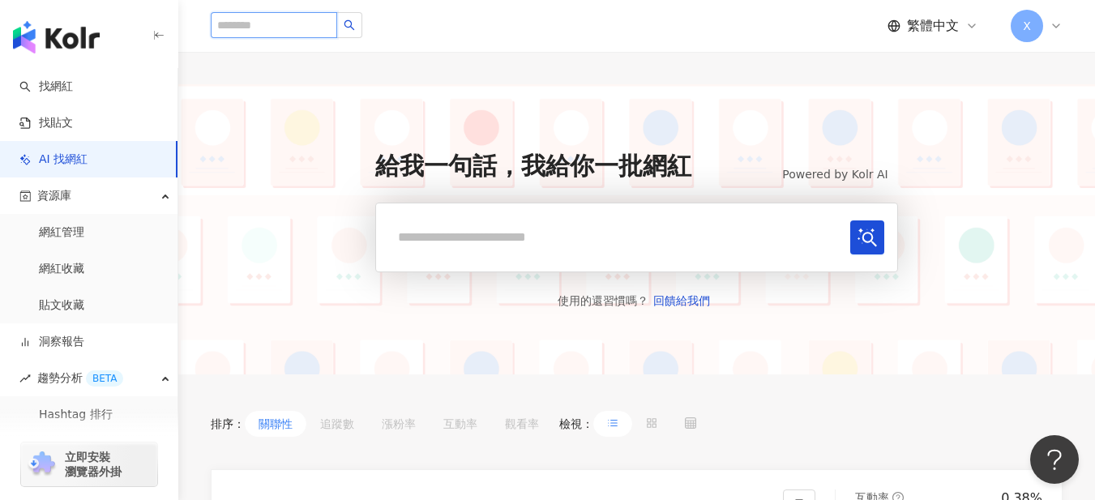
click at [278, 36] on input "search" at bounding box center [274, 25] width 126 height 26
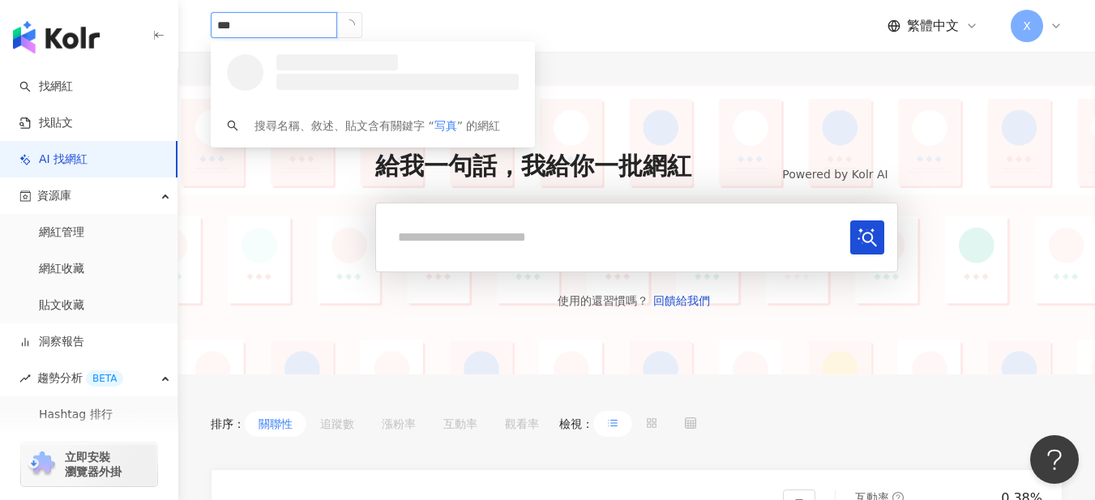
type input "****"
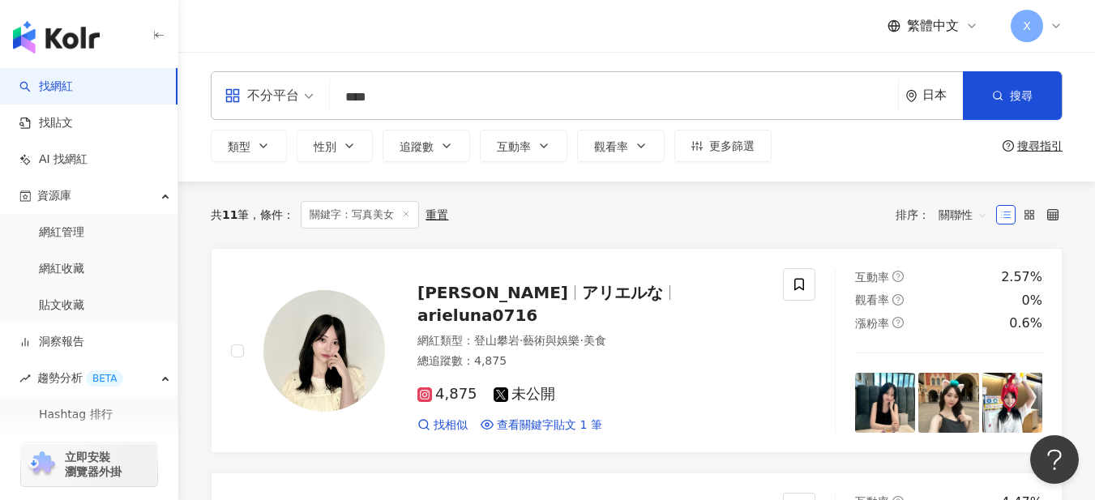
click at [245, 104] on div "不分平台" at bounding box center [261, 96] width 75 height 26
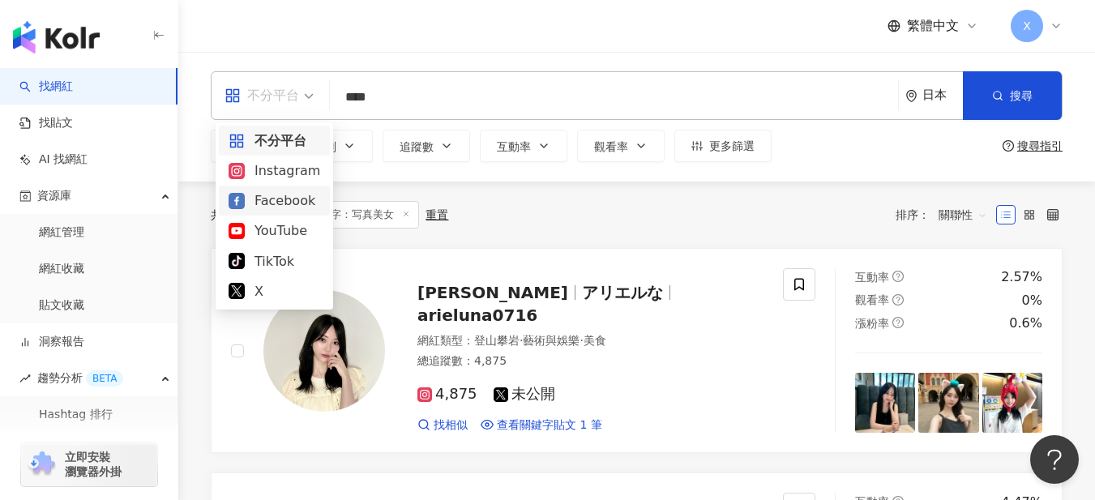
click at [277, 196] on div "Facebook" at bounding box center [275, 200] width 92 height 20
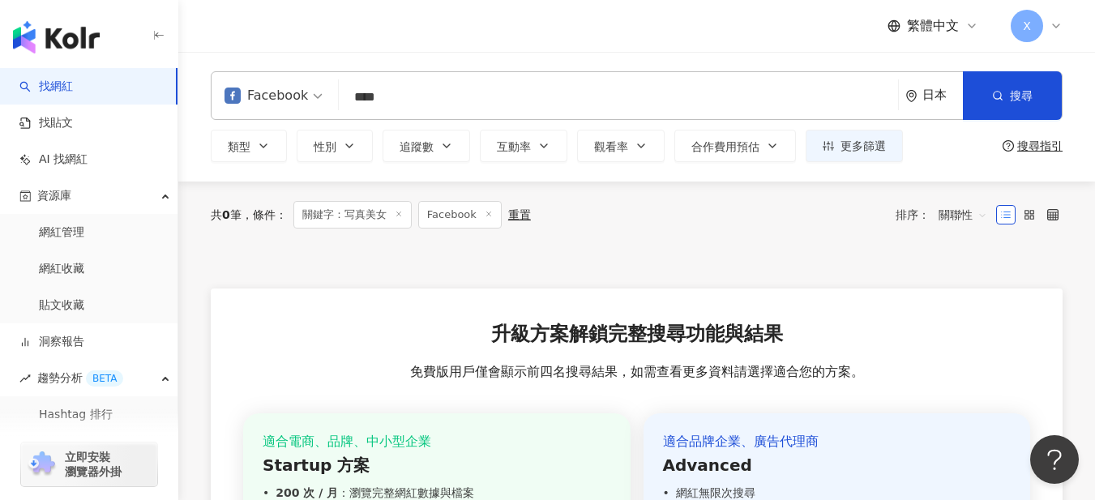
click at [419, 88] on input "****" at bounding box center [618, 97] width 546 height 31
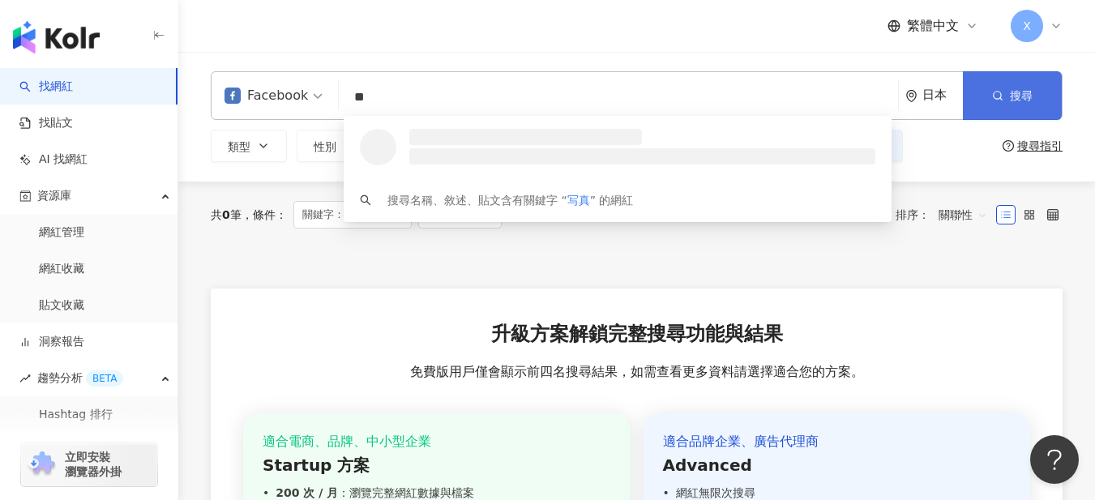
type input "**"
click at [989, 87] on button "搜尋" at bounding box center [1012, 95] width 99 height 49
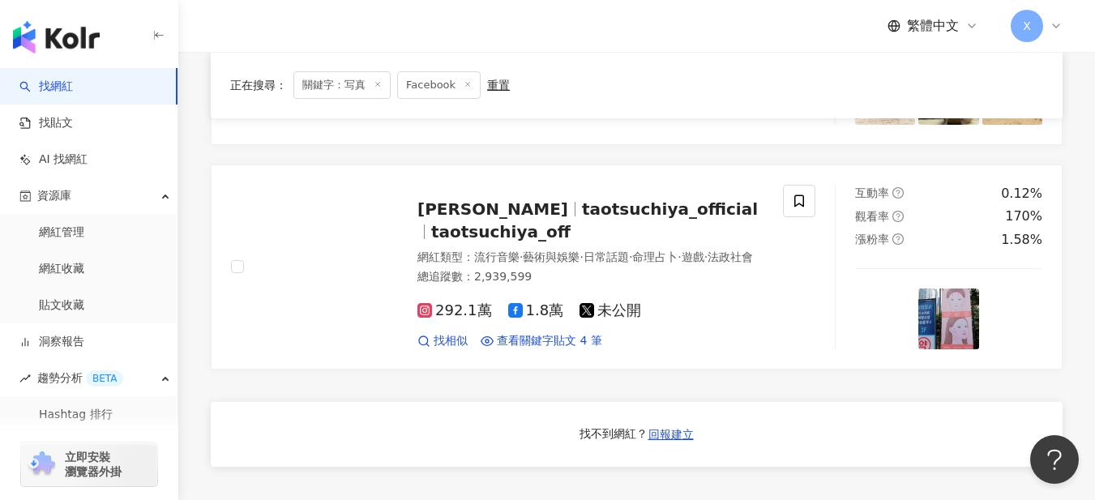
scroll to position [1080, 0]
